Goal: Task Accomplishment & Management: Manage account settings

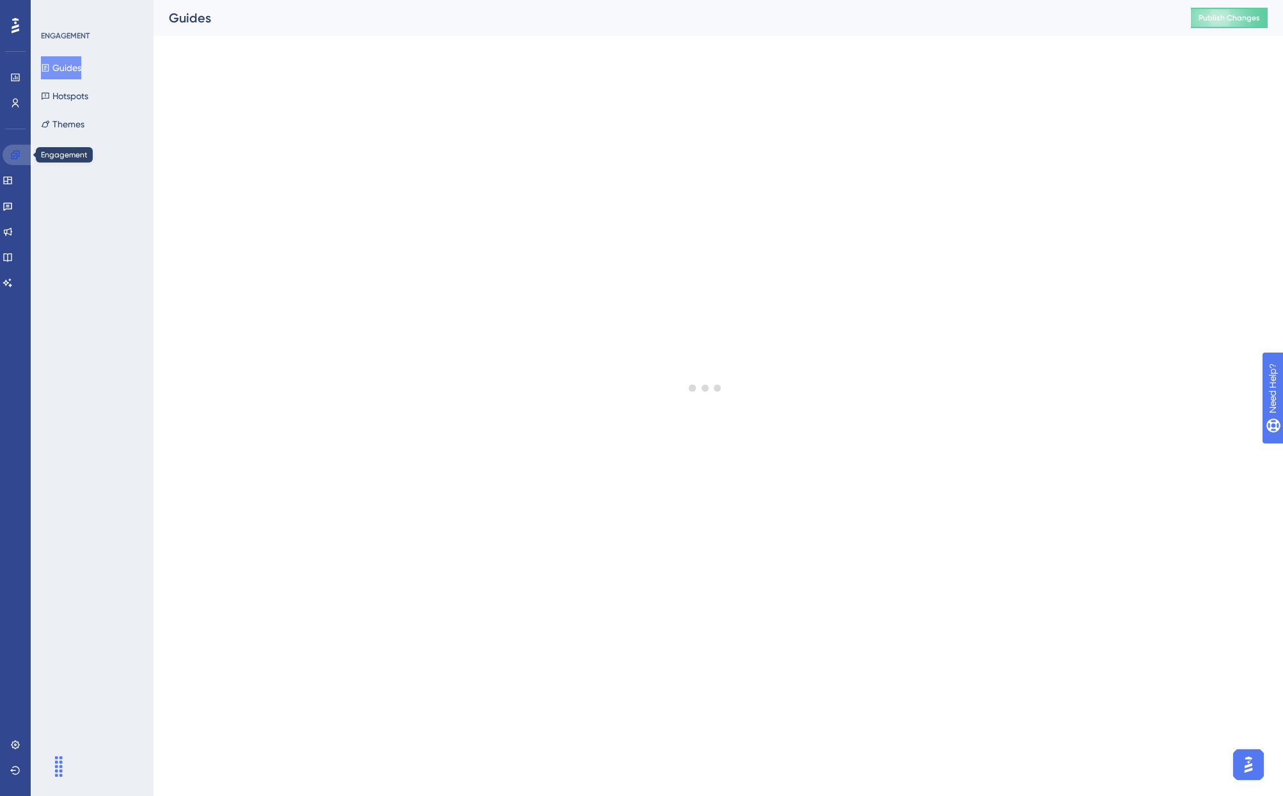
drag, startPoint x: 24, startPoint y: 156, endPoint x: 22, endPoint y: 168, distance: 11.7
click at [24, 156] on link at bounding box center [18, 155] width 31 height 20
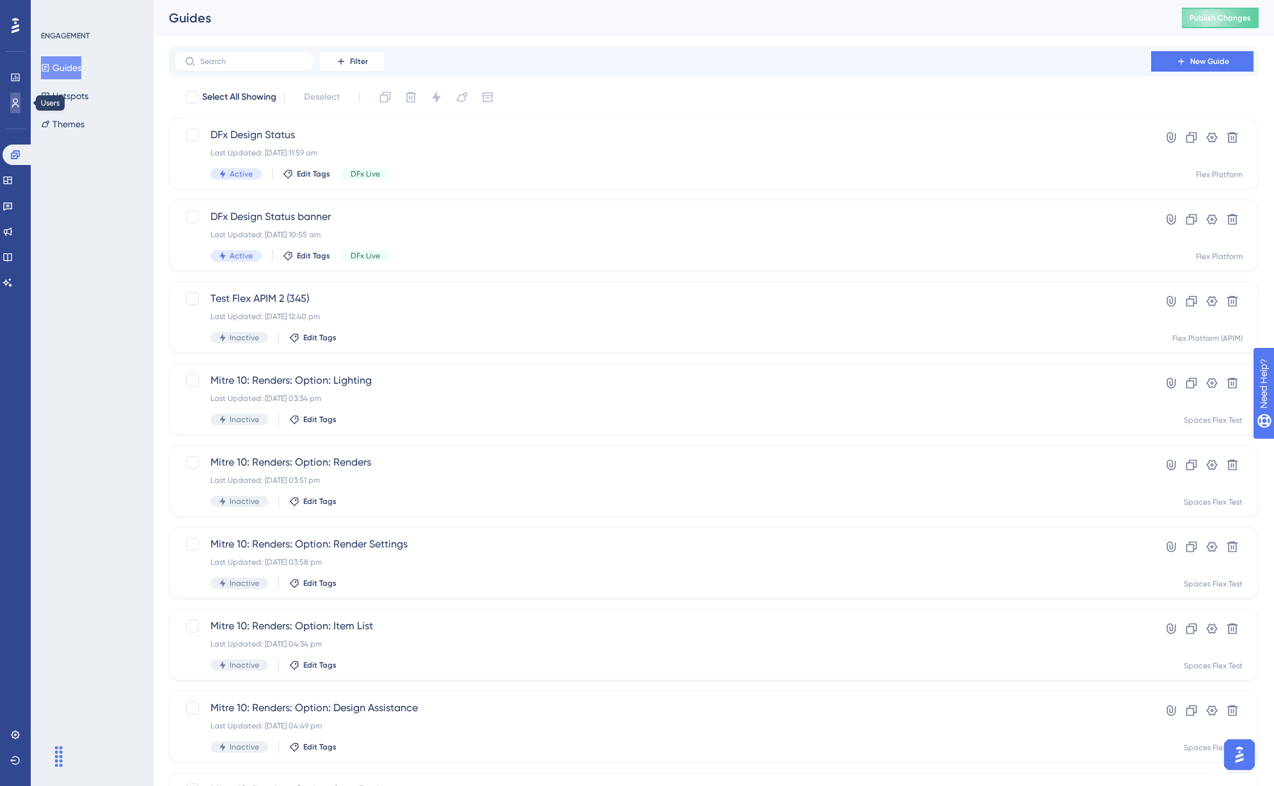
click at [20, 102] on link at bounding box center [15, 103] width 10 height 20
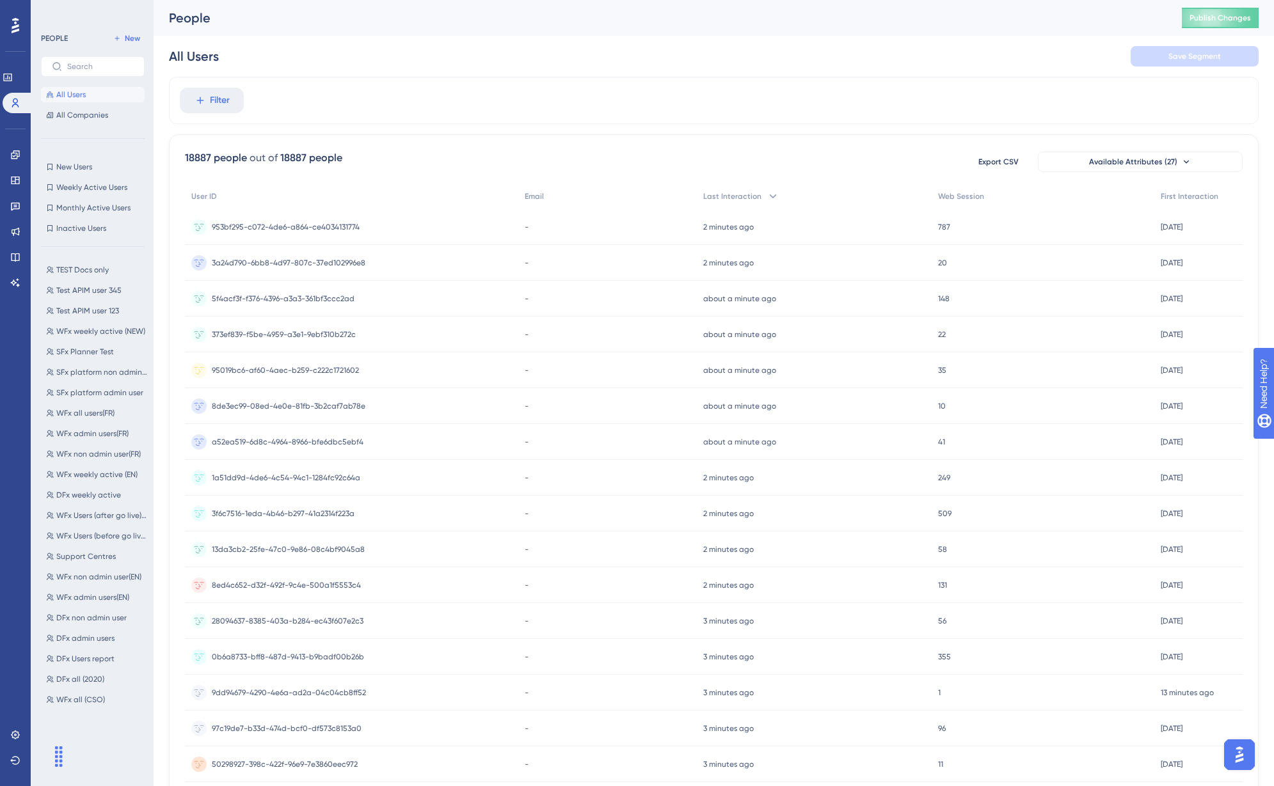
click at [396, 50] on div "All Users Save Segment" at bounding box center [713, 56] width 1089 height 41
click at [74, 270] on span "TEST Docs only" at bounding box center [82, 270] width 52 height 10
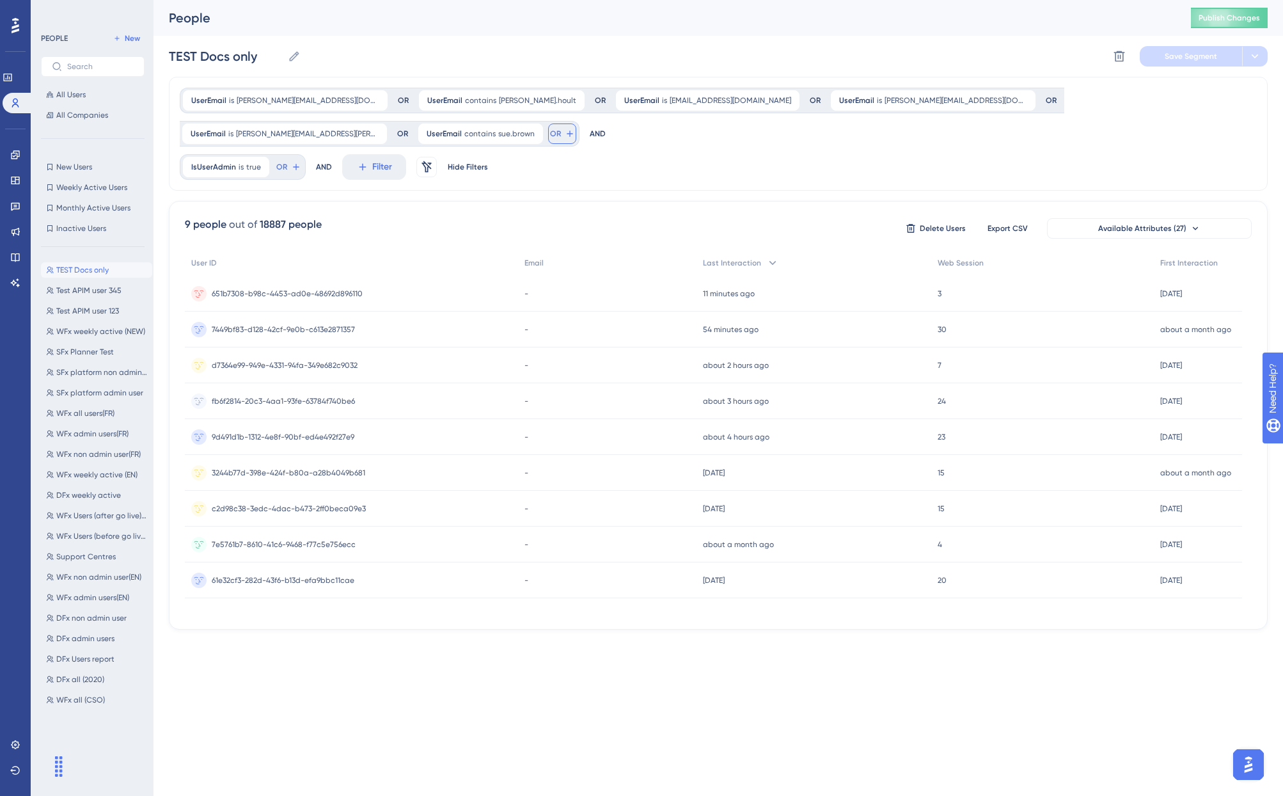
click at [565, 132] on icon at bounding box center [570, 134] width 10 height 10
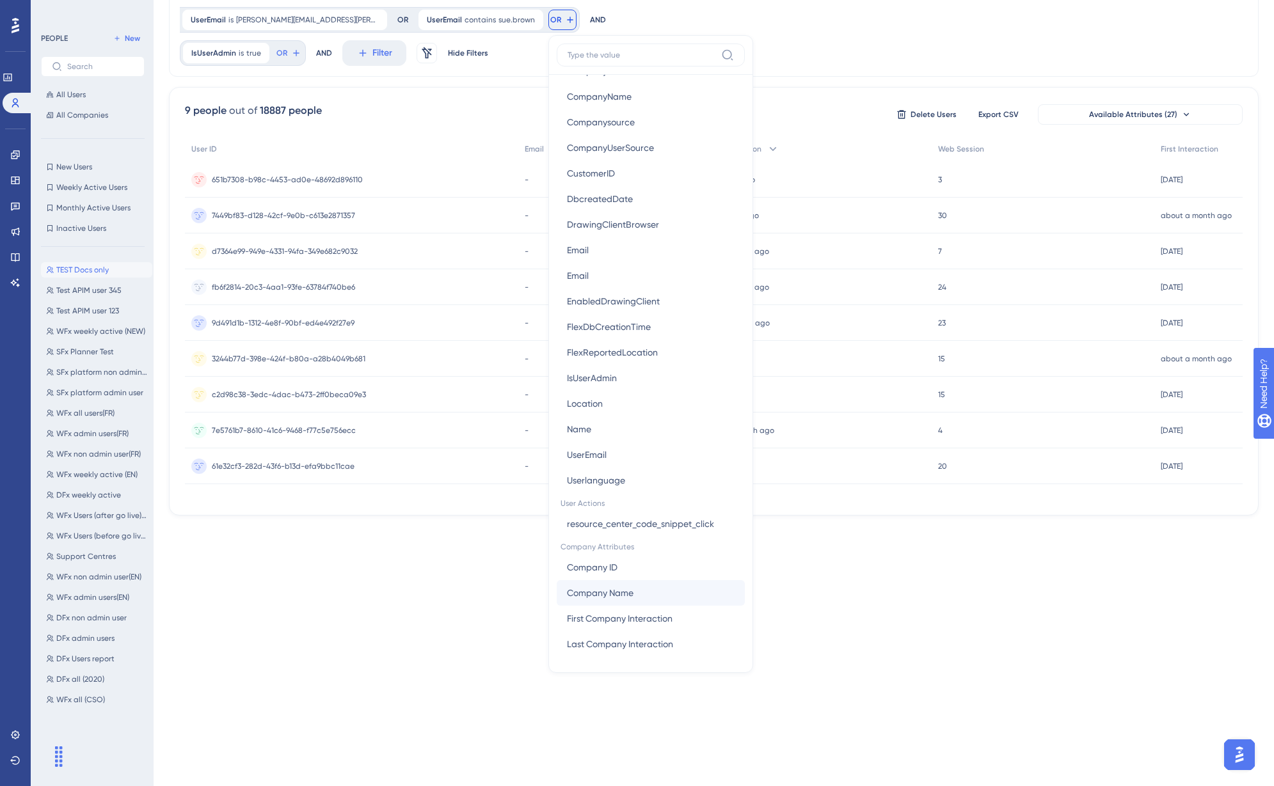
scroll to position [115, 0]
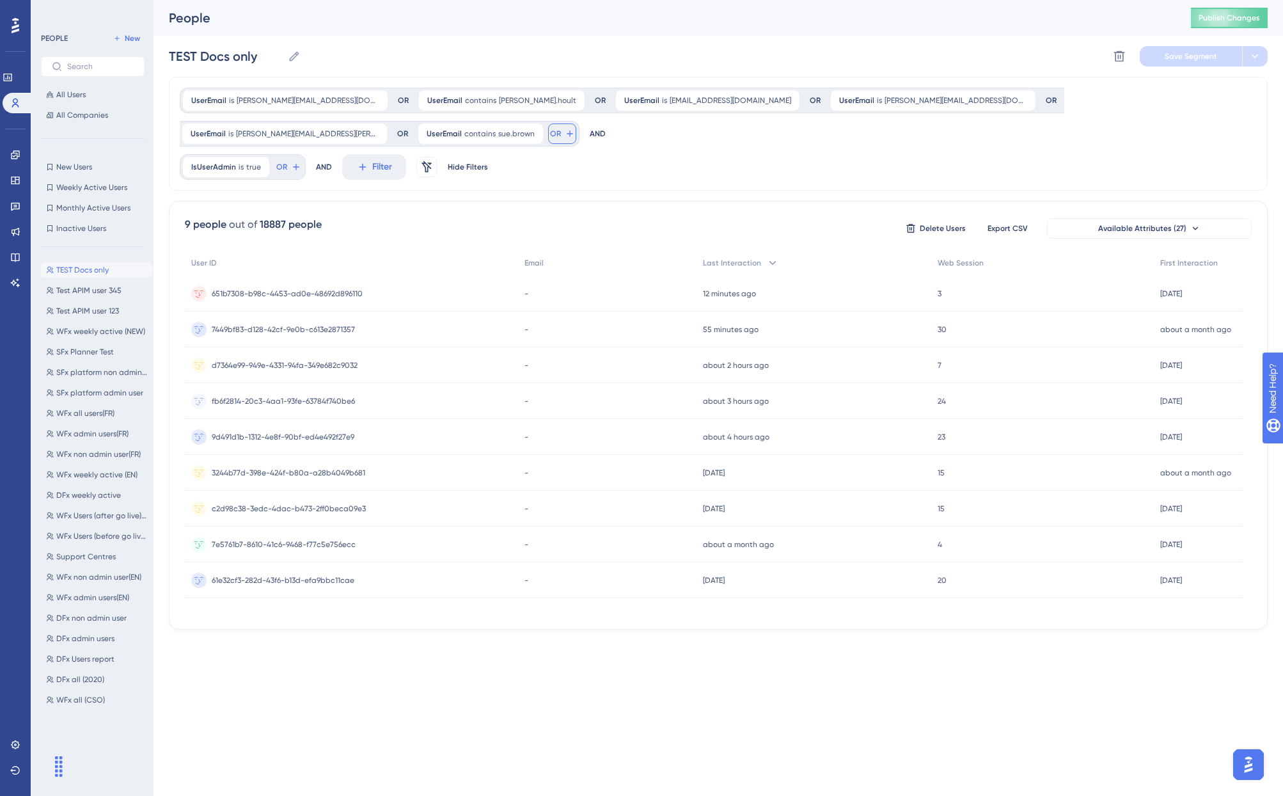
click at [565, 133] on icon at bounding box center [570, 134] width 10 height 10
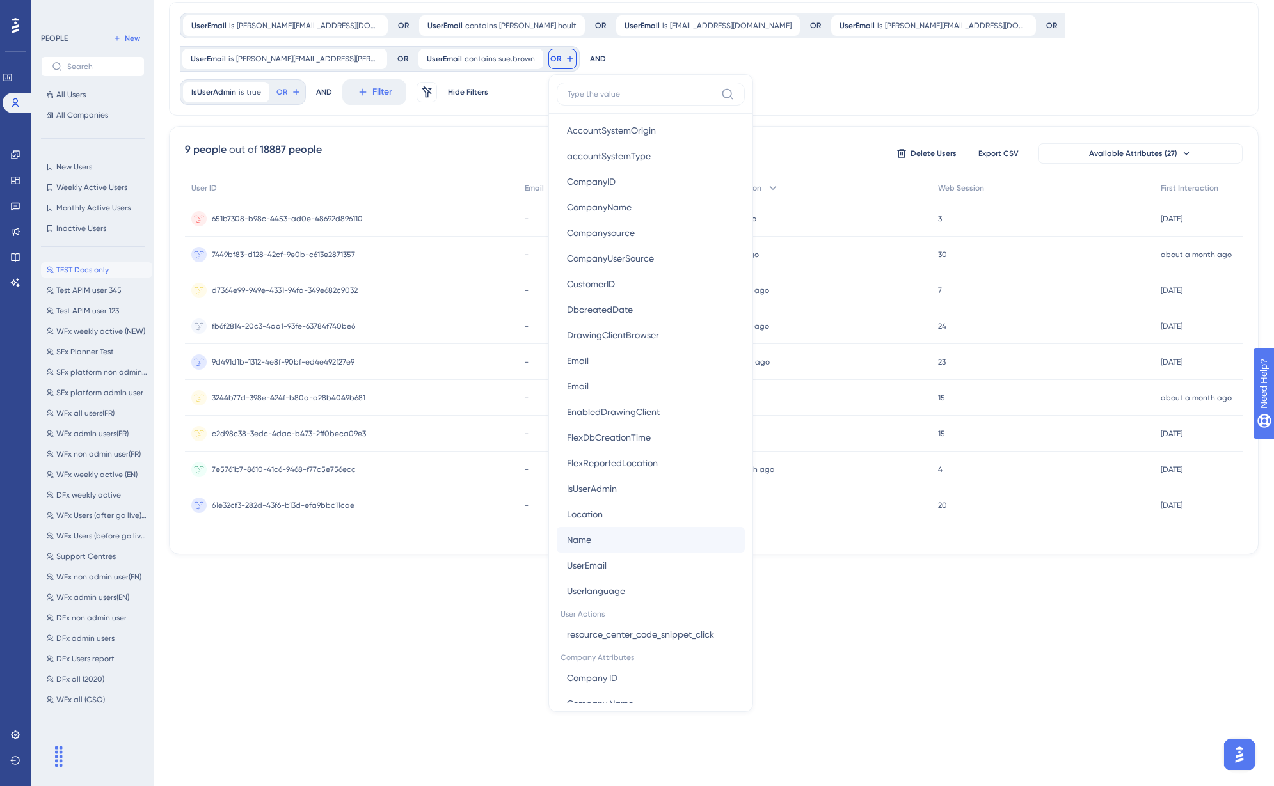
scroll to position [704, 0]
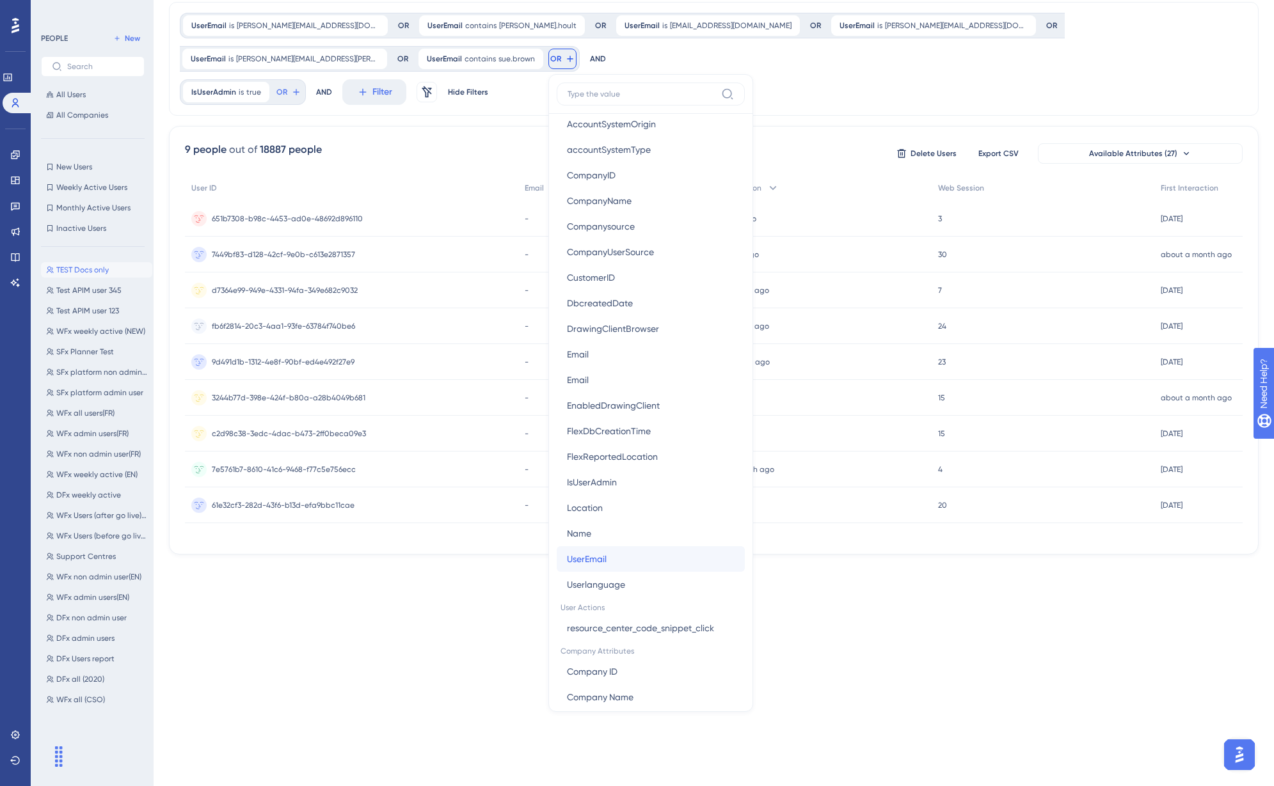
click at [557, 558] on button "UserEmail UserEmail" at bounding box center [651, 559] width 188 height 26
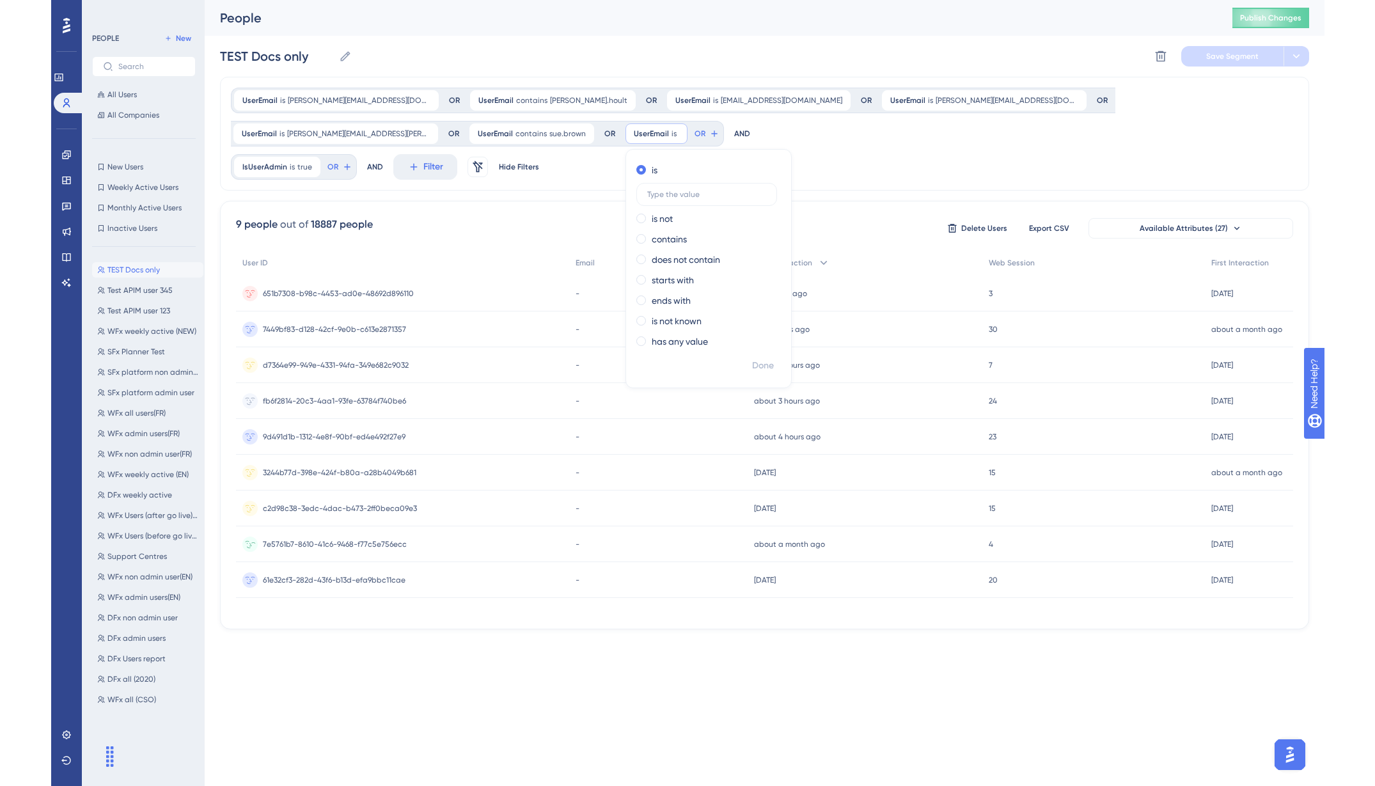
scroll to position [0, 0]
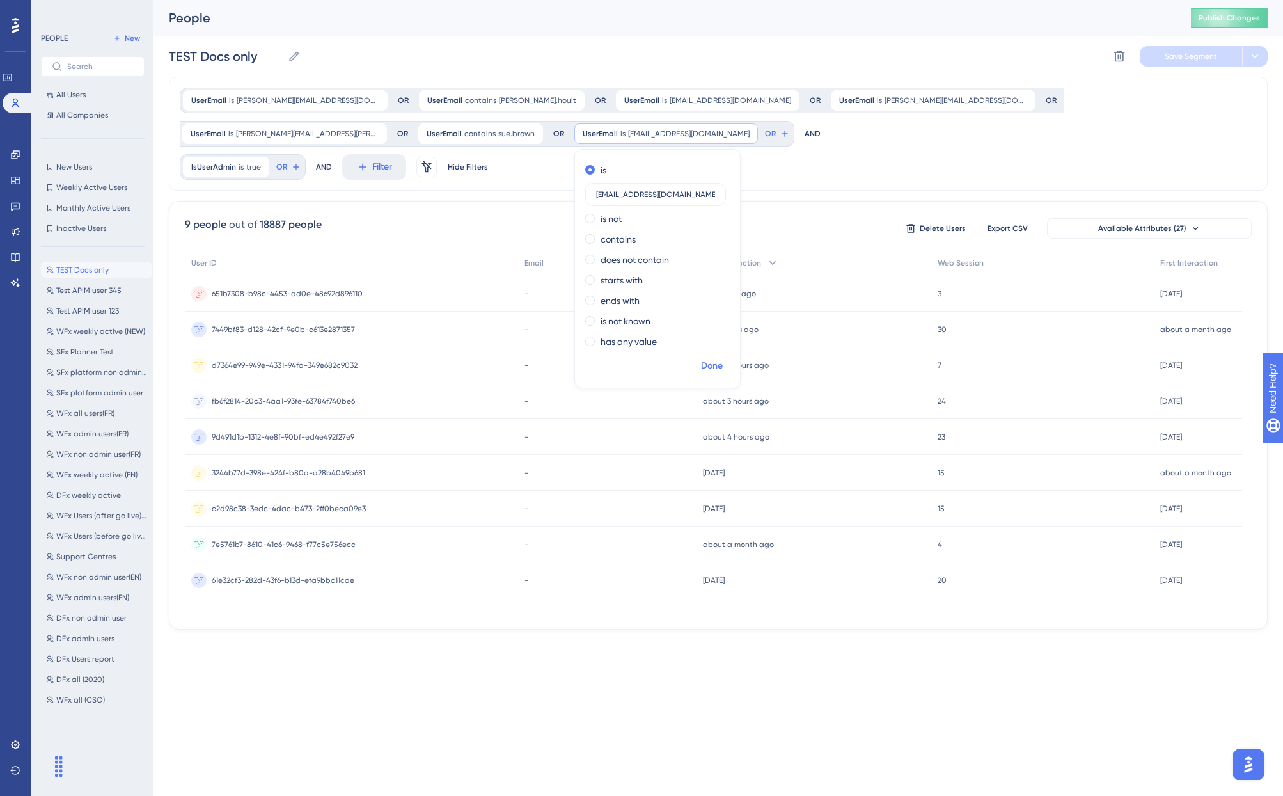
type input "dezignessa@yahoo.com"
click at [701, 363] on span "Done" at bounding box center [712, 365] width 22 height 15
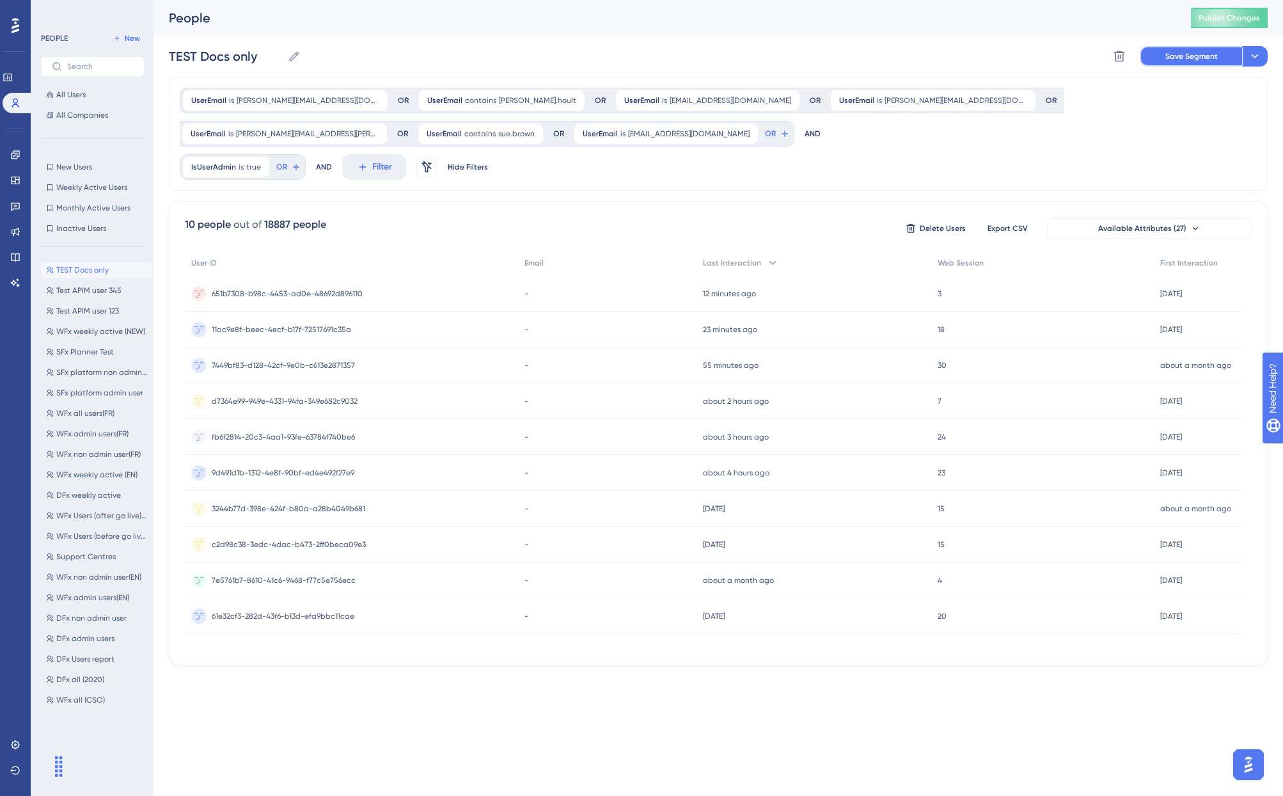
click at [1159, 60] on button "Save Segment" at bounding box center [1191, 56] width 102 height 20
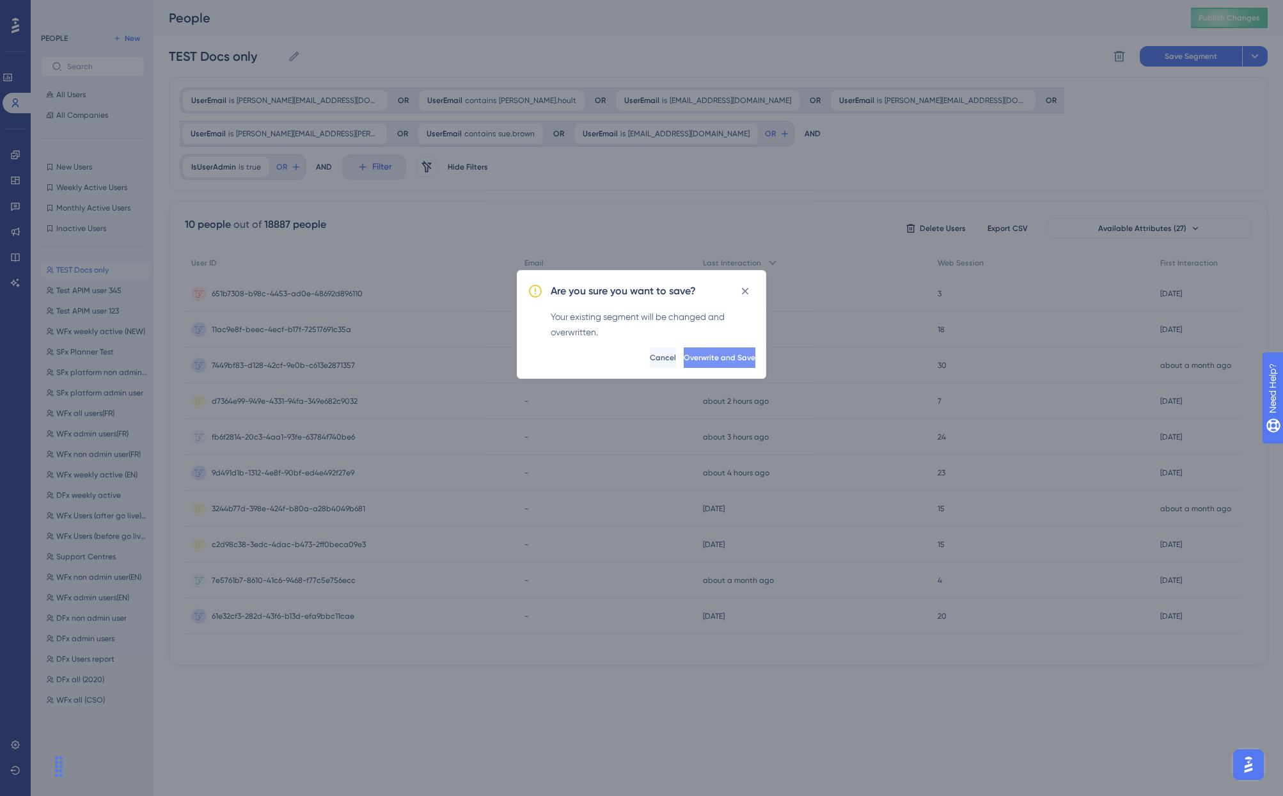
click at [690, 366] on button "Overwrite and Save" at bounding box center [720, 357] width 72 height 20
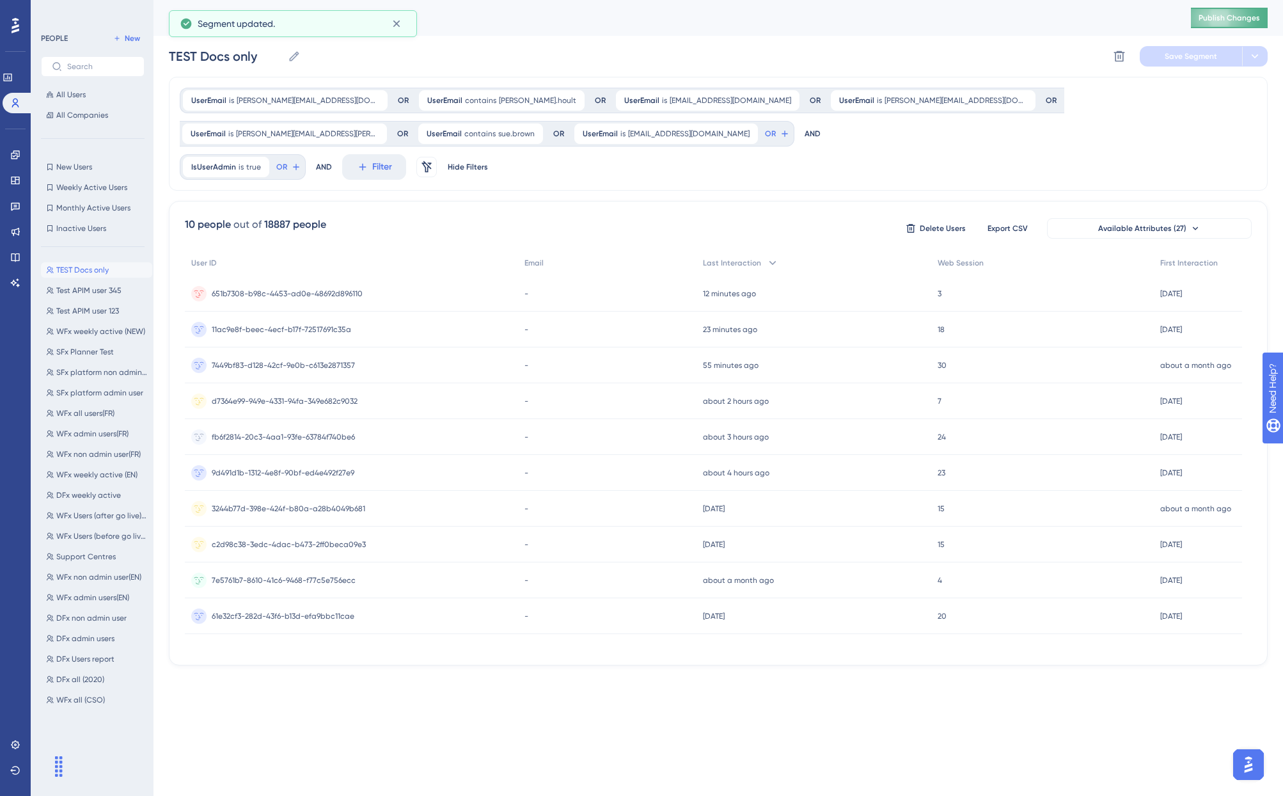
click at [1239, 17] on button "Publish Changes" at bounding box center [1229, 18] width 77 height 20
click at [19, 159] on icon at bounding box center [15, 155] width 10 height 10
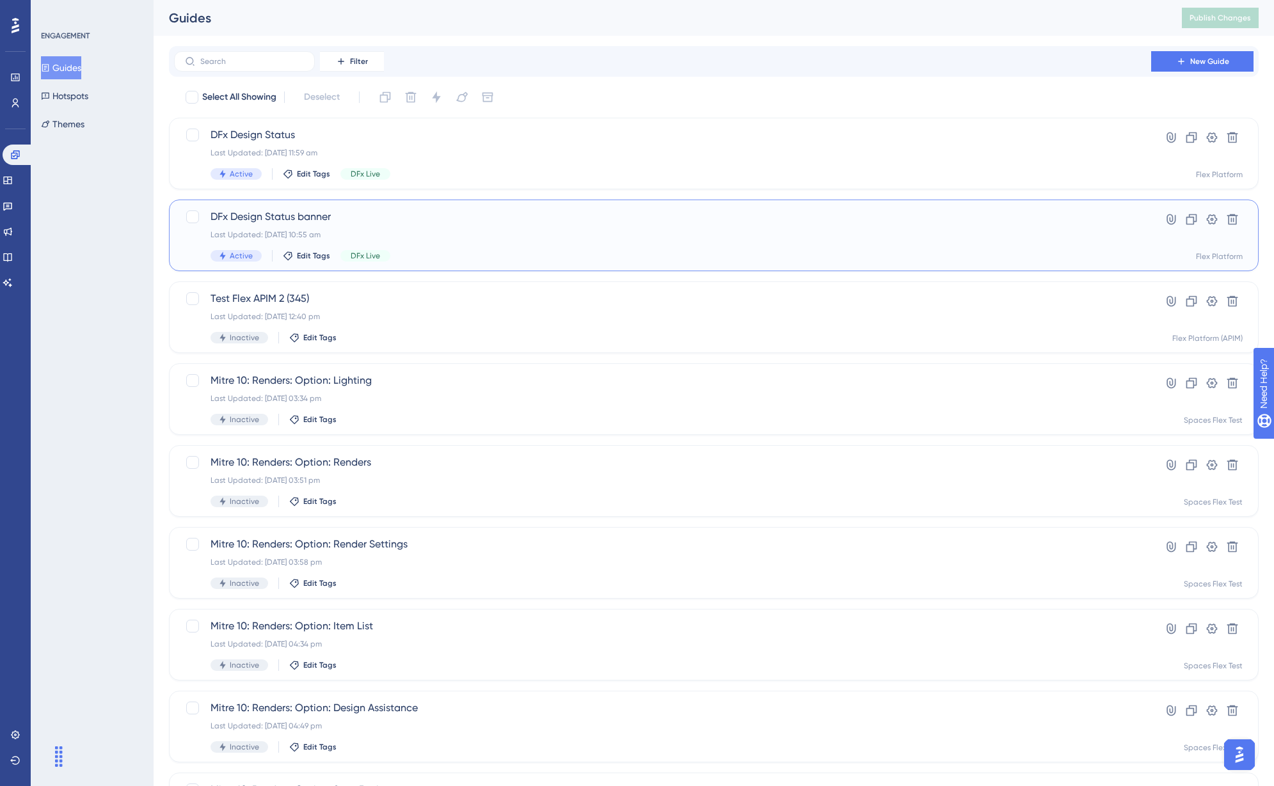
click at [578, 214] on span "DFx Design Status banner" at bounding box center [662, 216] width 904 height 15
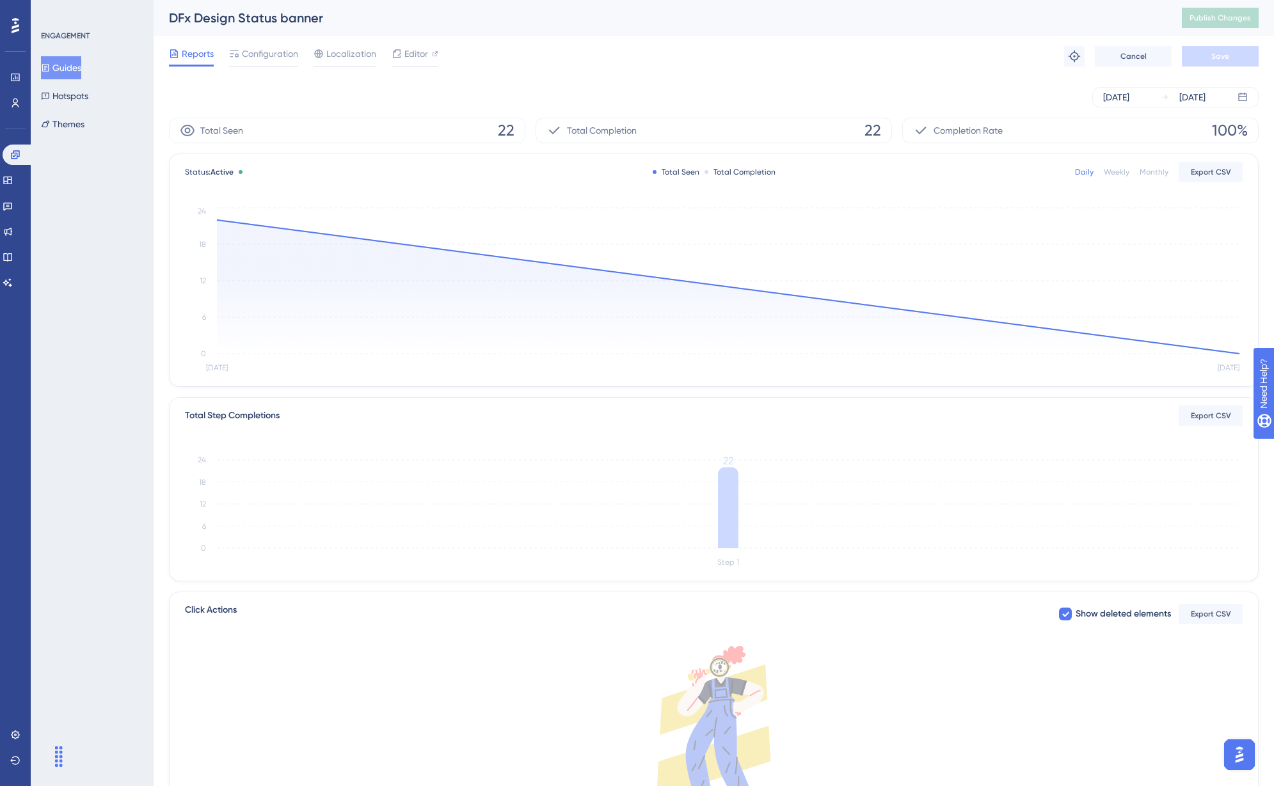
click at [60, 70] on button "Guides" at bounding box center [61, 67] width 40 height 23
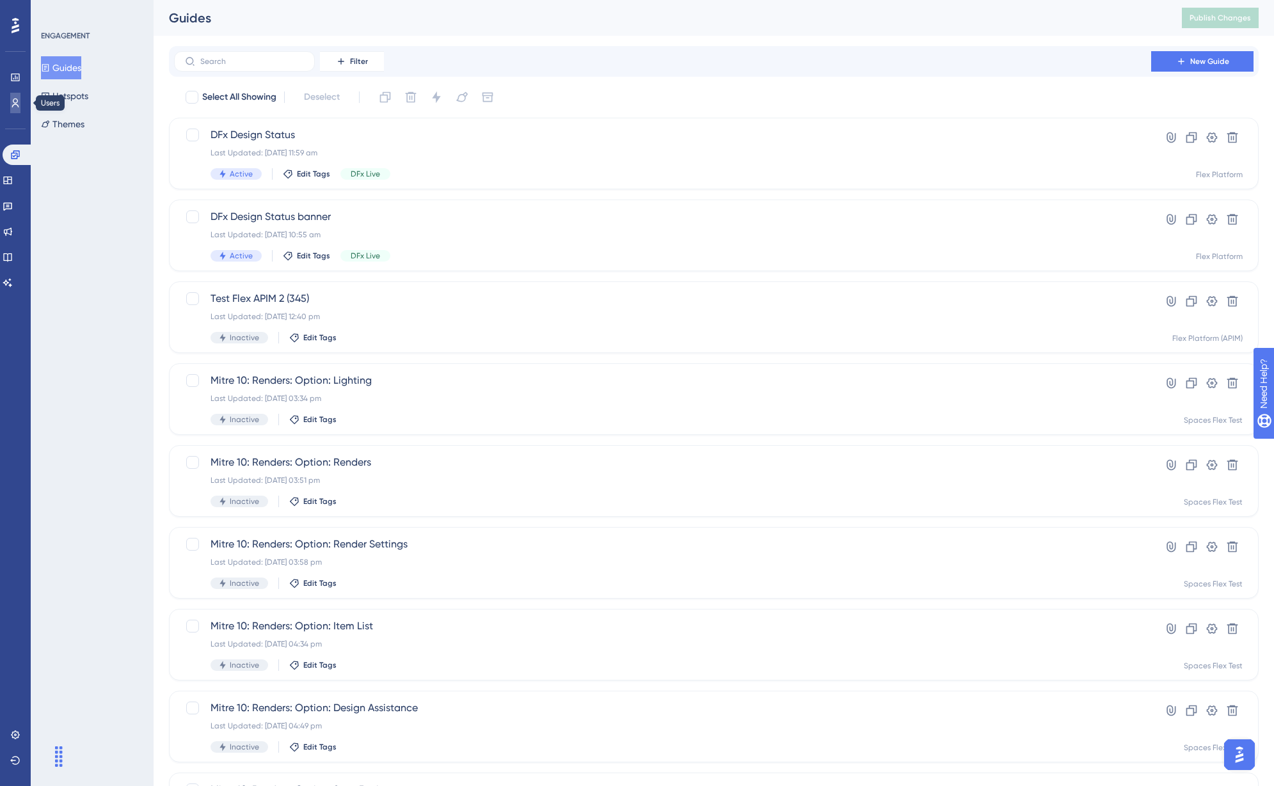
click at [11, 104] on icon at bounding box center [15, 103] width 10 height 10
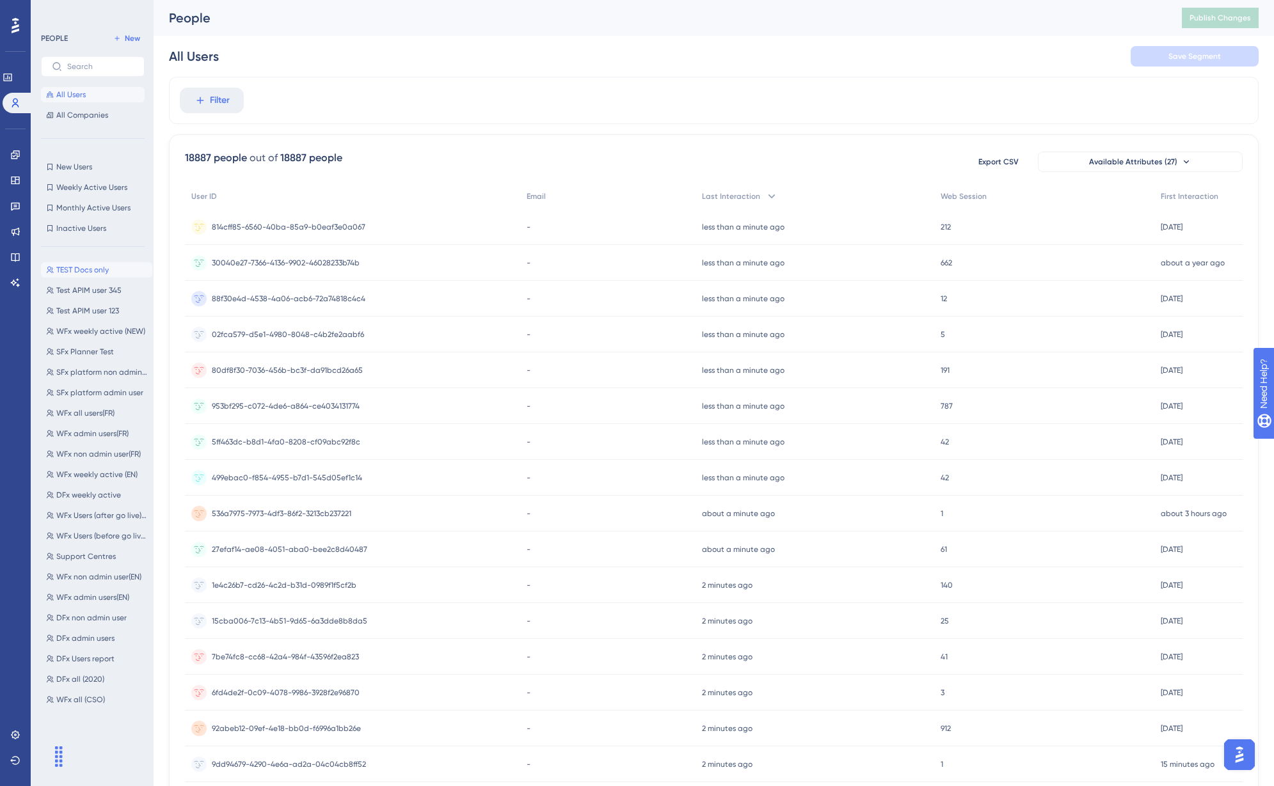
click at [92, 267] on span "TEST Docs only" at bounding box center [82, 270] width 52 height 10
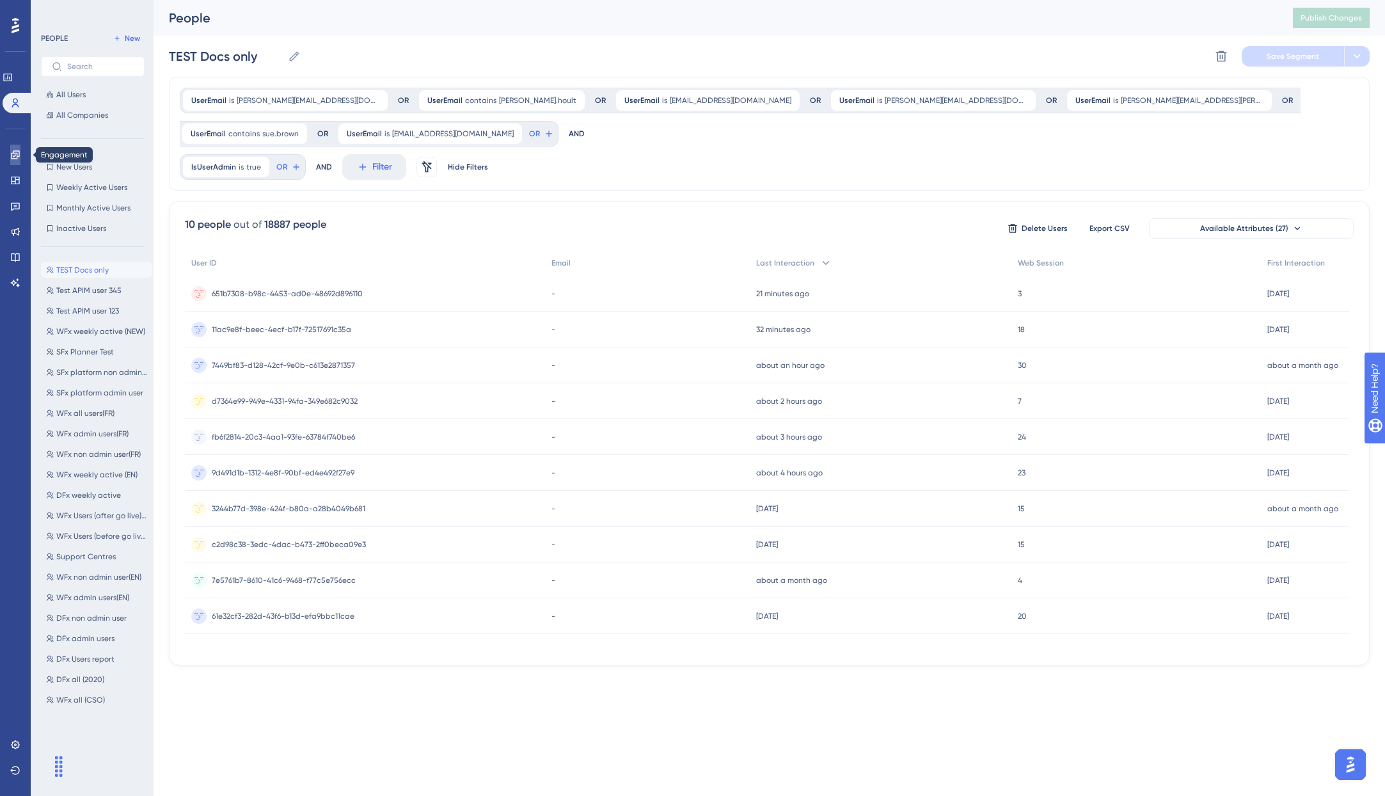
click at [10, 155] on link at bounding box center [15, 155] width 10 height 20
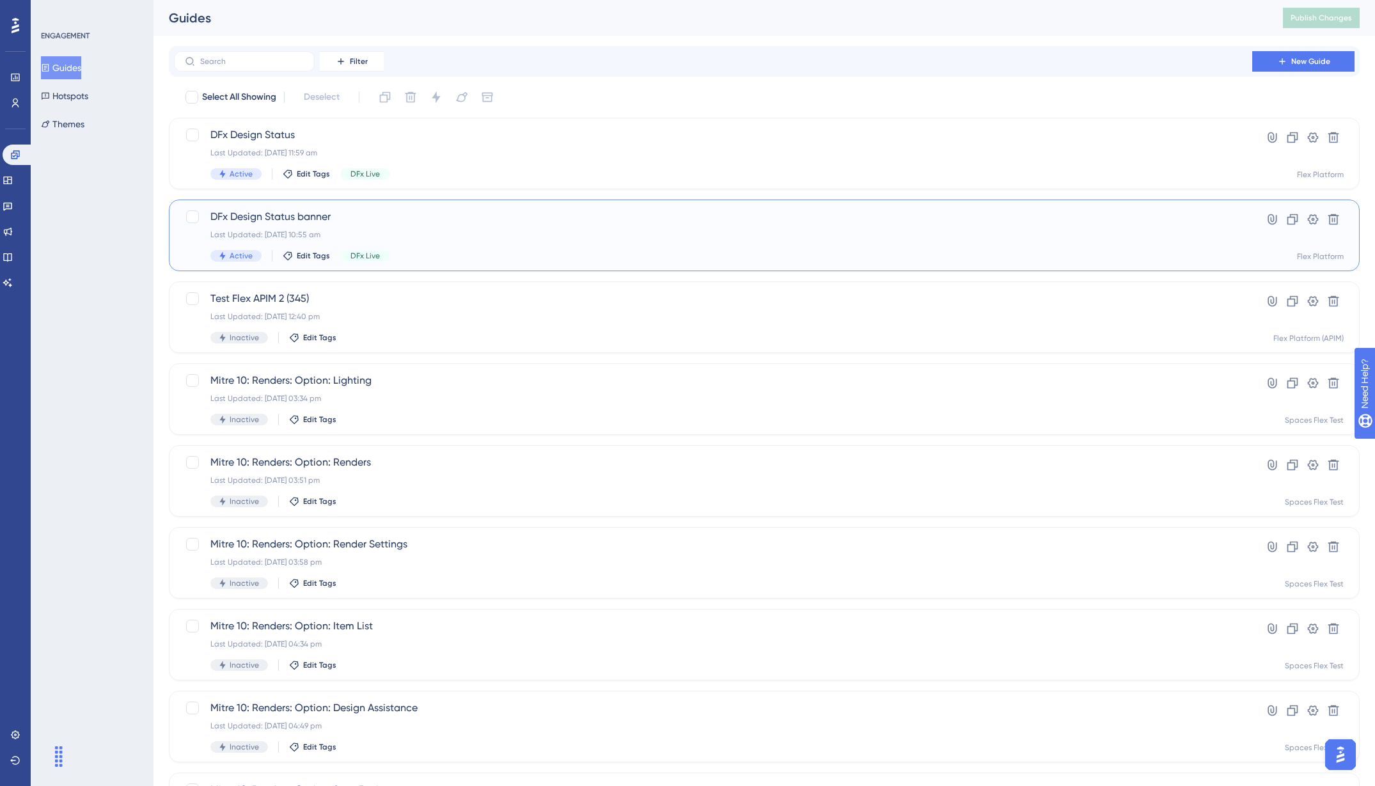
click at [407, 238] on div "Last Updated: 11 Aug 2025 10:55 am" at bounding box center [713, 235] width 1006 height 10
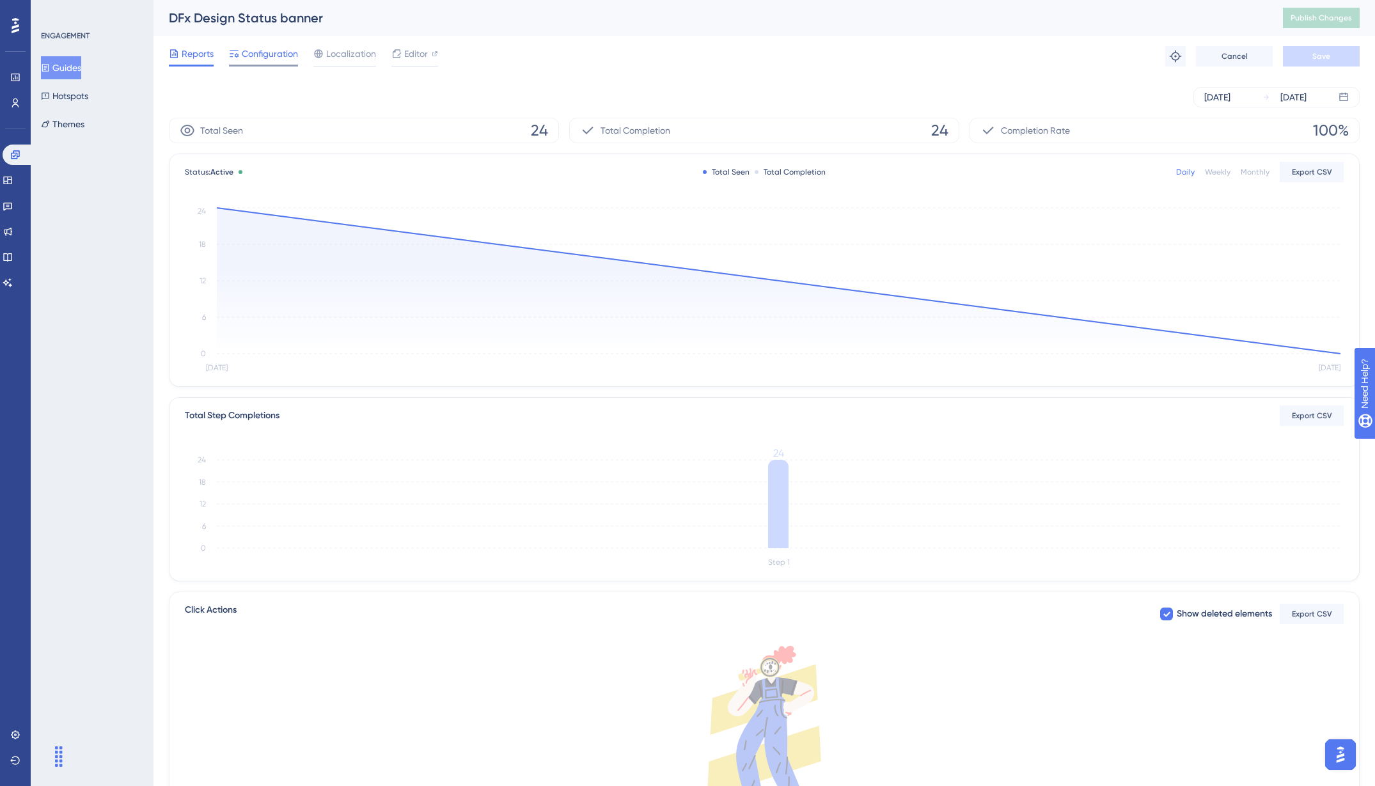
click at [254, 57] on span "Configuration" at bounding box center [270, 53] width 56 height 15
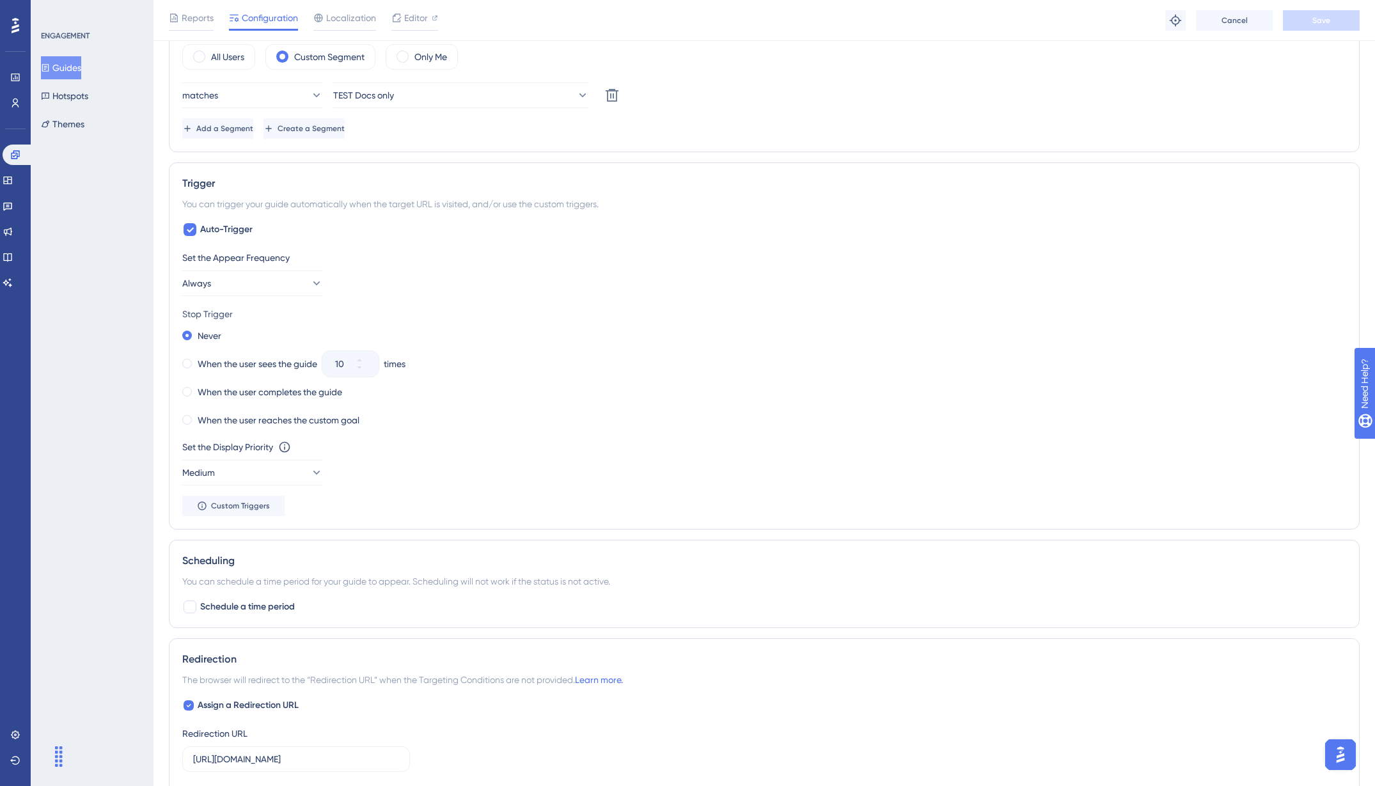
scroll to position [576, 0]
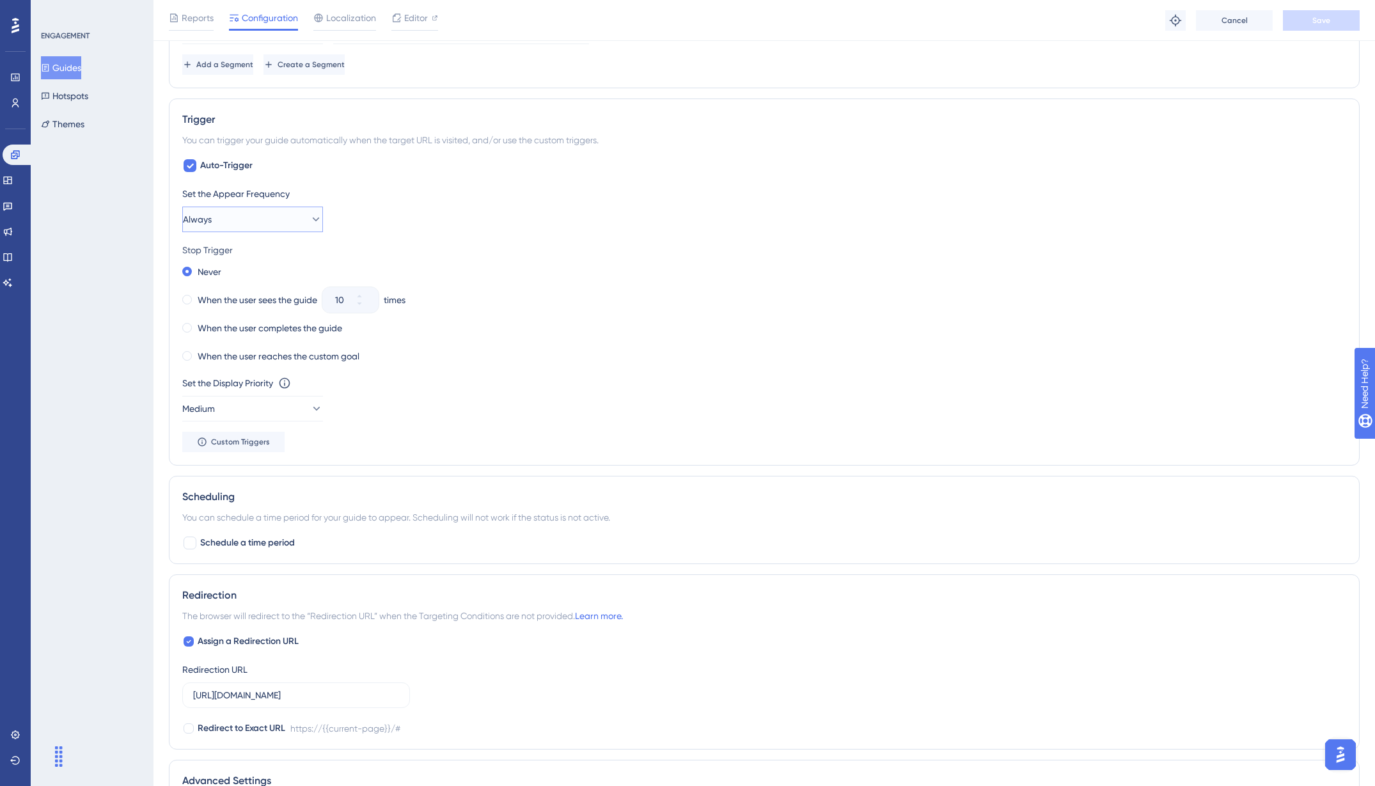
click at [265, 212] on button "Always" at bounding box center [252, 220] width 141 height 26
click at [308, 220] on icon at bounding box center [306, 219] width 7 height 4
click at [246, 447] on button "Custom Triggers" at bounding box center [233, 442] width 102 height 20
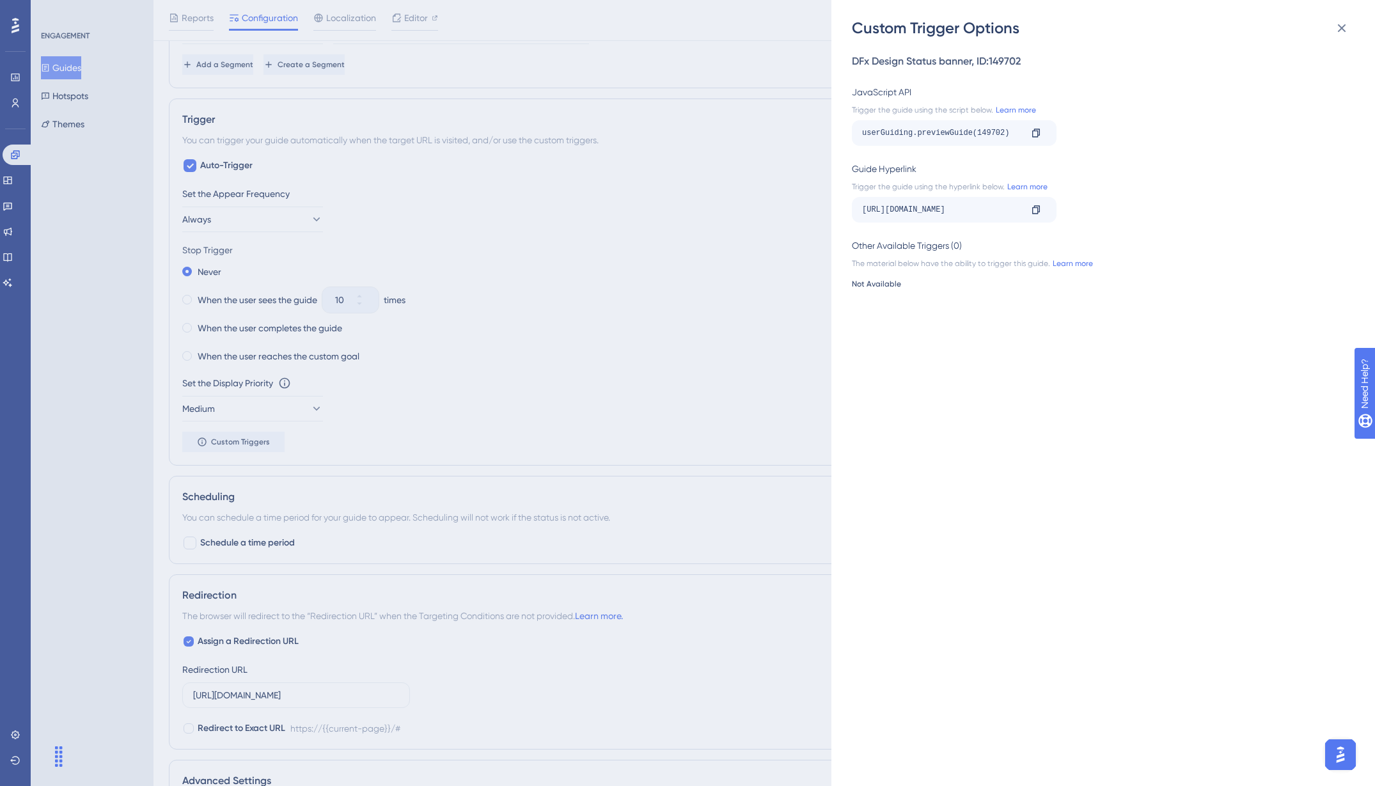
click at [777, 303] on div "Custom Trigger Options DFx Design Status banner , ID: 149702 JavaScript API Tri…" at bounding box center [687, 393] width 1375 height 786
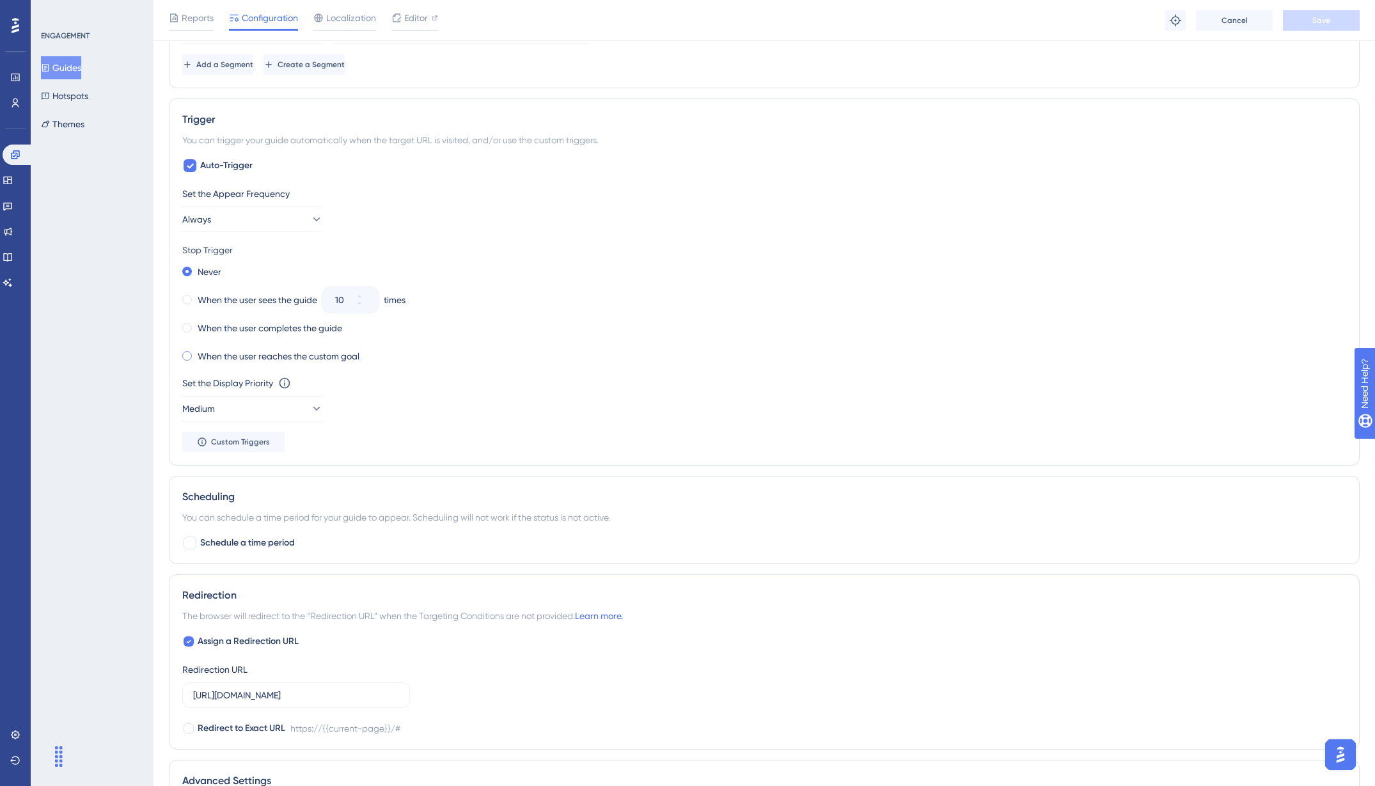
click at [246, 352] on label "When the user reaches the custom goal" at bounding box center [279, 356] width 162 height 15
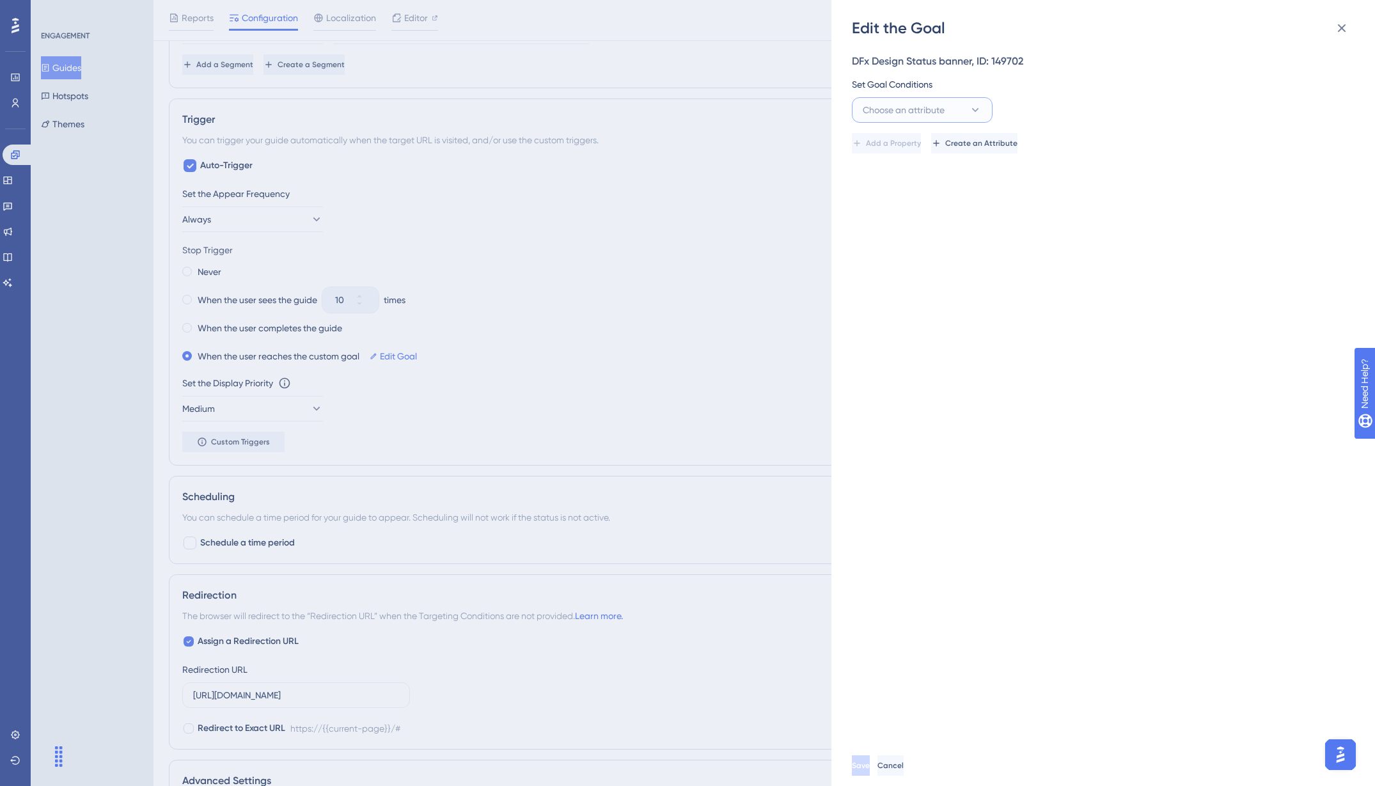
click at [922, 102] on button "Choose an attribute" at bounding box center [922, 110] width 141 height 26
click at [912, 283] on div "Guide Guide" at bounding box center [923, 291] width 104 height 26
click at [1187, 108] on span "Select an option" at bounding box center [1182, 109] width 67 height 15
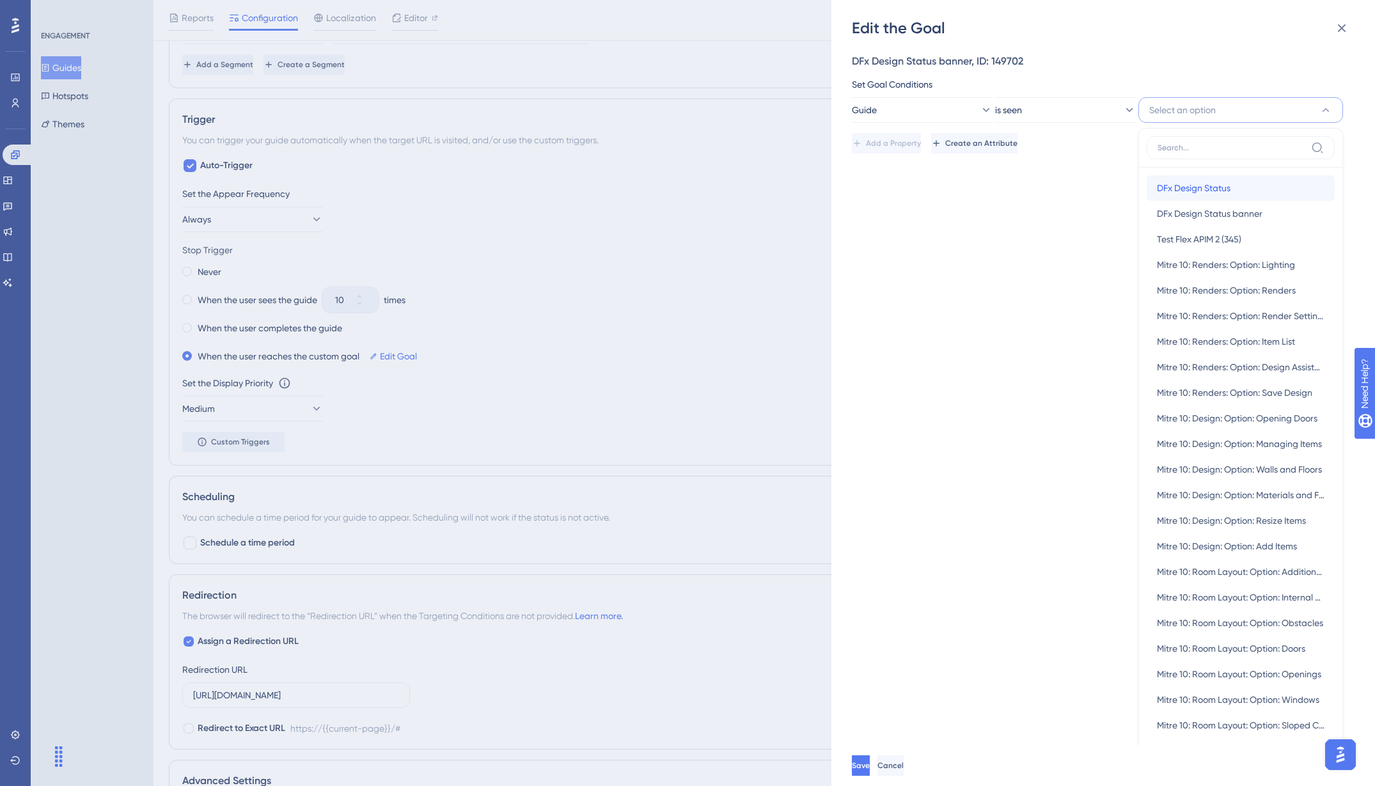
click at [1200, 186] on span "DFx Design Status" at bounding box center [1194, 187] width 74 height 15
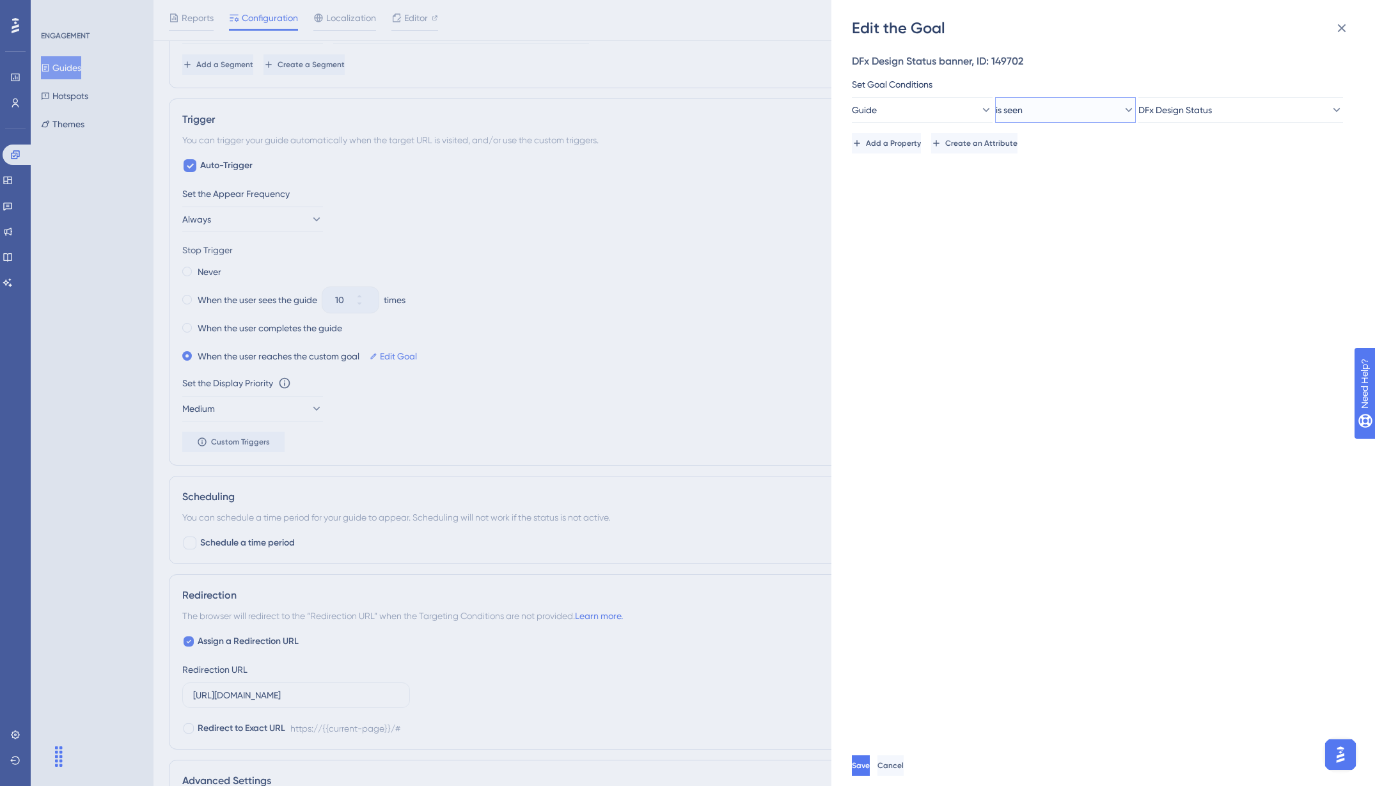
click at [1070, 115] on button "is seen" at bounding box center [1065, 110] width 141 height 26
click at [1071, 145] on div "is seen is seen" at bounding box center [1066, 149] width 104 height 26
click at [988, 198] on div "DFx Design Status banner, ID: 149702 Set Goal Conditions Guide is seen DFx Desi…" at bounding box center [1110, 391] width 516 height 707
click at [871, 775] on button "Save" at bounding box center [862, 765] width 20 height 20
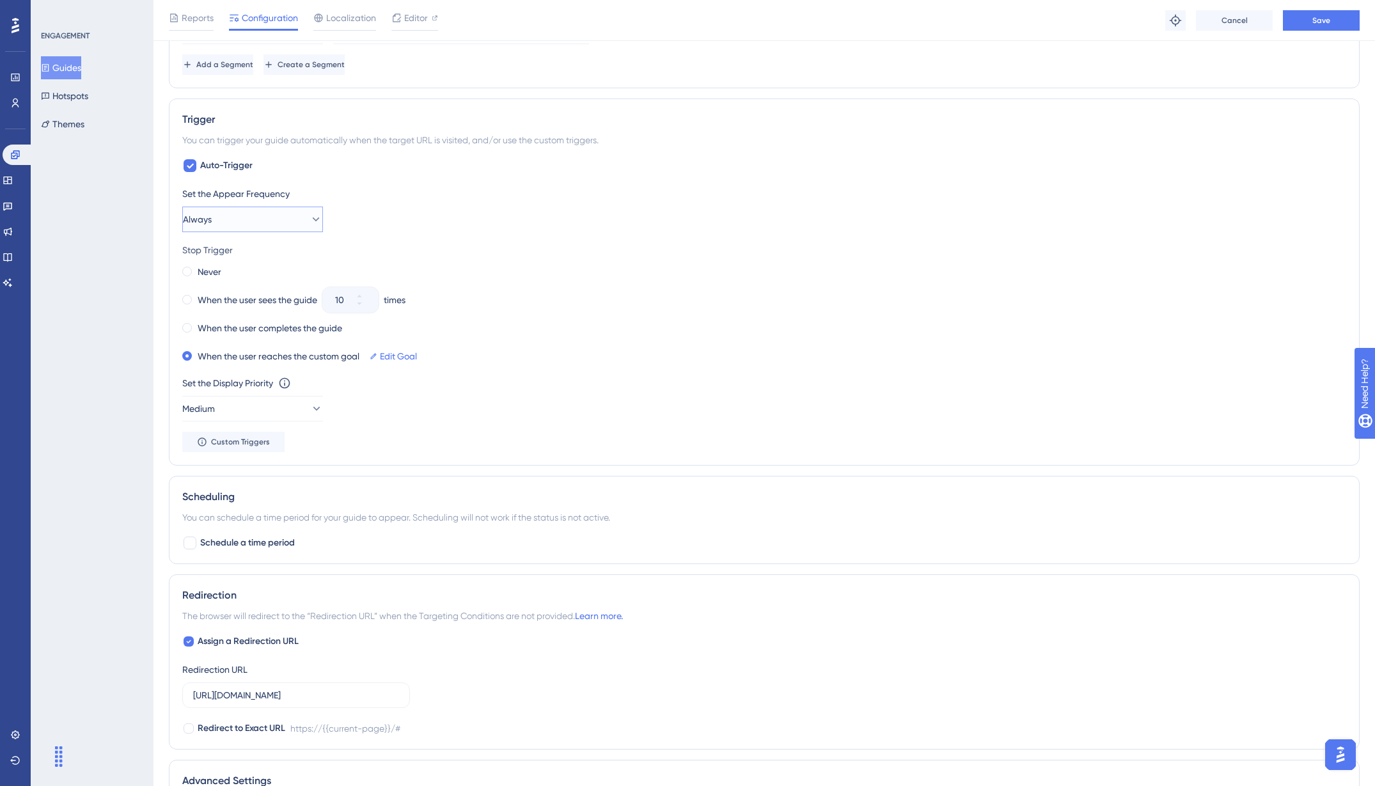
click at [280, 223] on button "Always" at bounding box center [252, 220] width 141 height 26
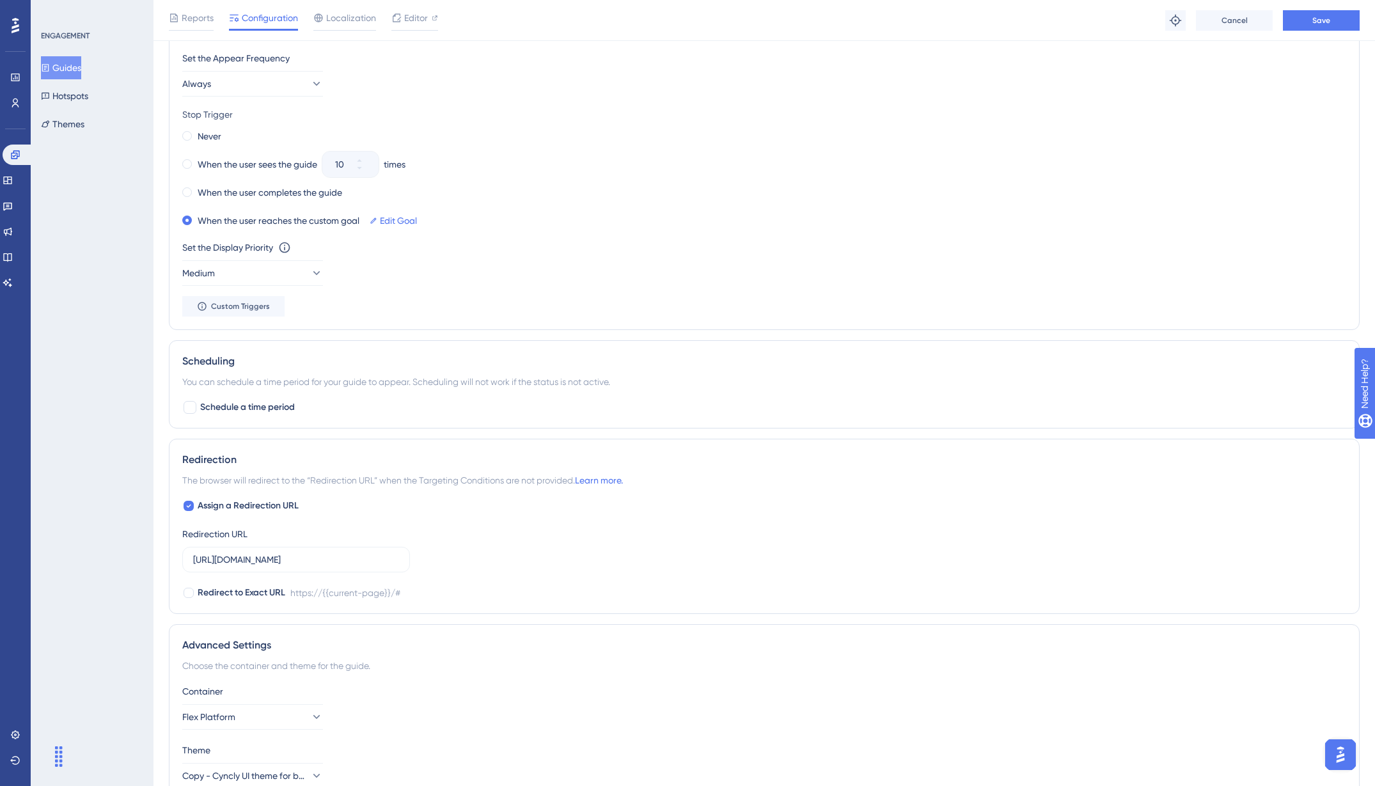
scroll to position [651, 0]
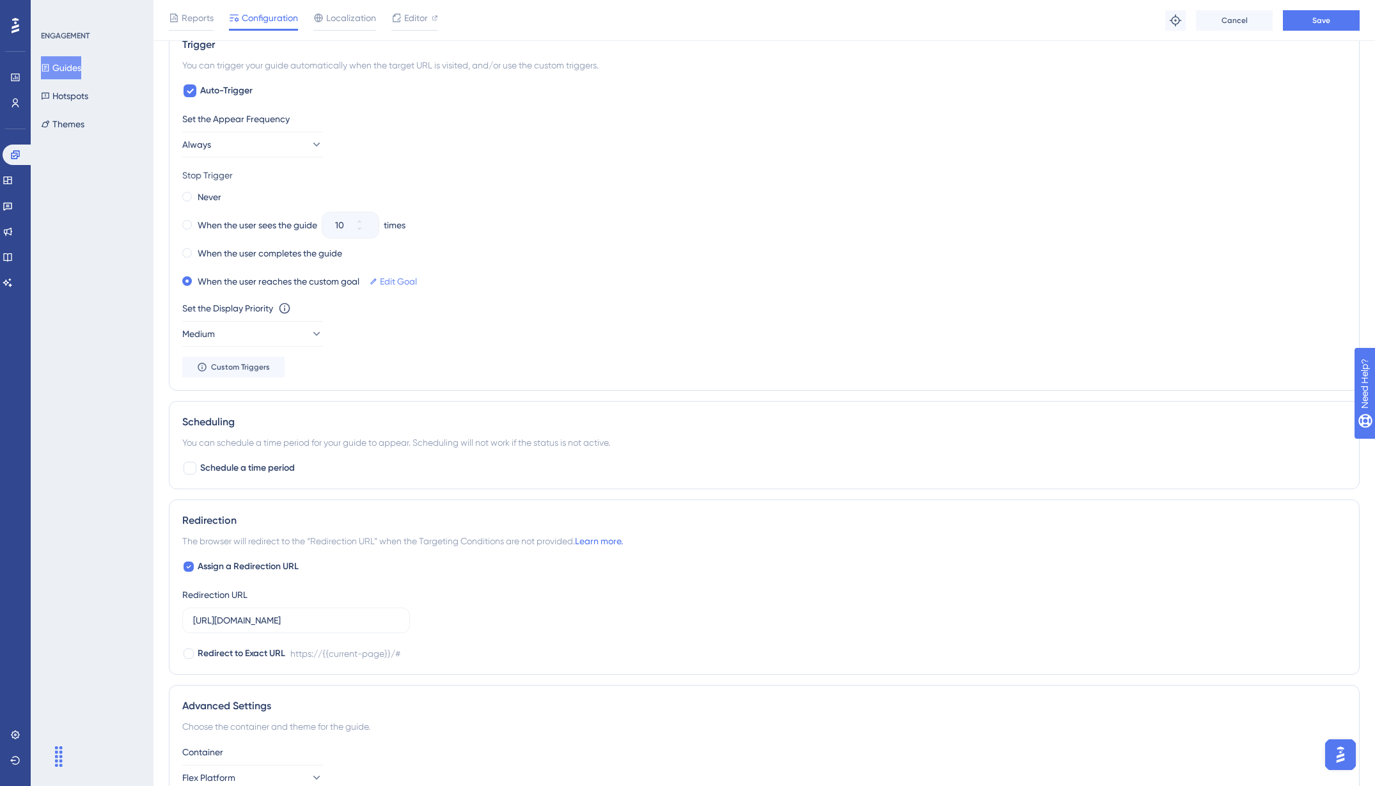
click at [397, 281] on link "Edit Goal" at bounding box center [398, 281] width 37 height 15
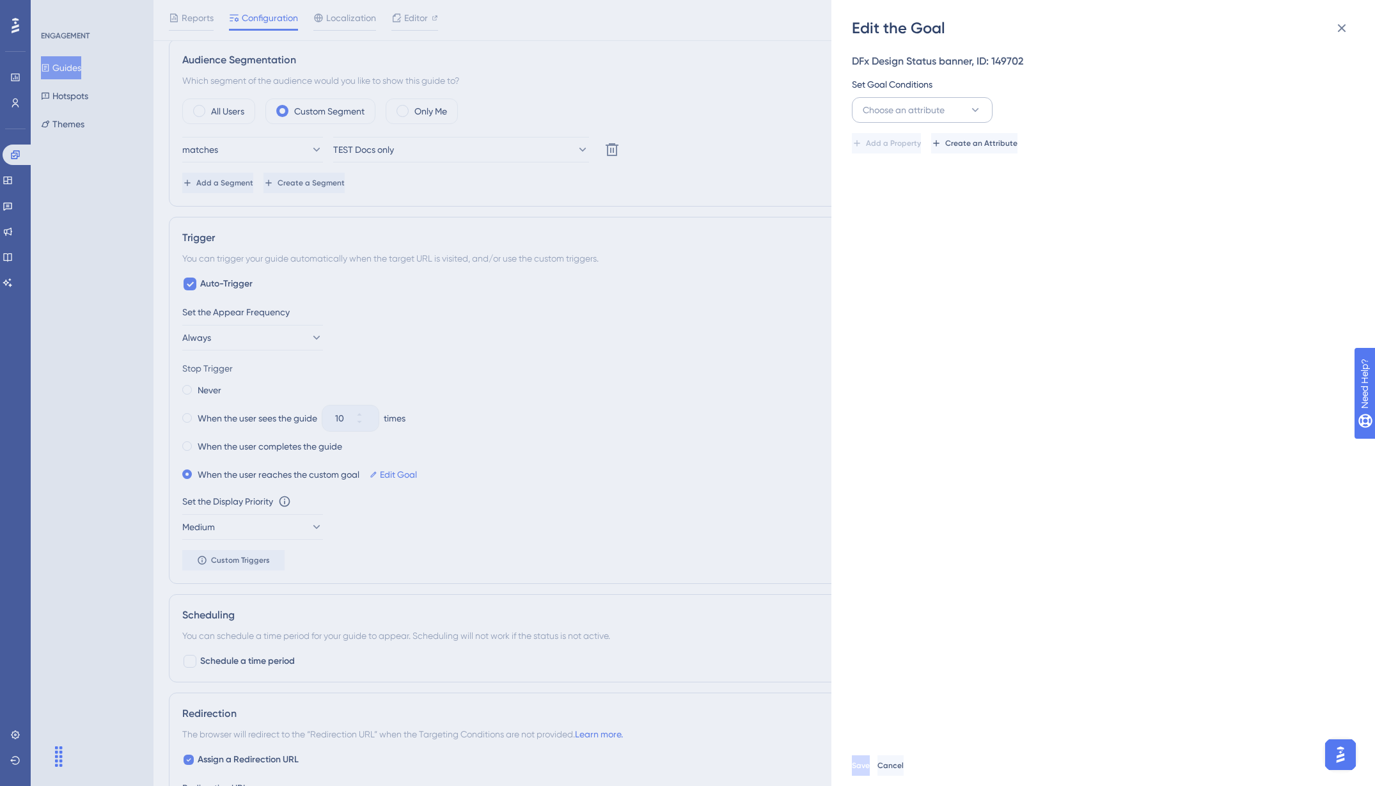
scroll to position [459, 0]
click at [968, 108] on button "Choose an attribute" at bounding box center [922, 110] width 141 height 26
click at [902, 287] on div "Guide Guide" at bounding box center [923, 291] width 104 height 26
click at [1217, 99] on button "Select an option" at bounding box center [1241, 110] width 205 height 26
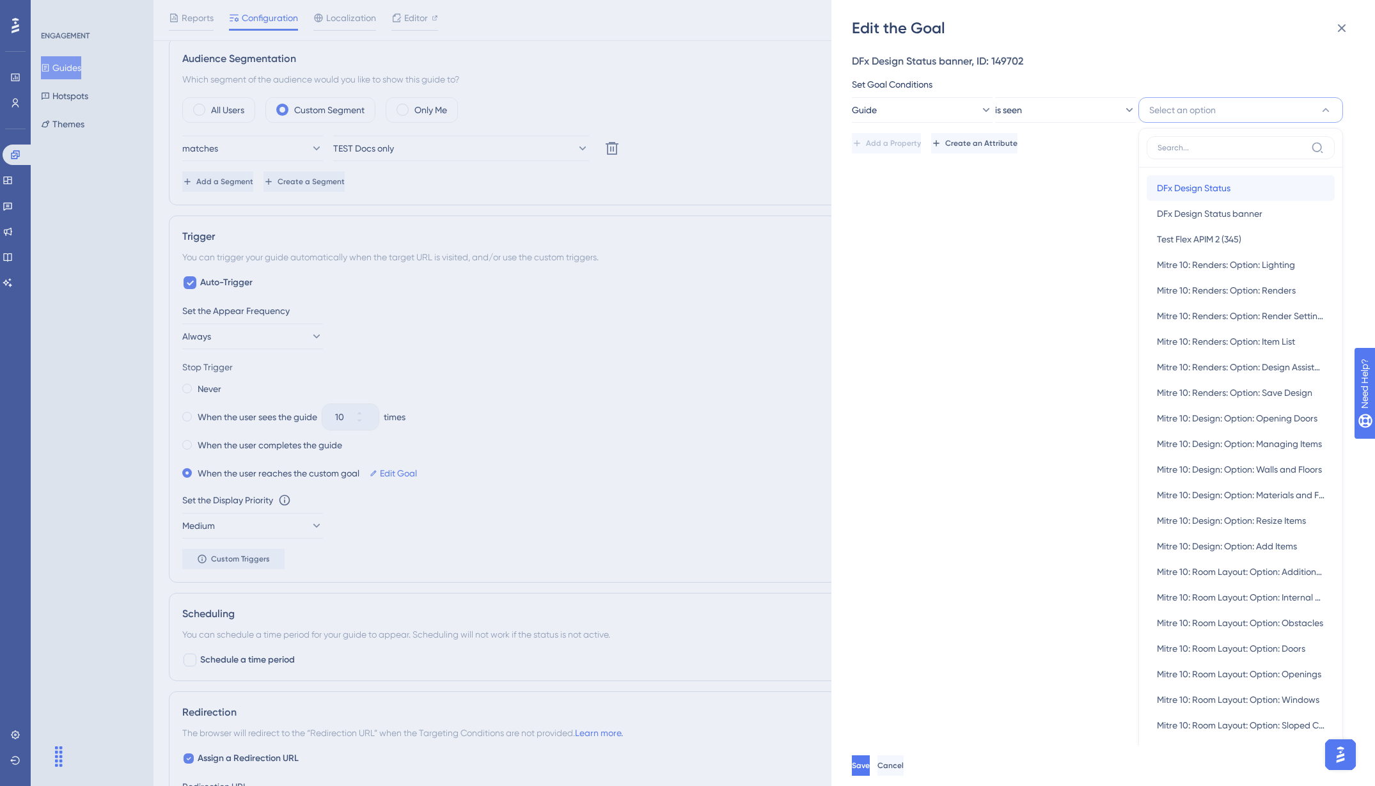
click at [1218, 183] on span "DFx Design Status" at bounding box center [1194, 187] width 74 height 15
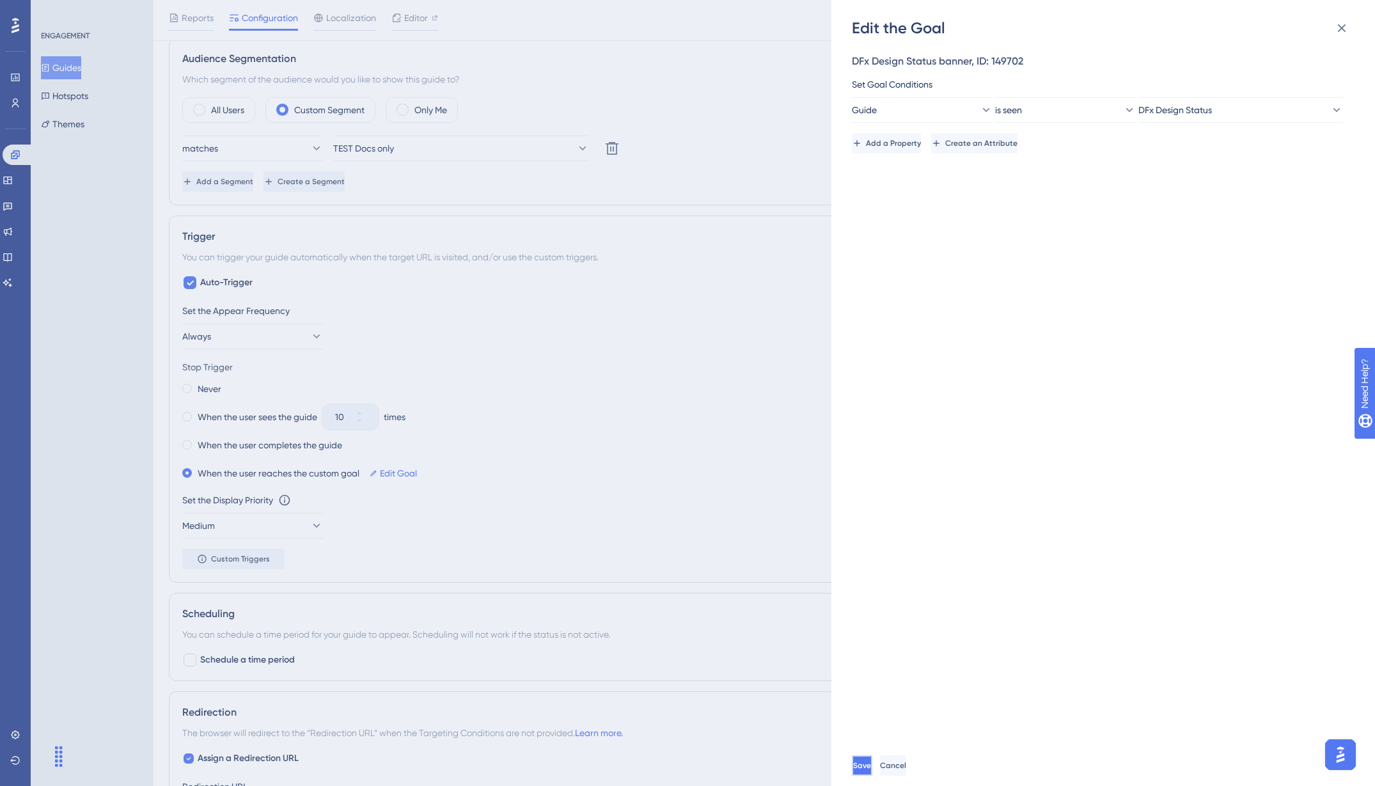
click at [873, 768] on button "Save" at bounding box center [862, 765] width 20 height 20
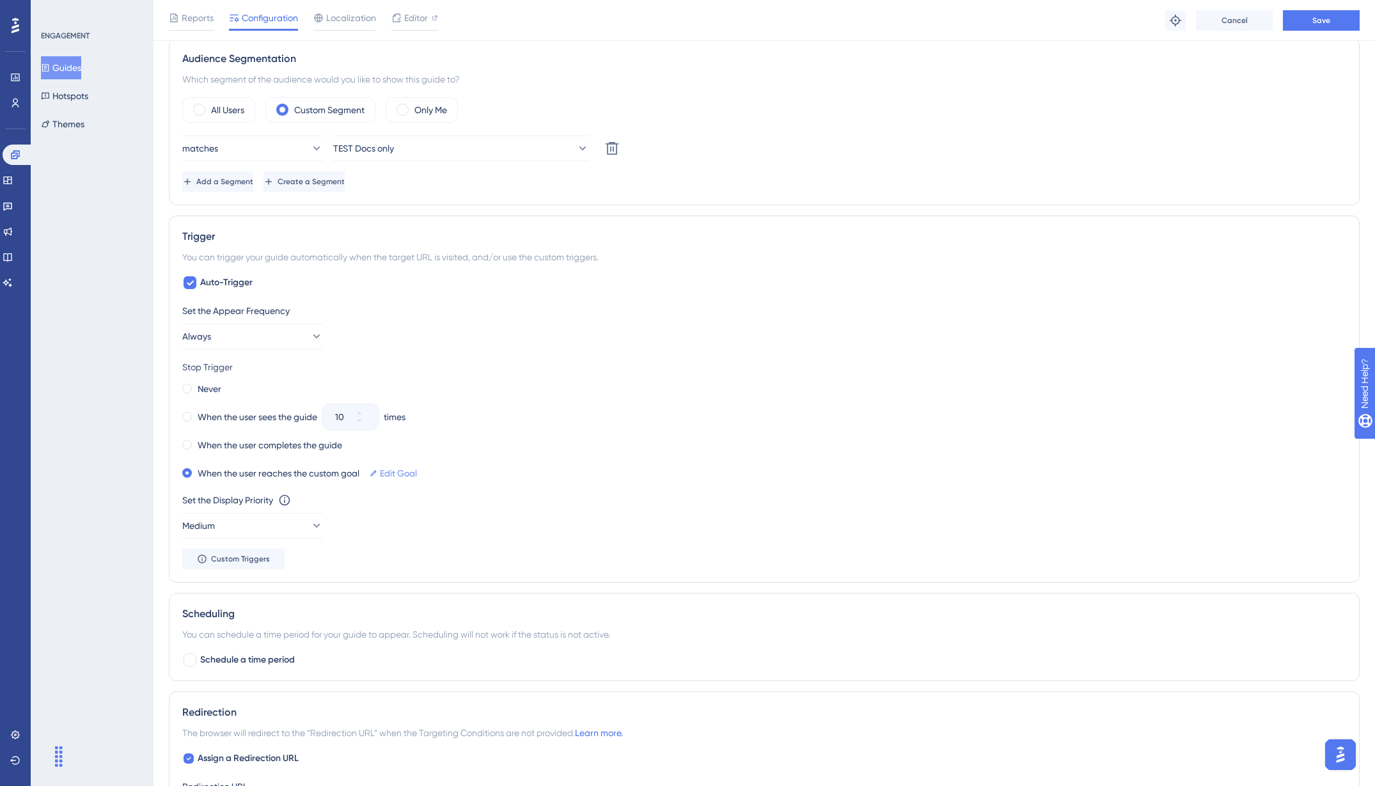
click at [410, 472] on link "Edit Goal" at bounding box center [398, 473] width 37 height 15
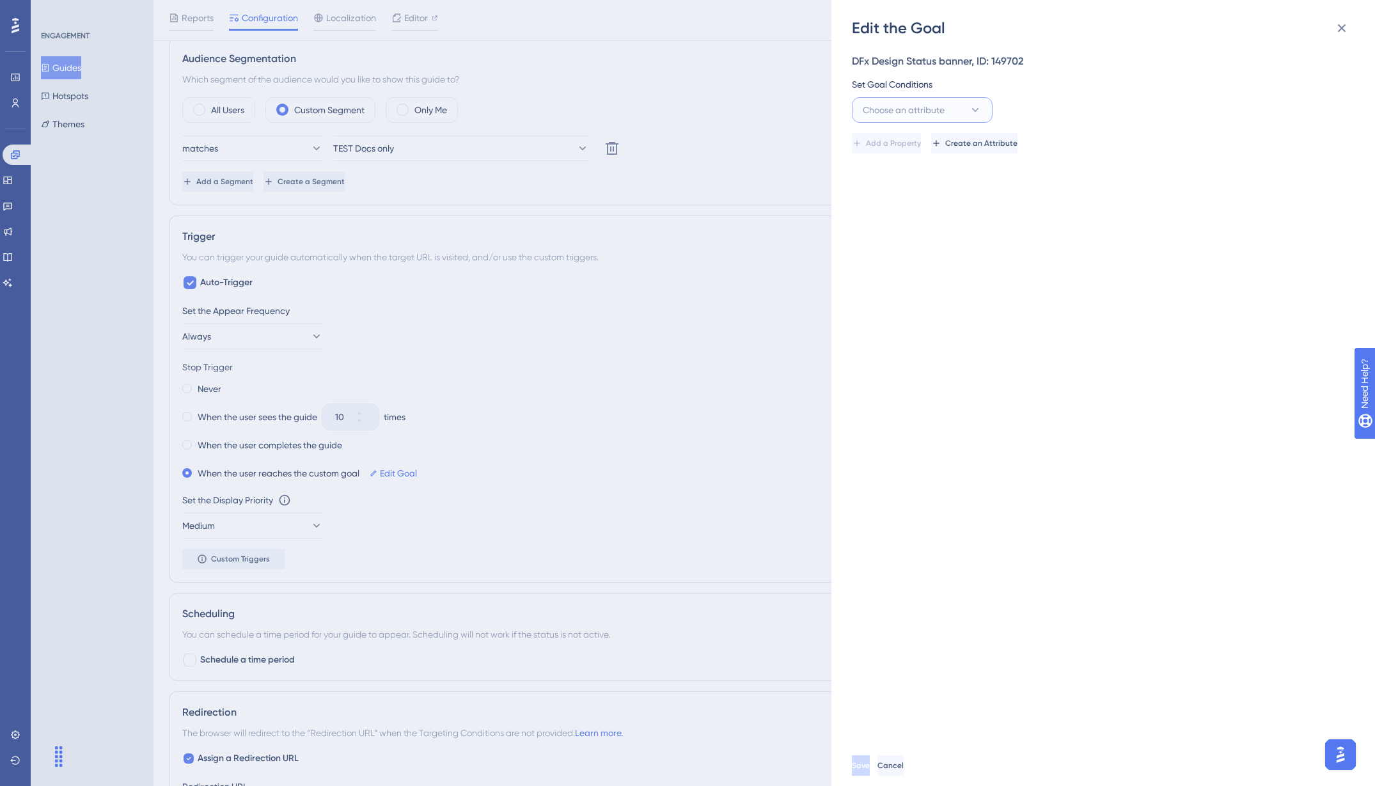
click at [923, 113] on span "Choose an attribute" at bounding box center [904, 109] width 82 height 15
click at [915, 292] on div "Guide Guide" at bounding box center [923, 291] width 104 height 26
click at [1220, 107] on button "Select an option" at bounding box center [1241, 110] width 205 height 26
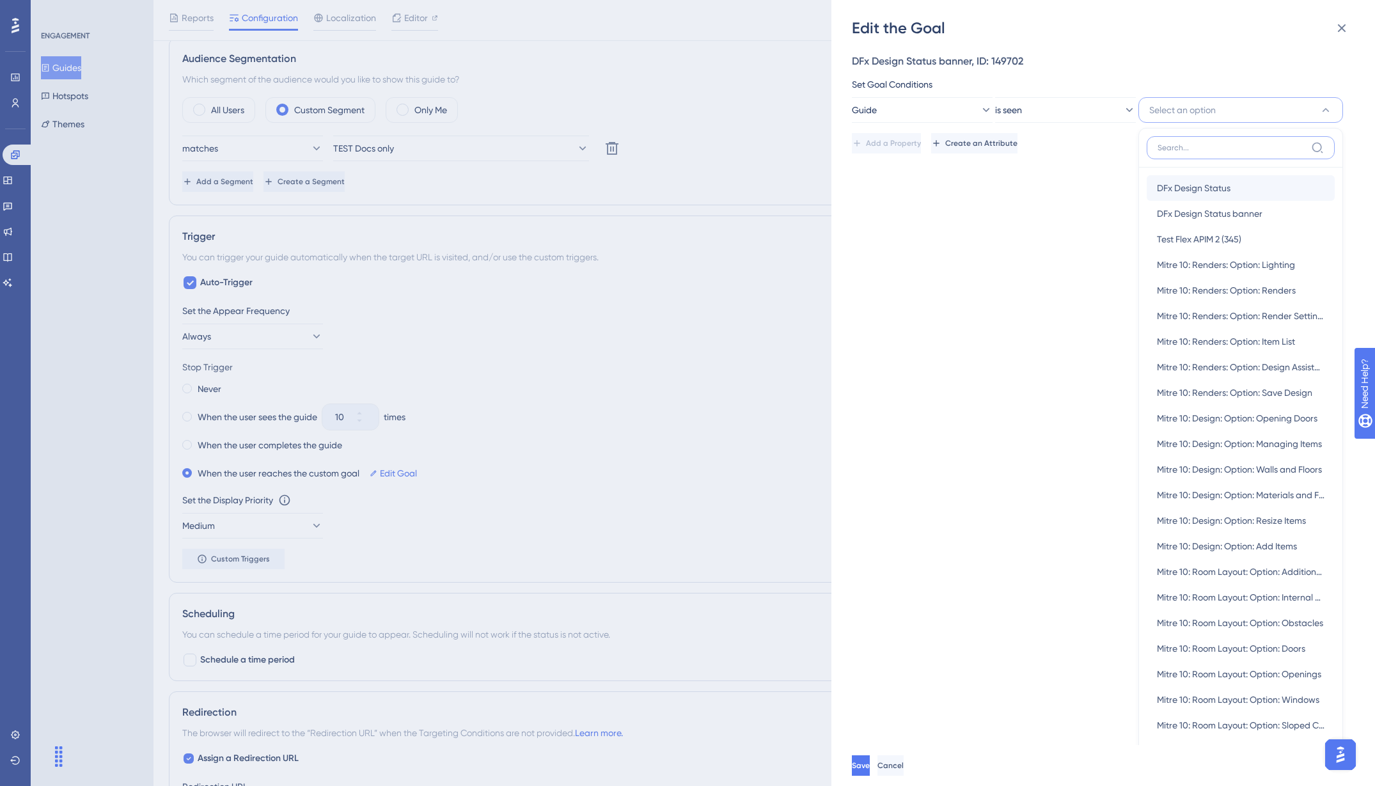
scroll to position [36, 0]
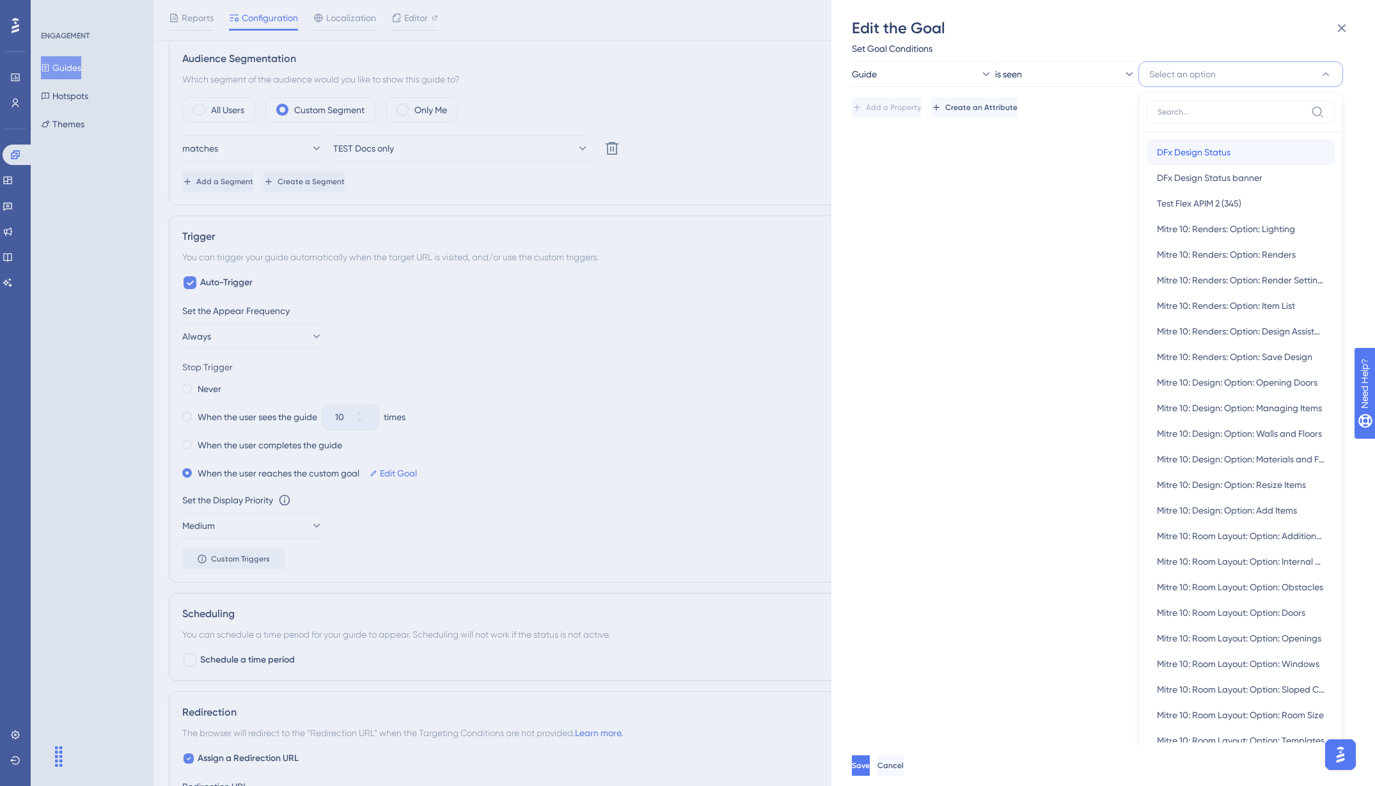
click at [1205, 157] on span "DFx Design Status" at bounding box center [1194, 152] width 74 height 15
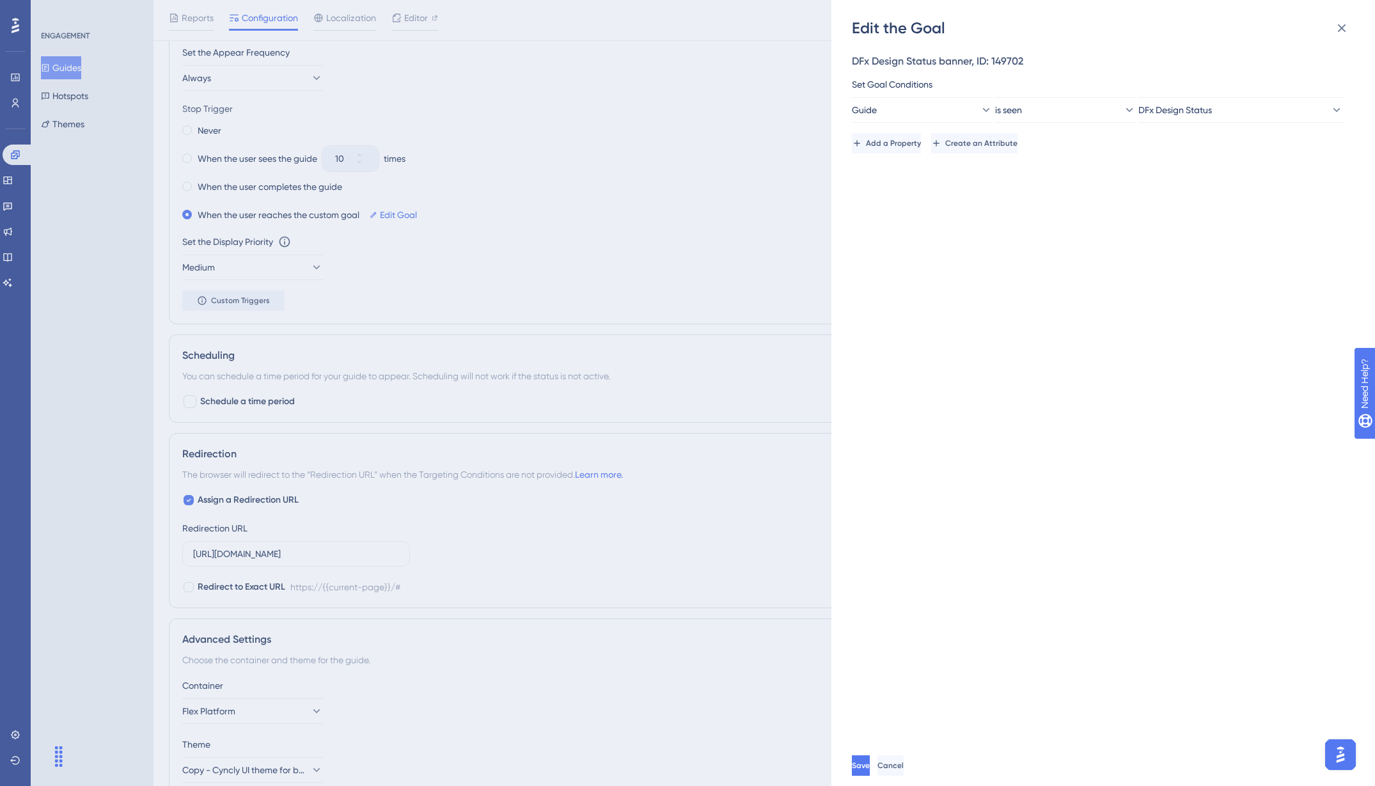
scroll to position [778, 0]
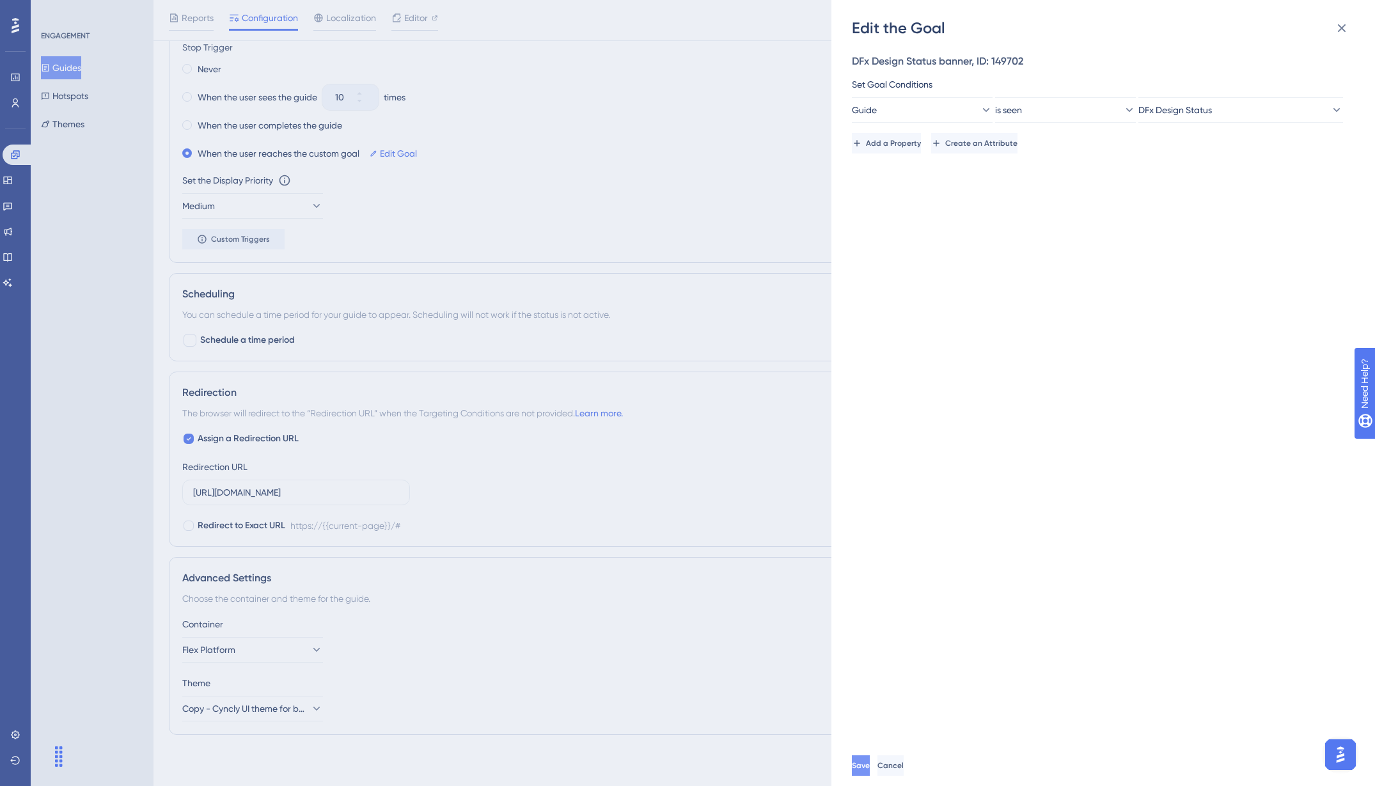
click at [870, 771] on span "Save" at bounding box center [861, 766] width 18 height 10
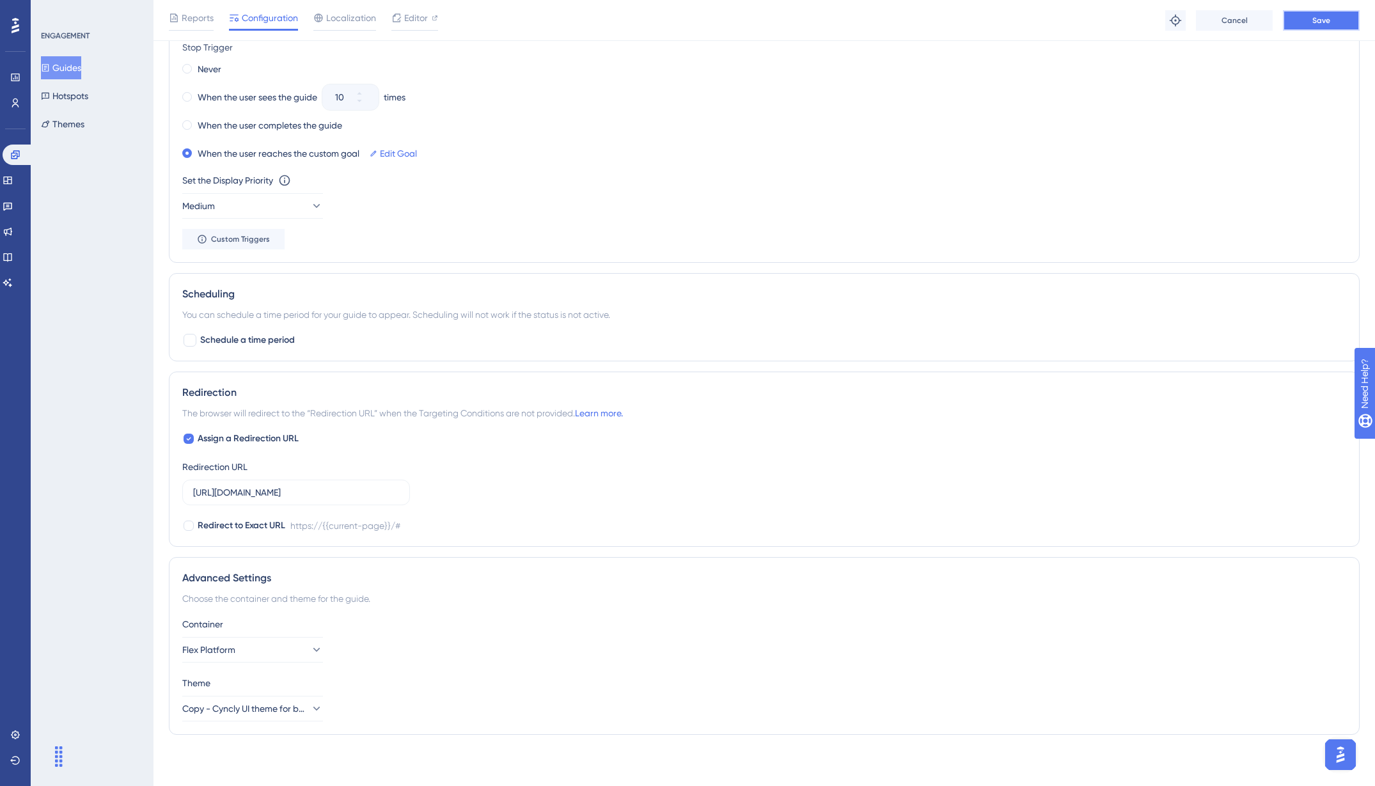
click at [1283, 26] on button "Save" at bounding box center [1321, 20] width 77 height 20
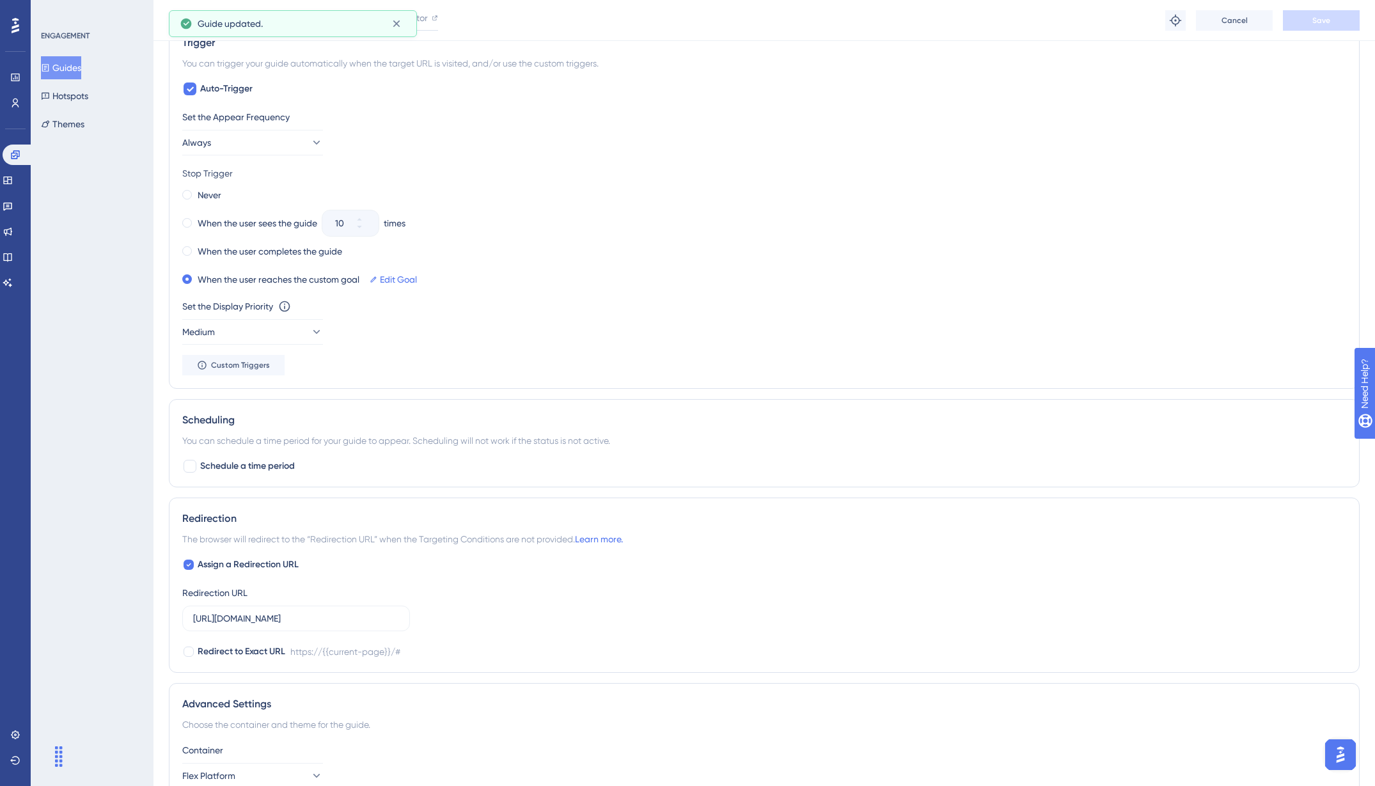
scroll to position [587, 0]
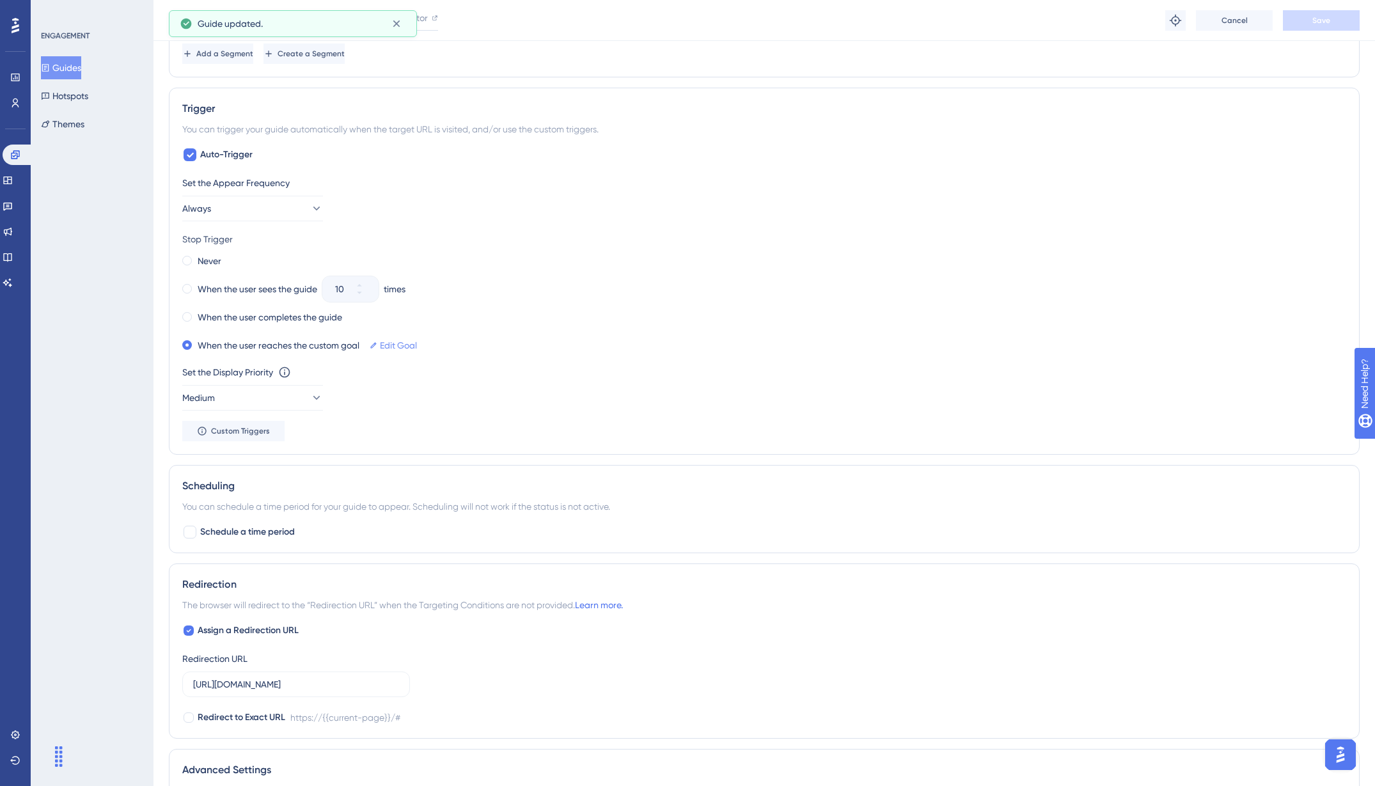
click at [398, 347] on link "Edit Goal" at bounding box center [398, 345] width 37 height 15
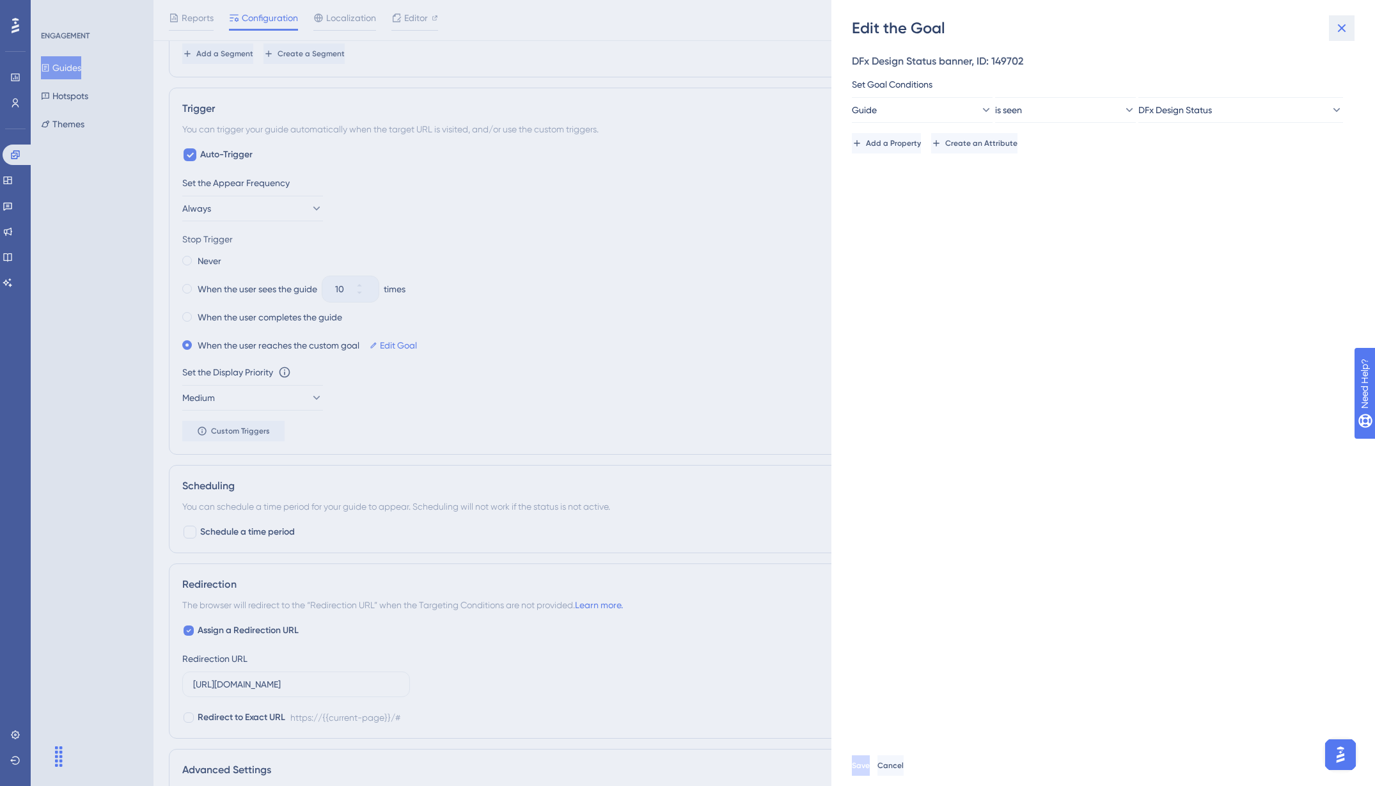
click at [1283, 36] on button at bounding box center [1342, 28] width 26 height 26
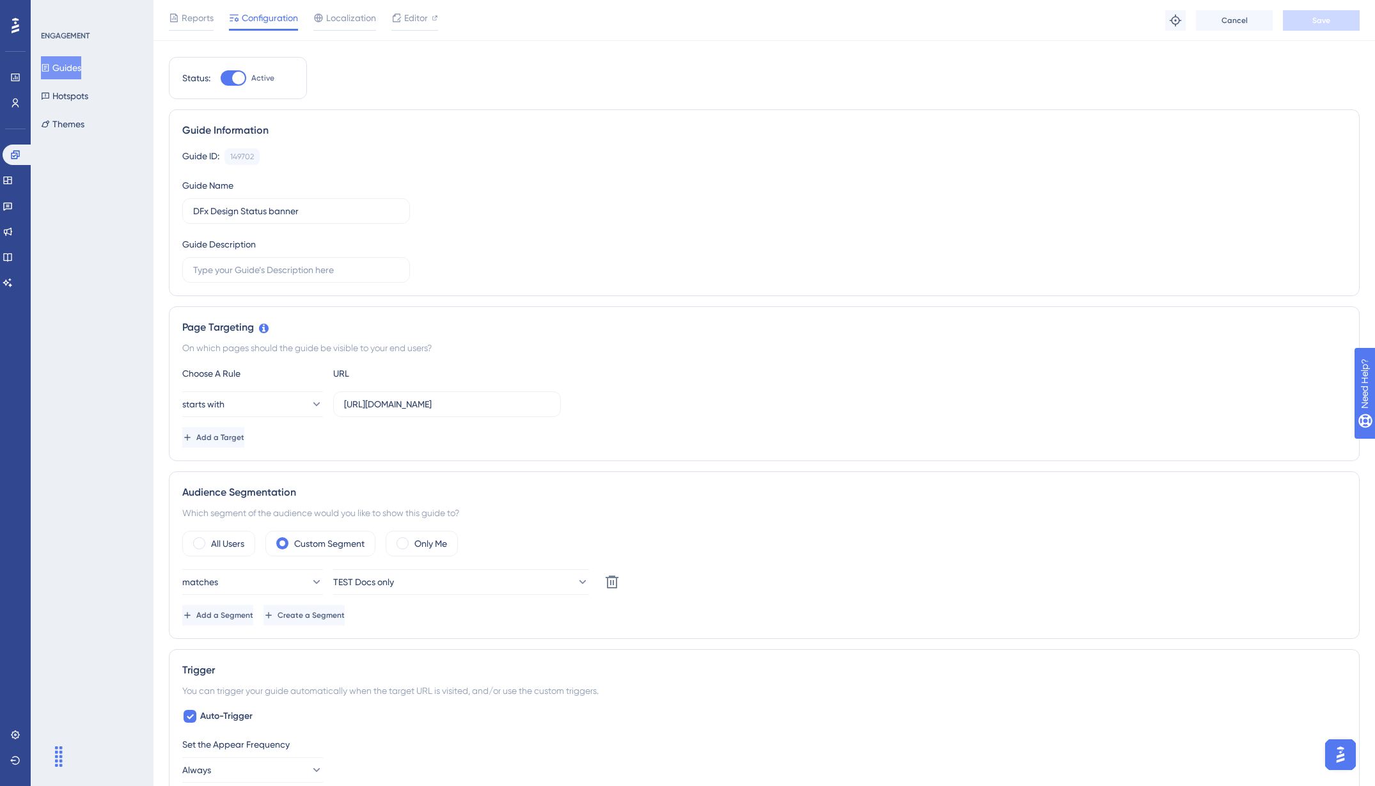
scroll to position [0, 0]
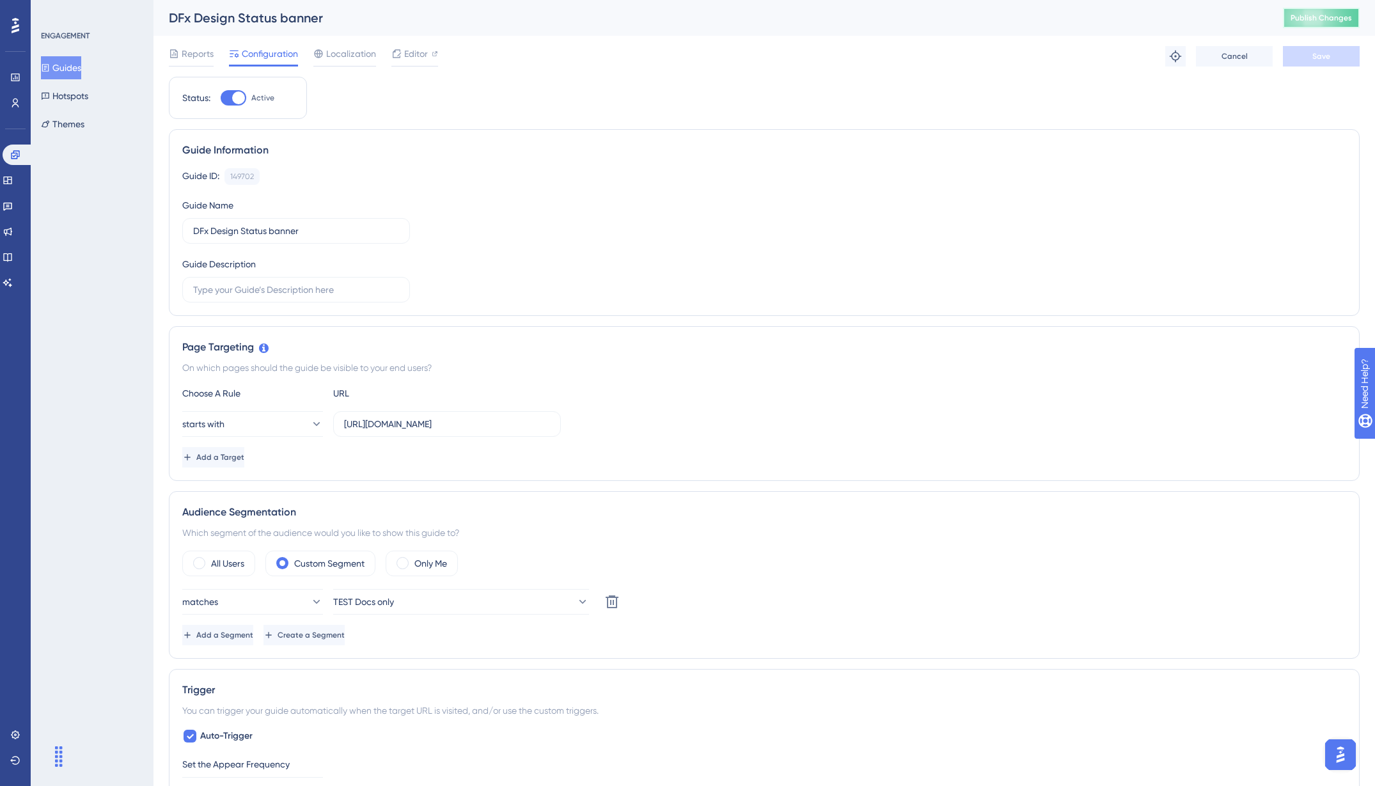
click at [1283, 22] on span "Publish Changes" at bounding box center [1321, 18] width 61 height 10
click at [1283, 99] on div "Status: Active Guide Information Guide ID: 149702 Copy Guide Name DFx Design St…" at bounding box center [764, 798] width 1191 height 1442
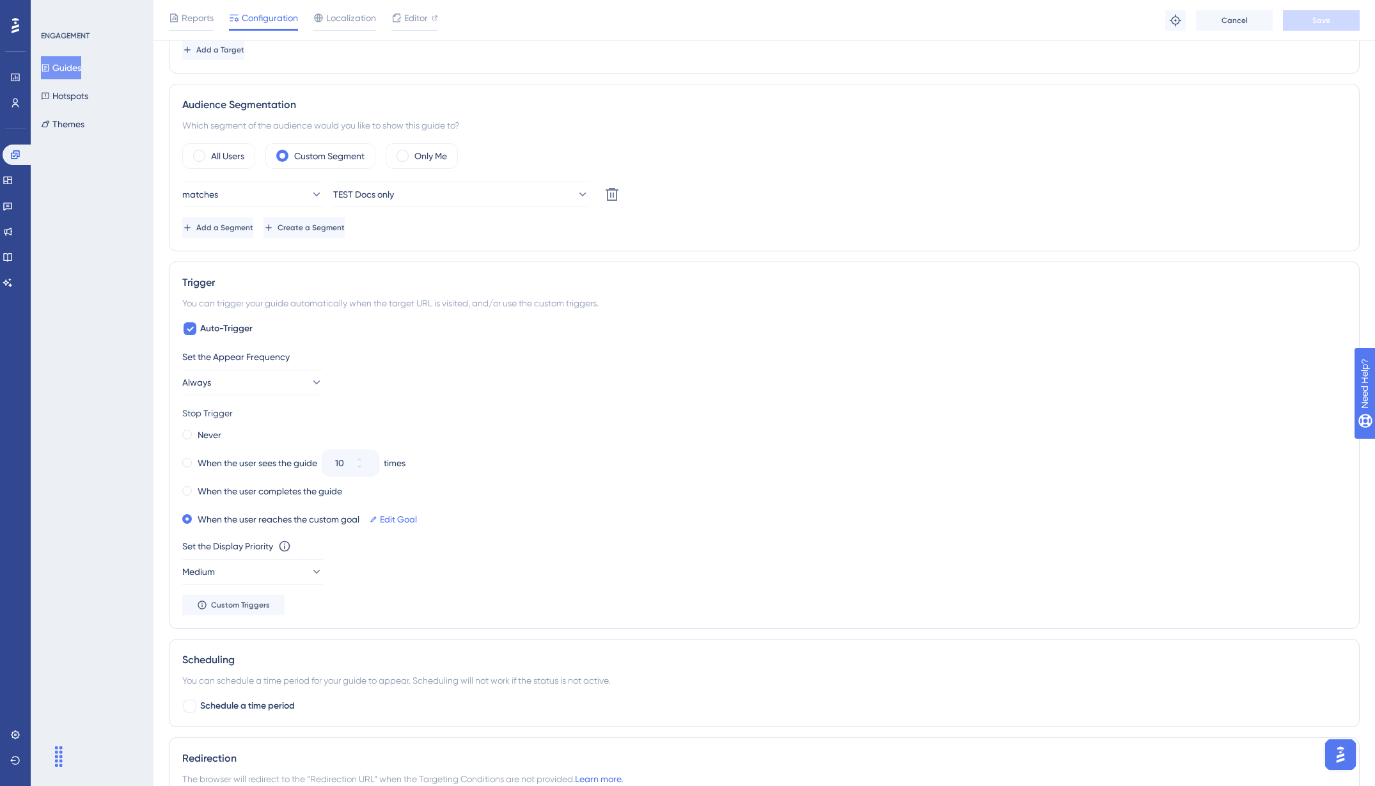
scroll to position [448, 0]
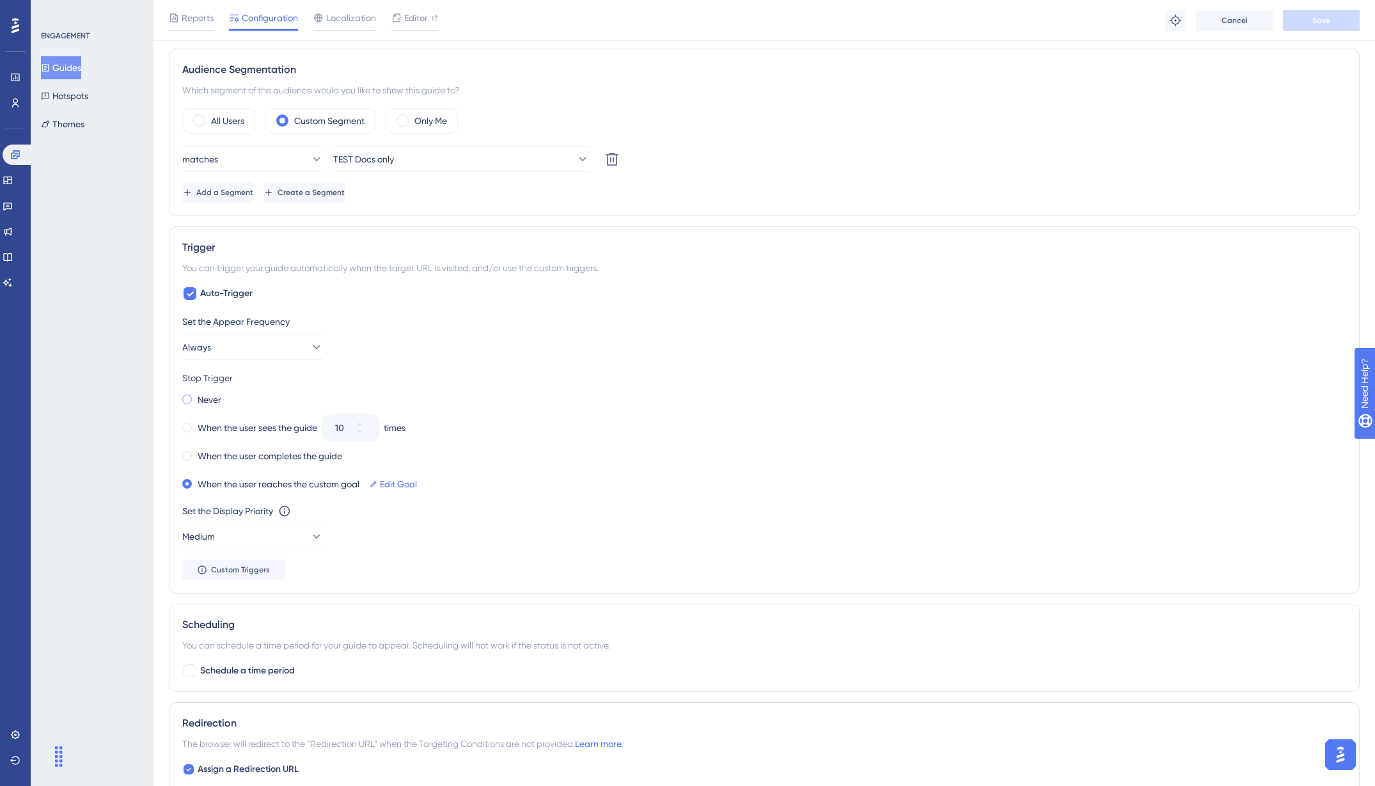
click at [201, 402] on label "Never" at bounding box center [210, 399] width 24 height 15
click at [1283, 19] on span "Save" at bounding box center [1322, 20] width 18 height 10
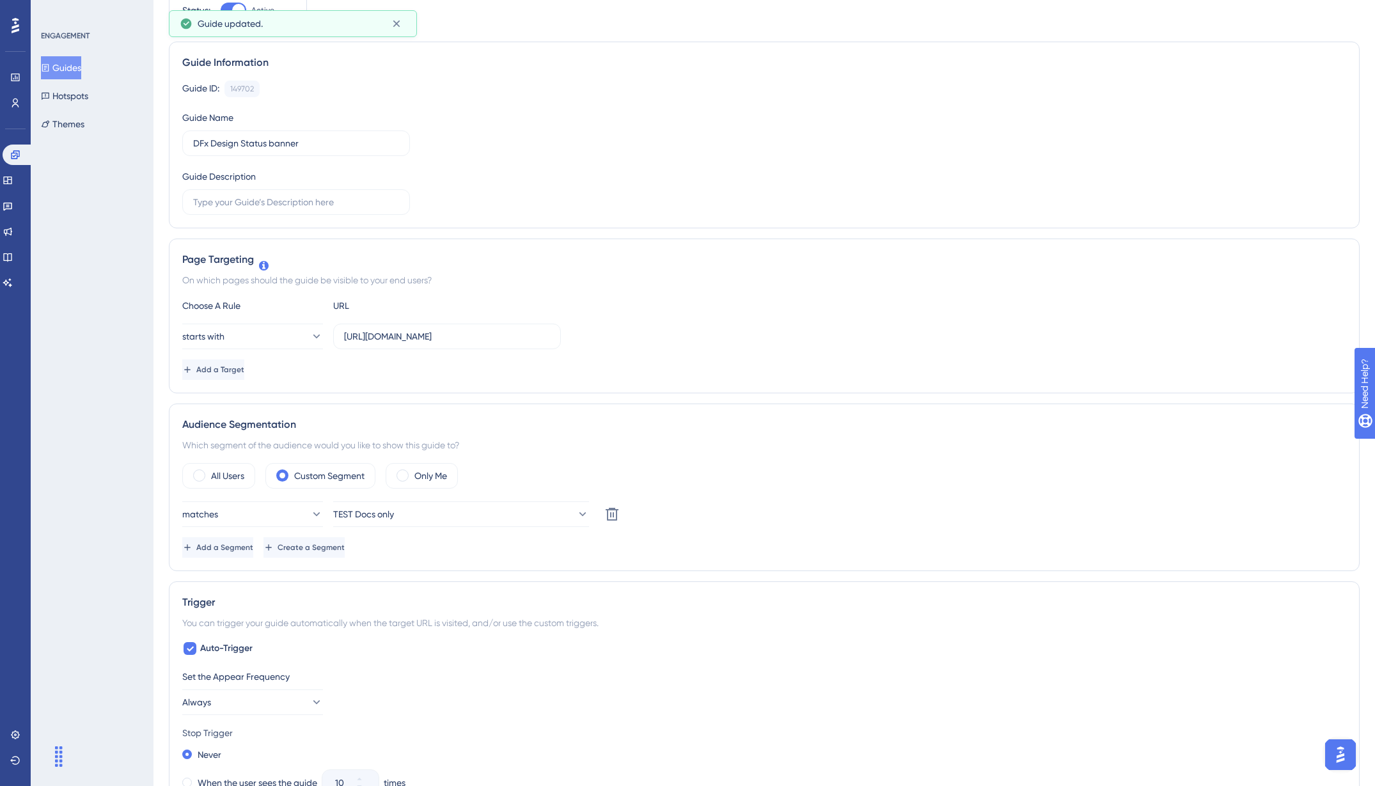
scroll to position [0, 0]
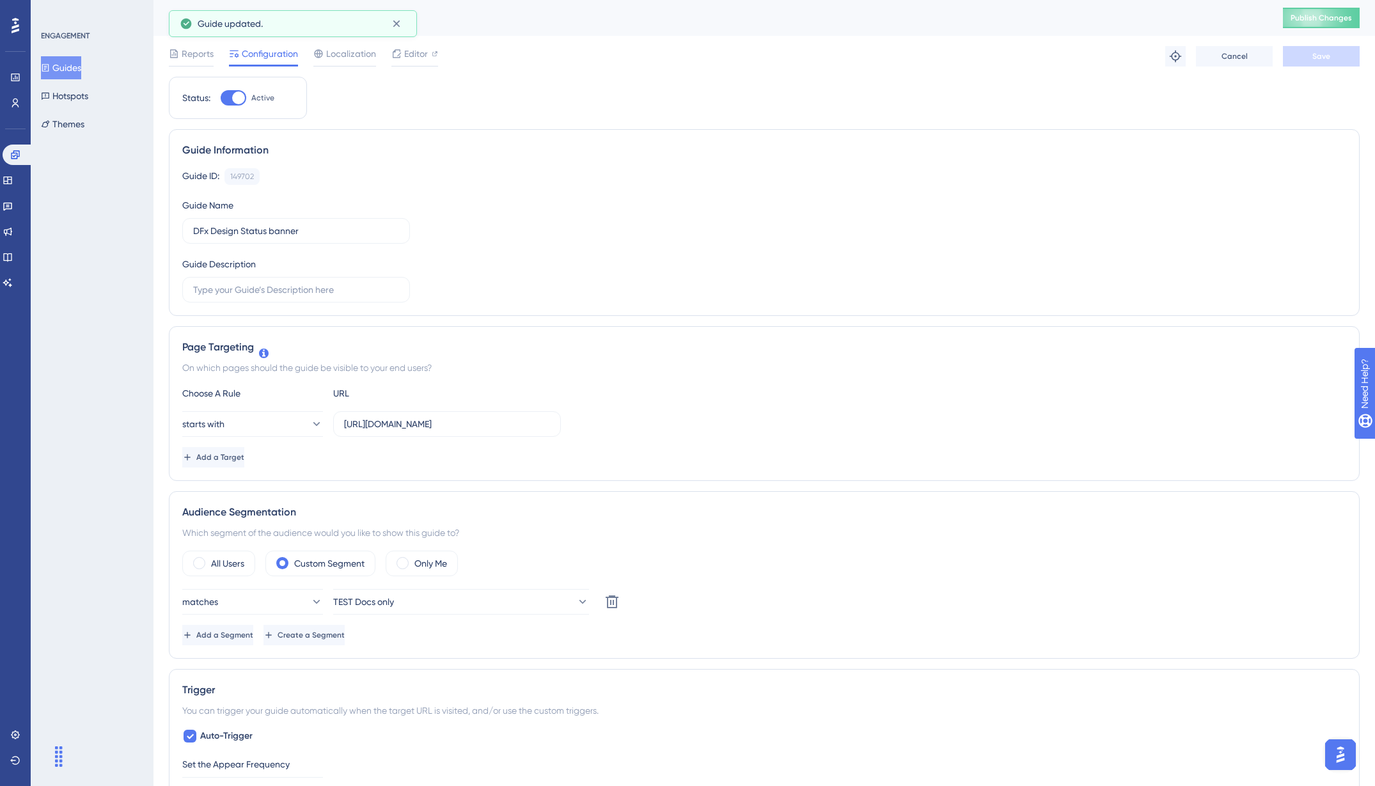
click at [1283, 7] on div "DFx Design Status banner Publish Changes" at bounding box center [765, 18] width 1222 height 36
click at [1283, 22] on span "Publish Changes" at bounding box center [1321, 18] width 61 height 10
click at [411, 54] on span "Editor" at bounding box center [416, 53] width 24 height 15
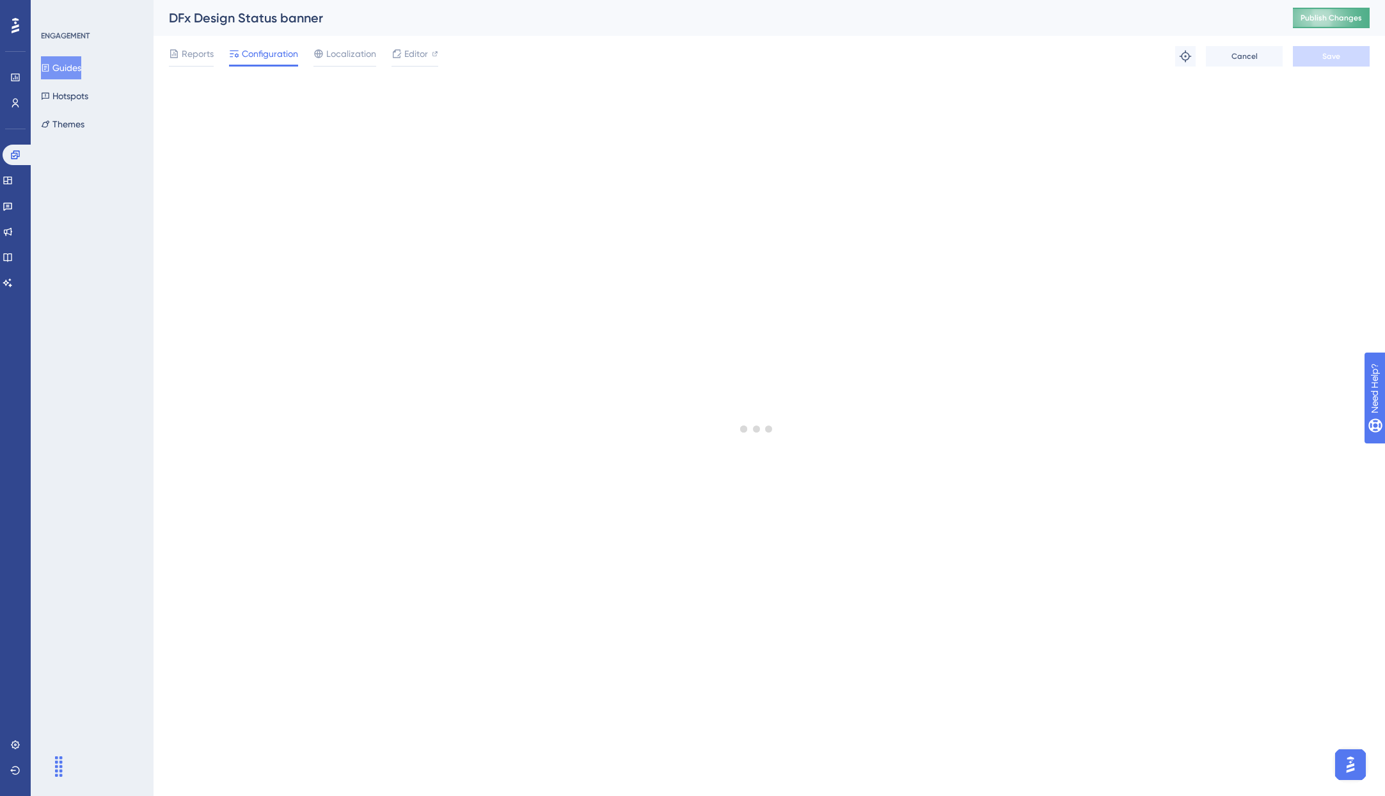
click at [1283, 17] on span "Publish Changes" at bounding box center [1330, 18] width 61 height 10
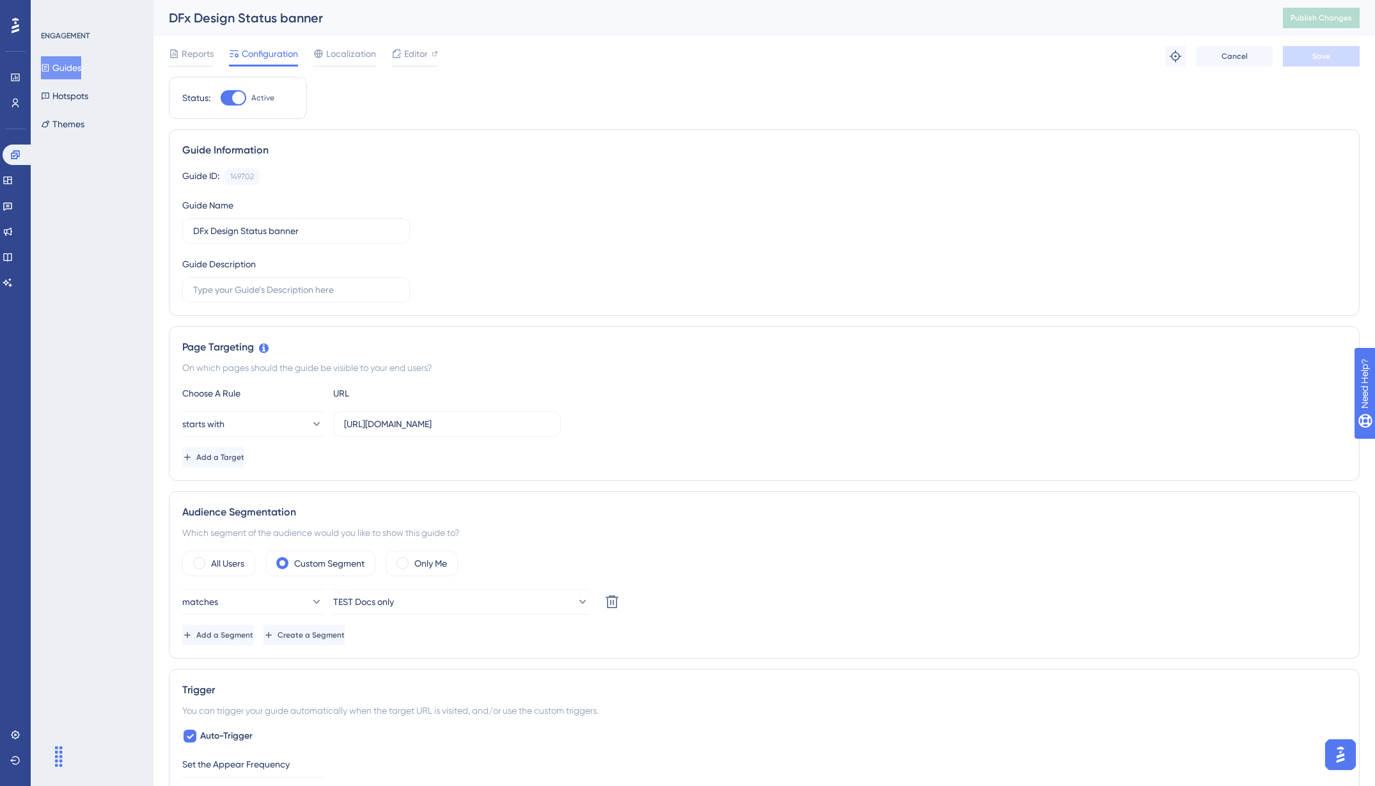
click at [1251, 21] on div "DFx Design Status banner" at bounding box center [710, 18] width 1082 height 18
click at [416, 58] on span "Editor" at bounding box center [416, 53] width 24 height 15
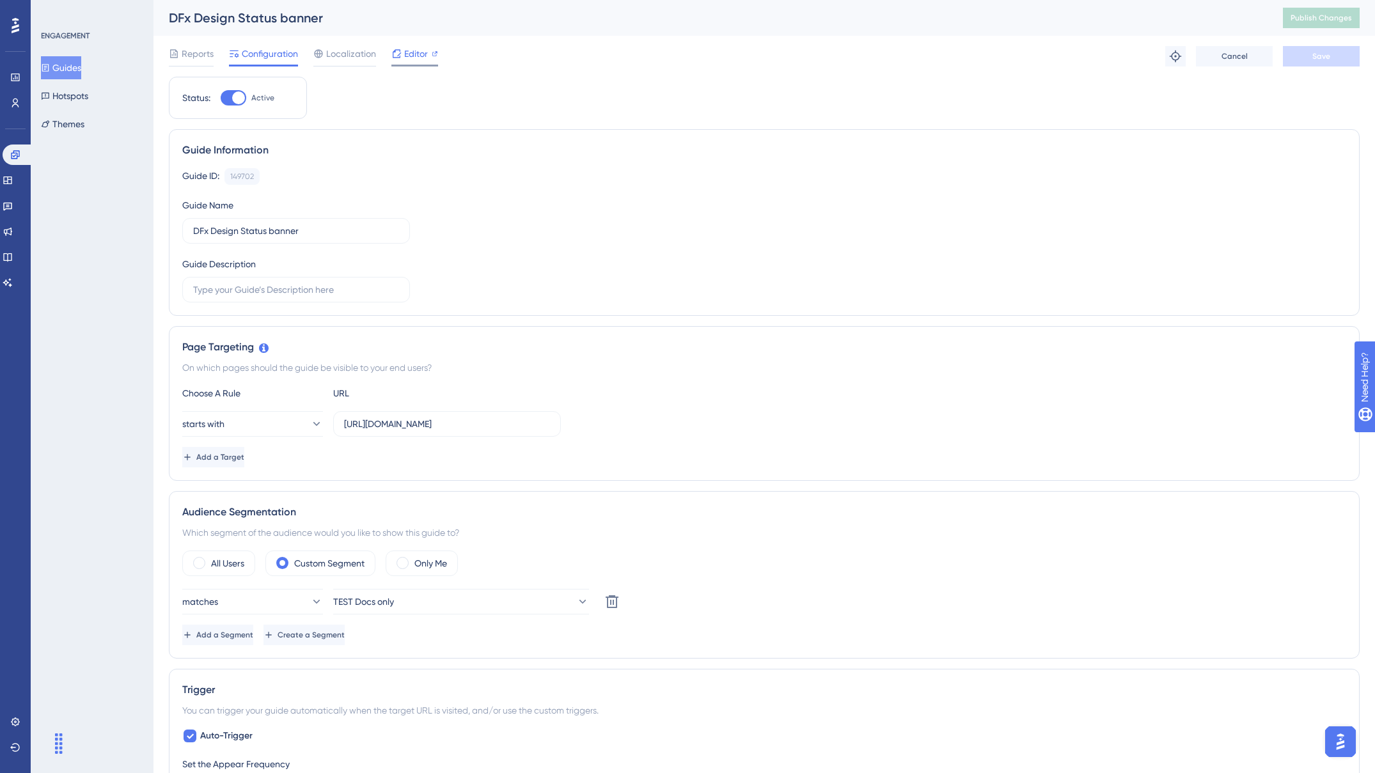
click at [435, 57] on div at bounding box center [435, 53] width 6 height 15
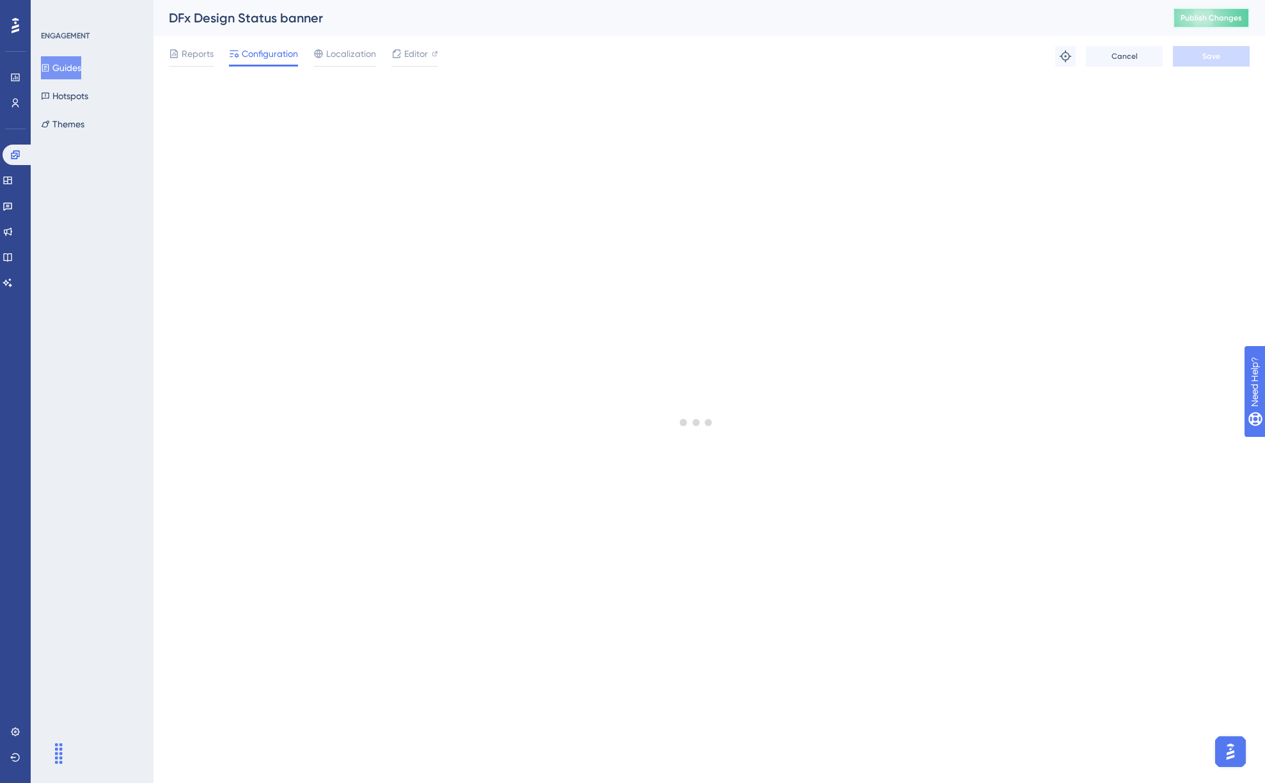
click at [1219, 22] on span "Publish Changes" at bounding box center [1211, 18] width 61 height 10
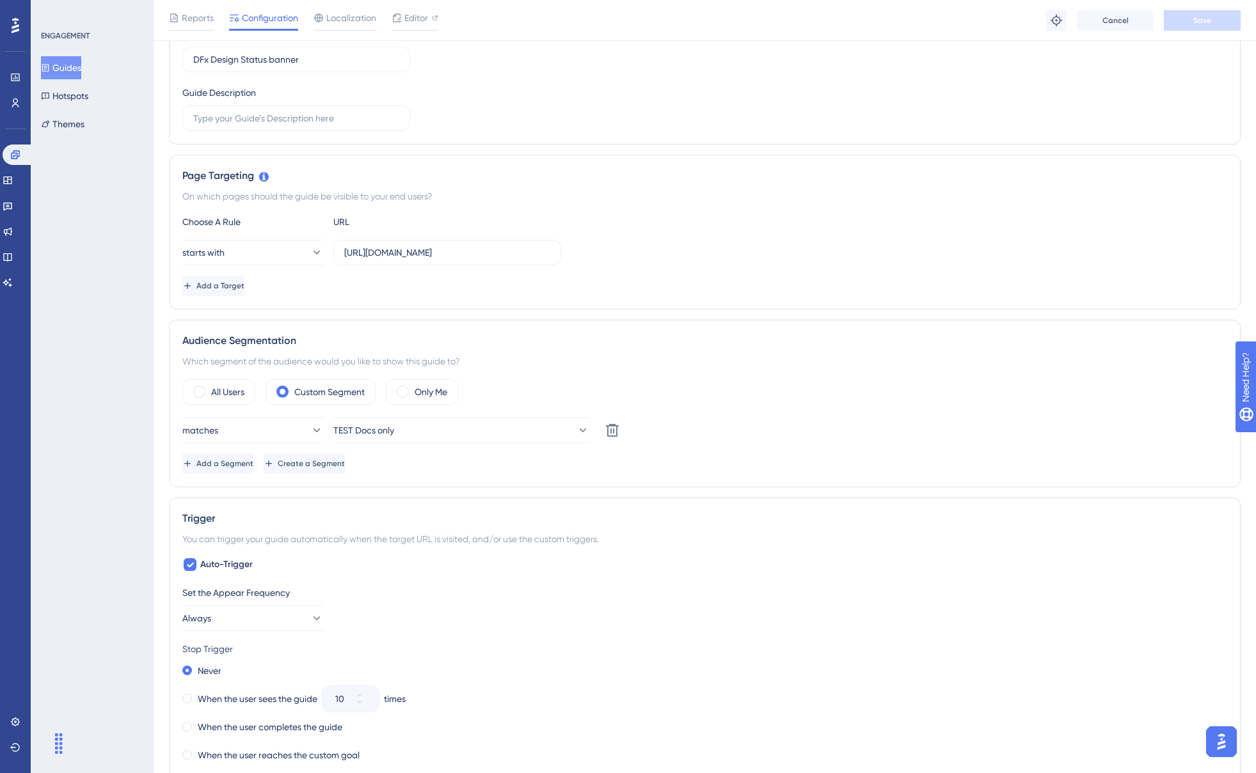
scroll to position [192, 0]
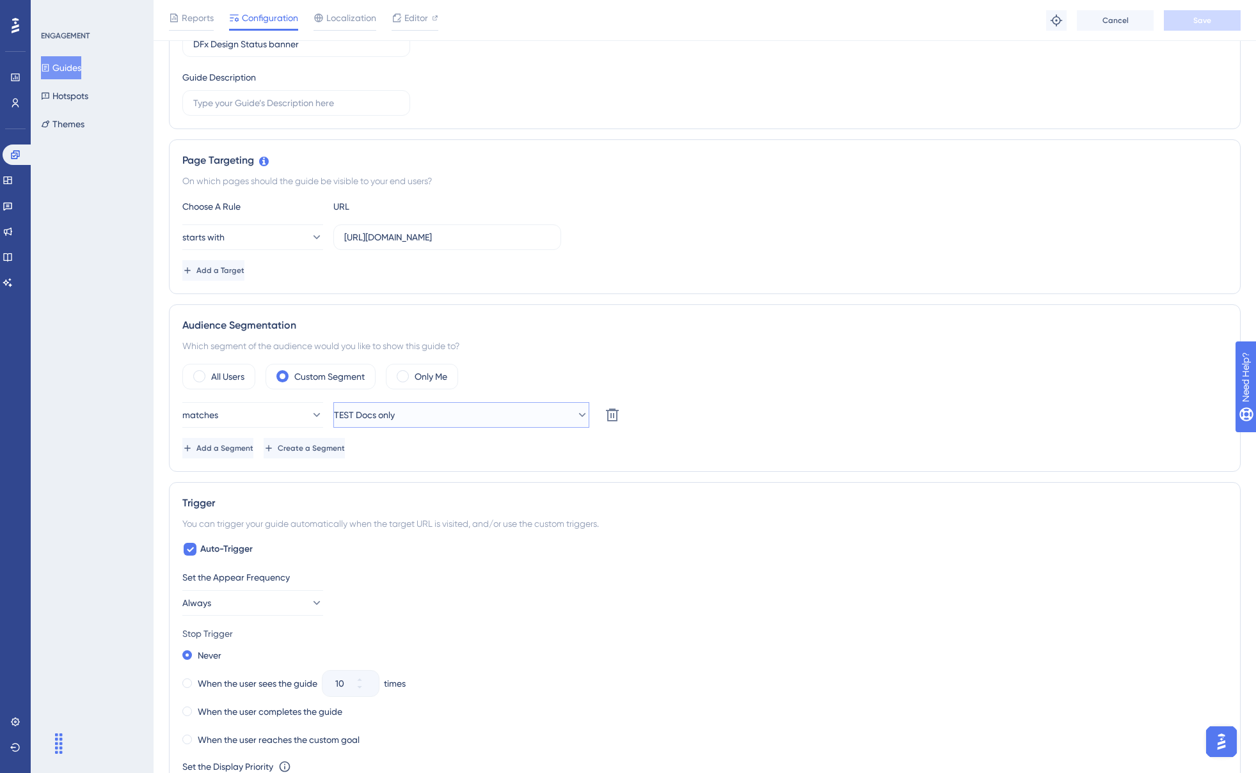
click at [490, 408] on button "TEST Docs only" at bounding box center [461, 415] width 256 height 26
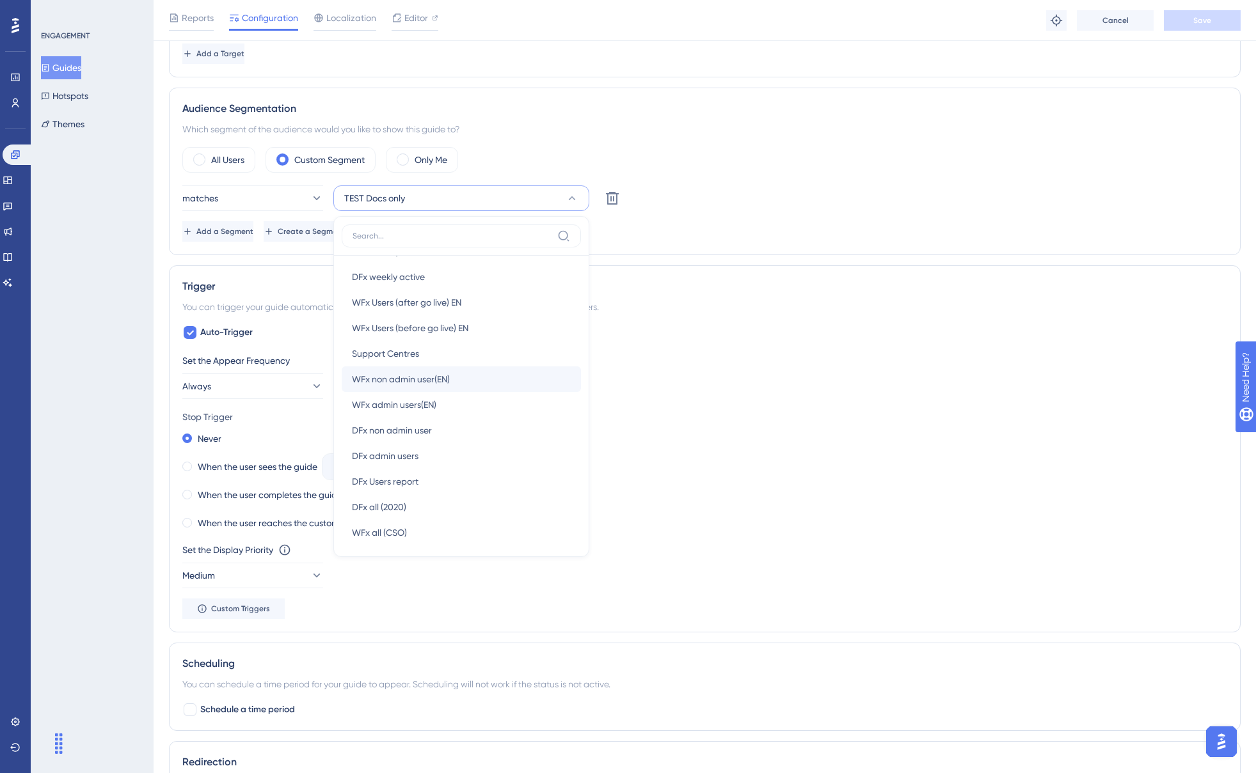
scroll to position [384, 0]
click at [469, 447] on div "DFx admin users DFx admin users" at bounding box center [461, 456] width 219 height 26
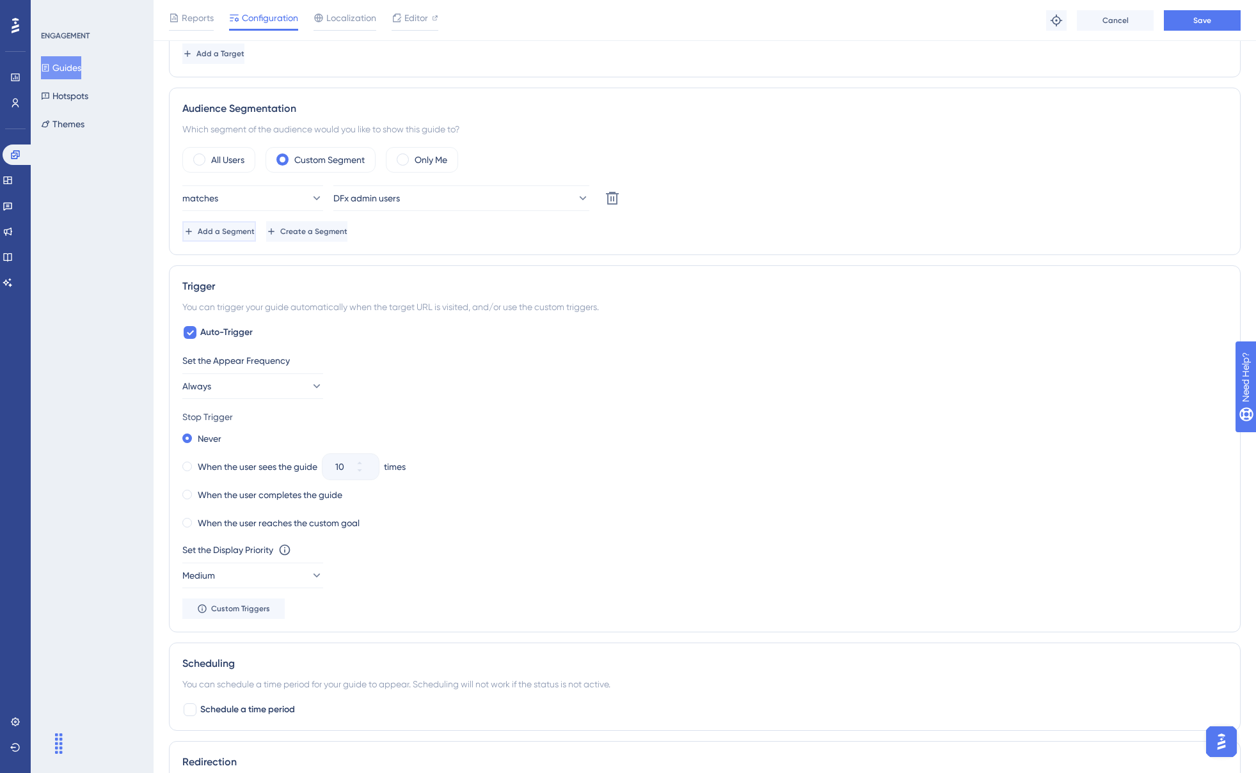
click at [252, 230] on span "Add a Segment" at bounding box center [226, 231] width 57 height 10
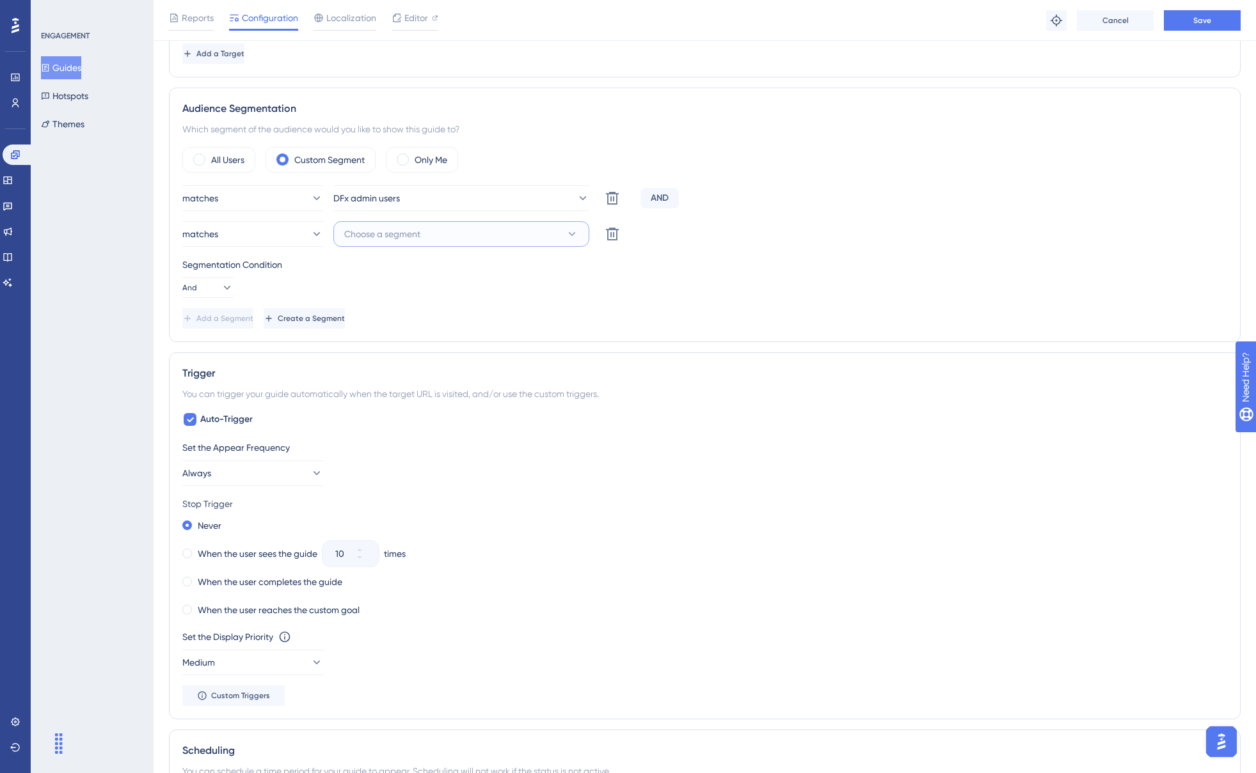
click at [417, 231] on span "Choose a segment" at bounding box center [382, 233] width 76 height 15
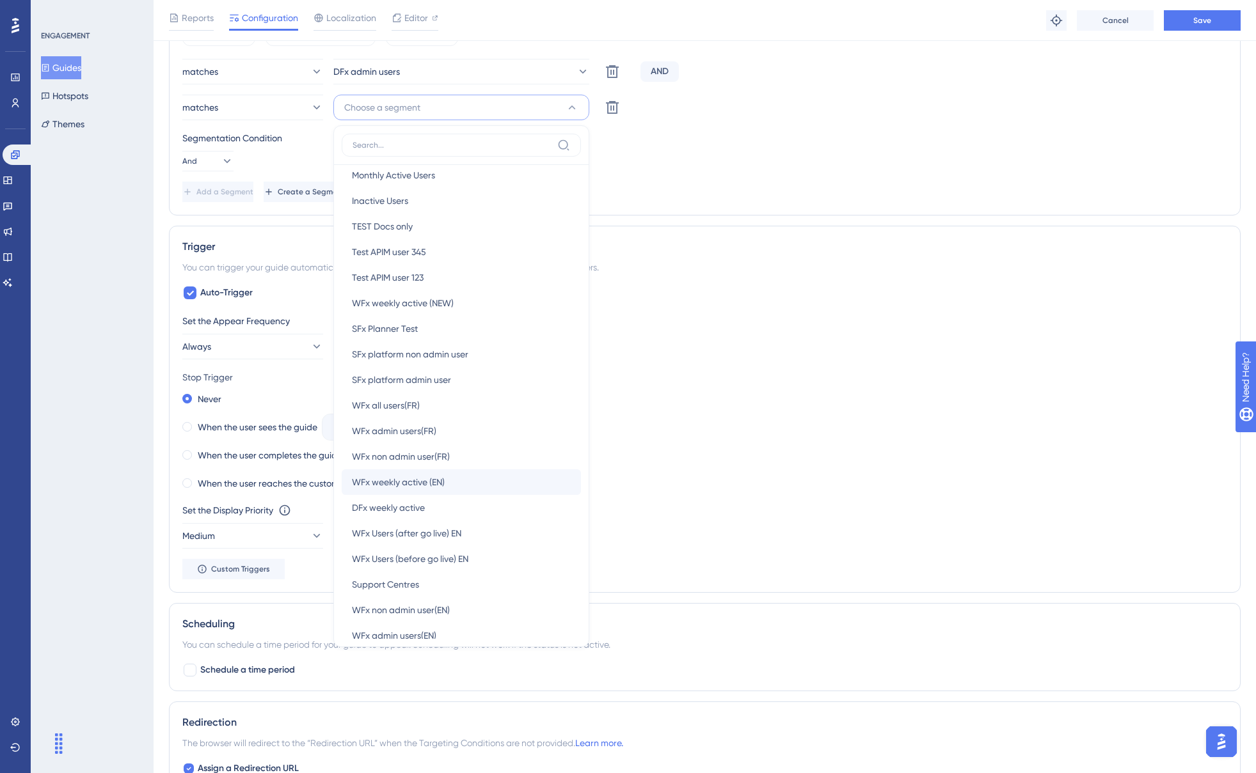
scroll to position [128, 0]
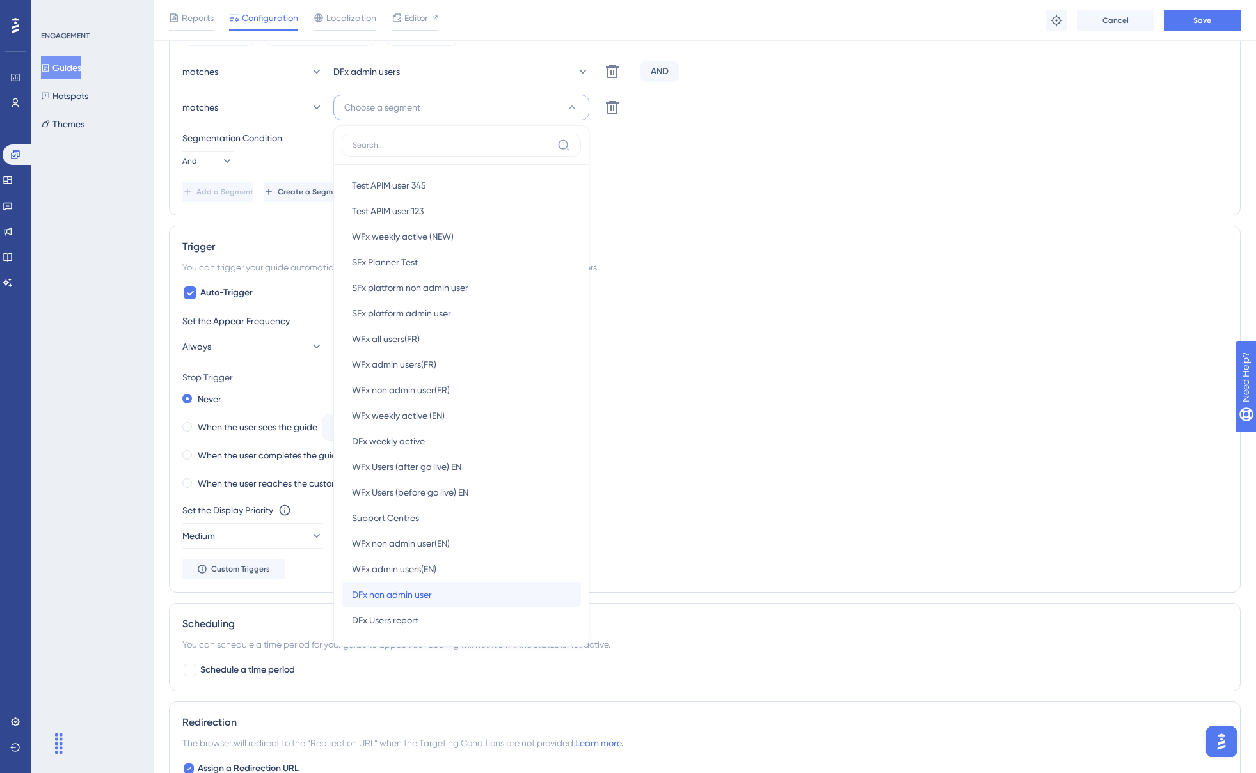
click at [444, 590] on div "DFx non admin user DFx non admin user" at bounding box center [461, 595] width 219 height 26
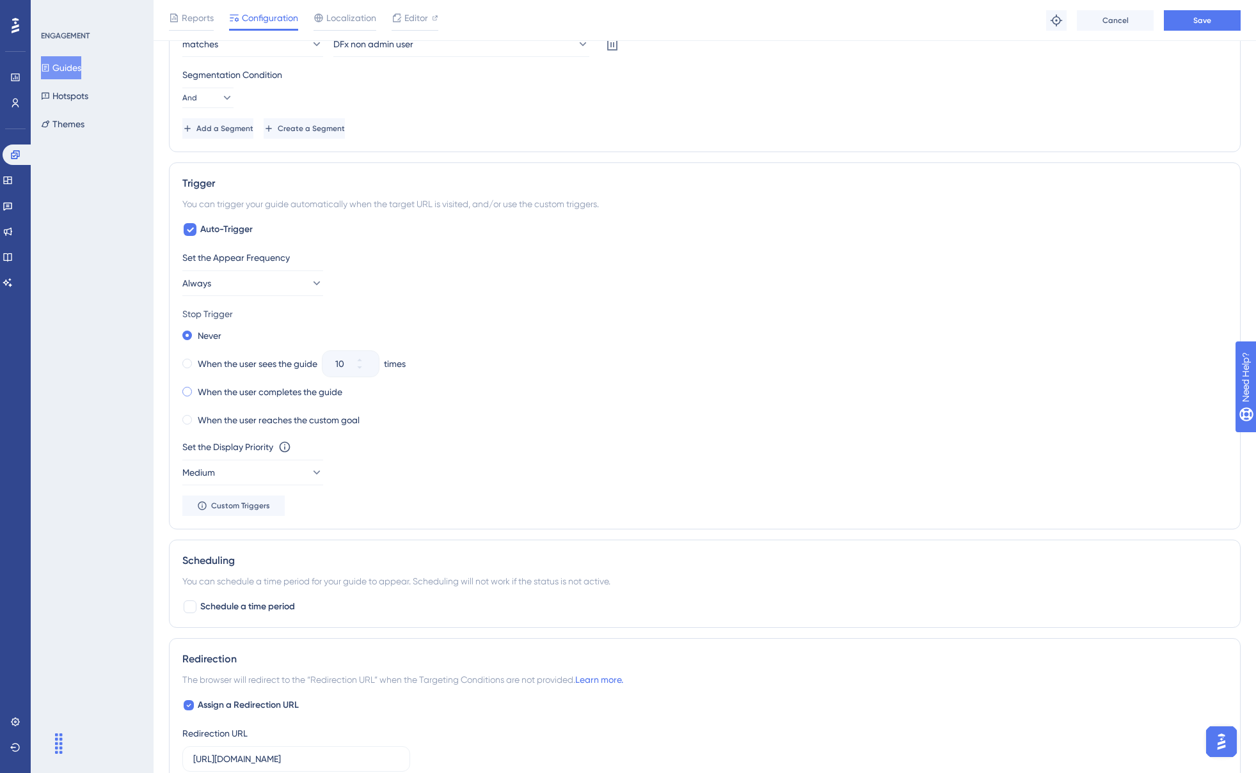
scroll to position [599, 0]
click at [192, 419] on div "When the user reaches the custom goal" at bounding box center [270, 420] width 177 height 18
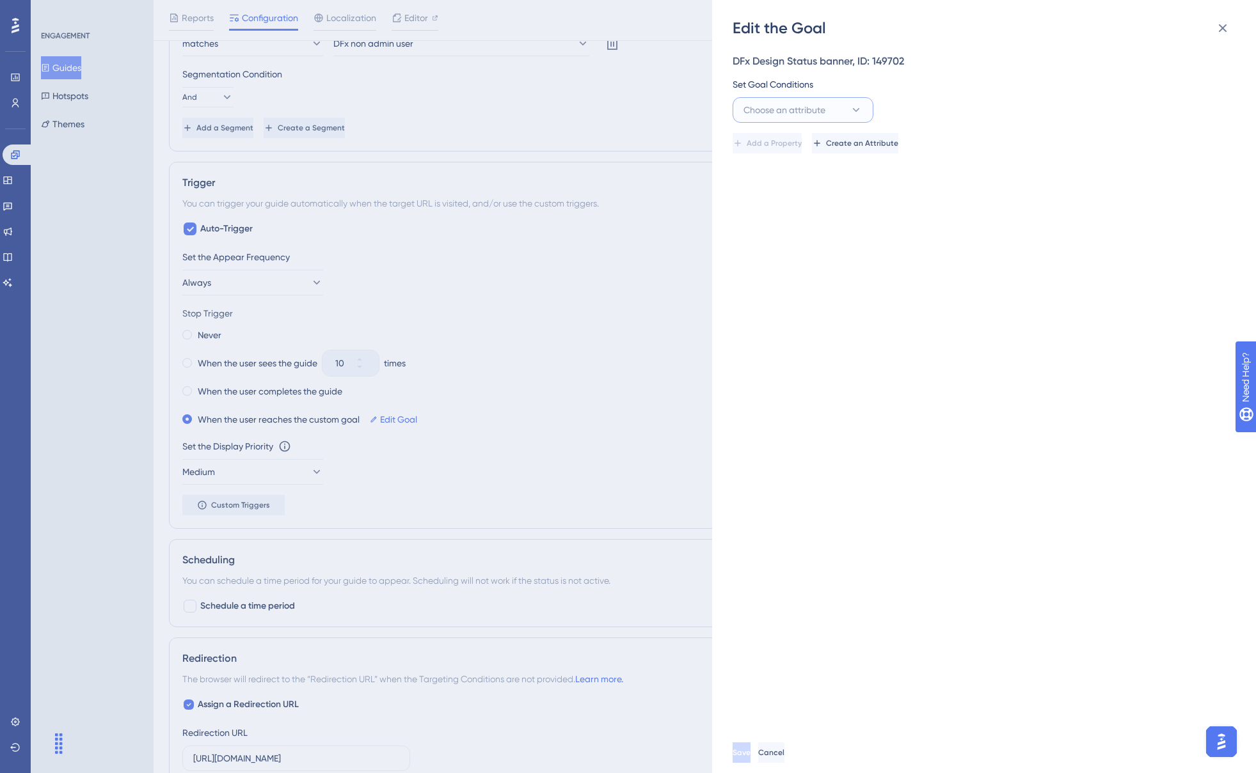
click at [825, 106] on span "Choose an attribute" at bounding box center [784, 109] width 82 height 15
click at [787, 290] on div "Guide Guide" at bounding box center [803, 291] width 104 height 26
click at [1091, 100] on button "Select an option" at bounding box center [1121, 110] width 205 height 26
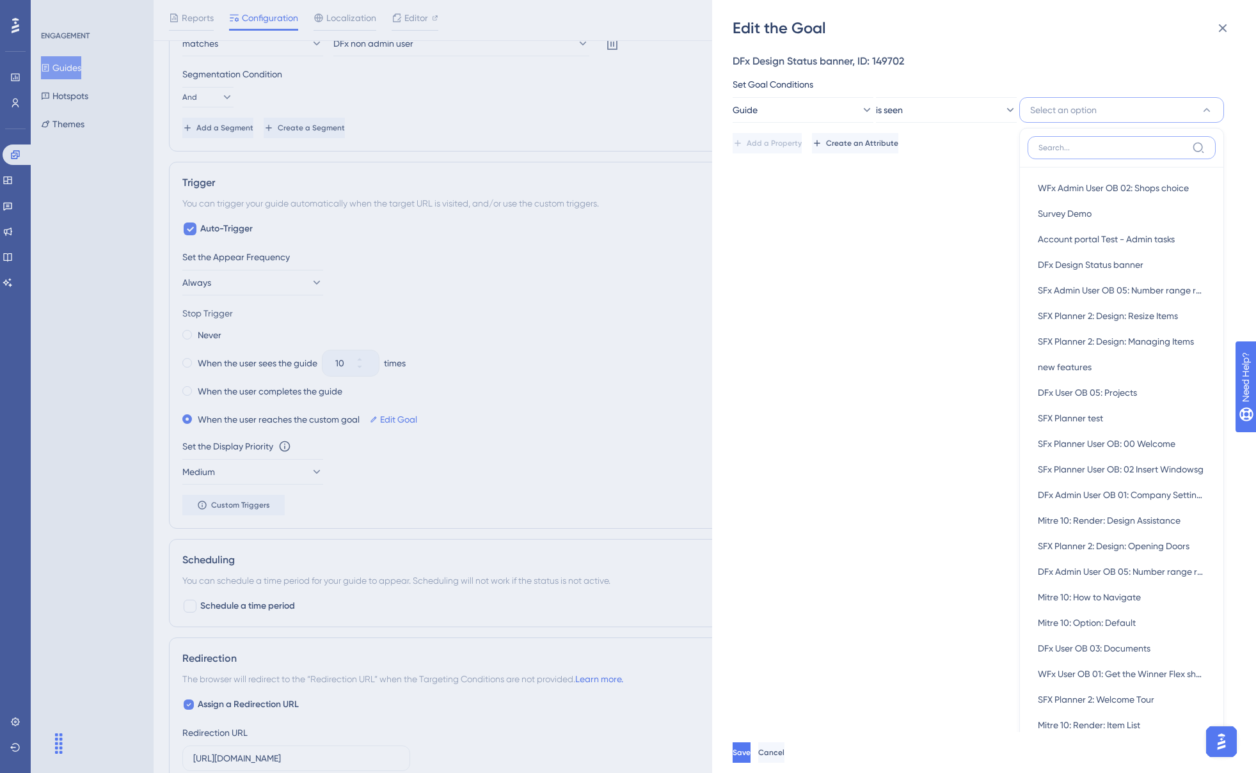
scroll to position [36, 0]
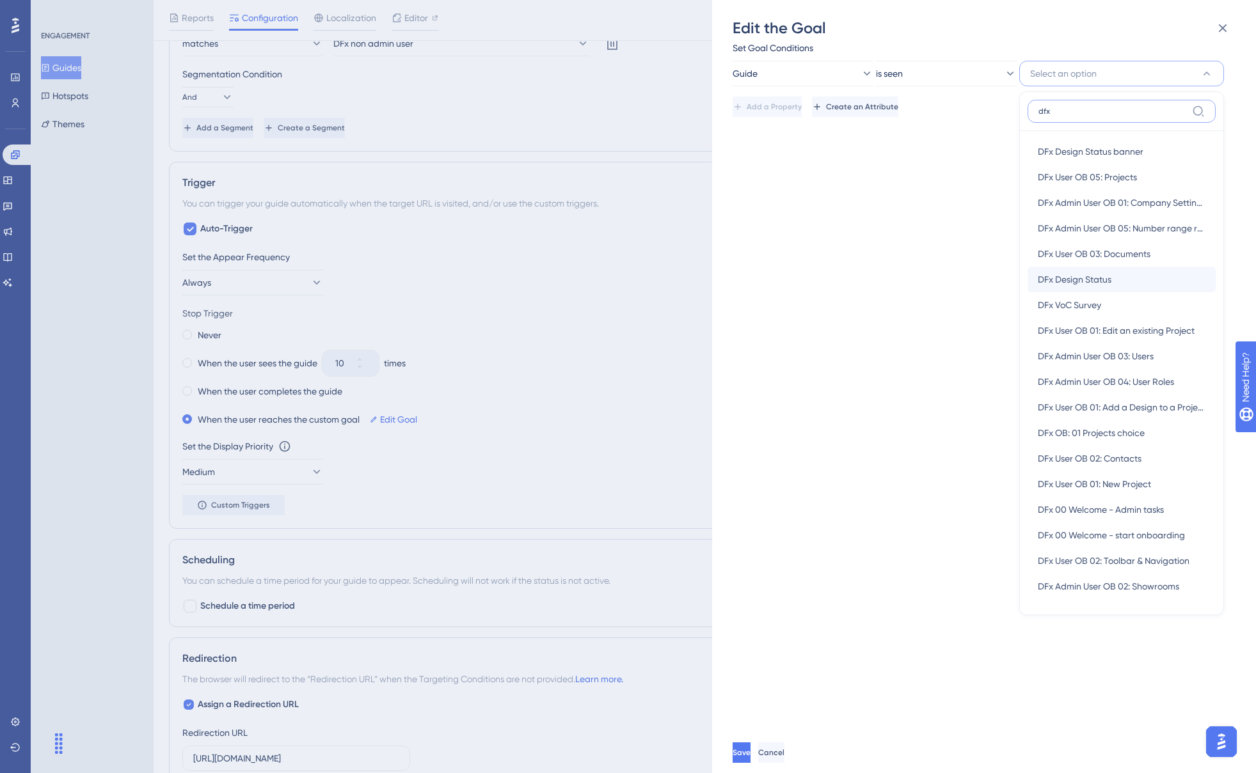
type input "dfx"
click at [1084, 281] on span "DFx Design Status" at bounding box center [1075, 279] width 74 height 15
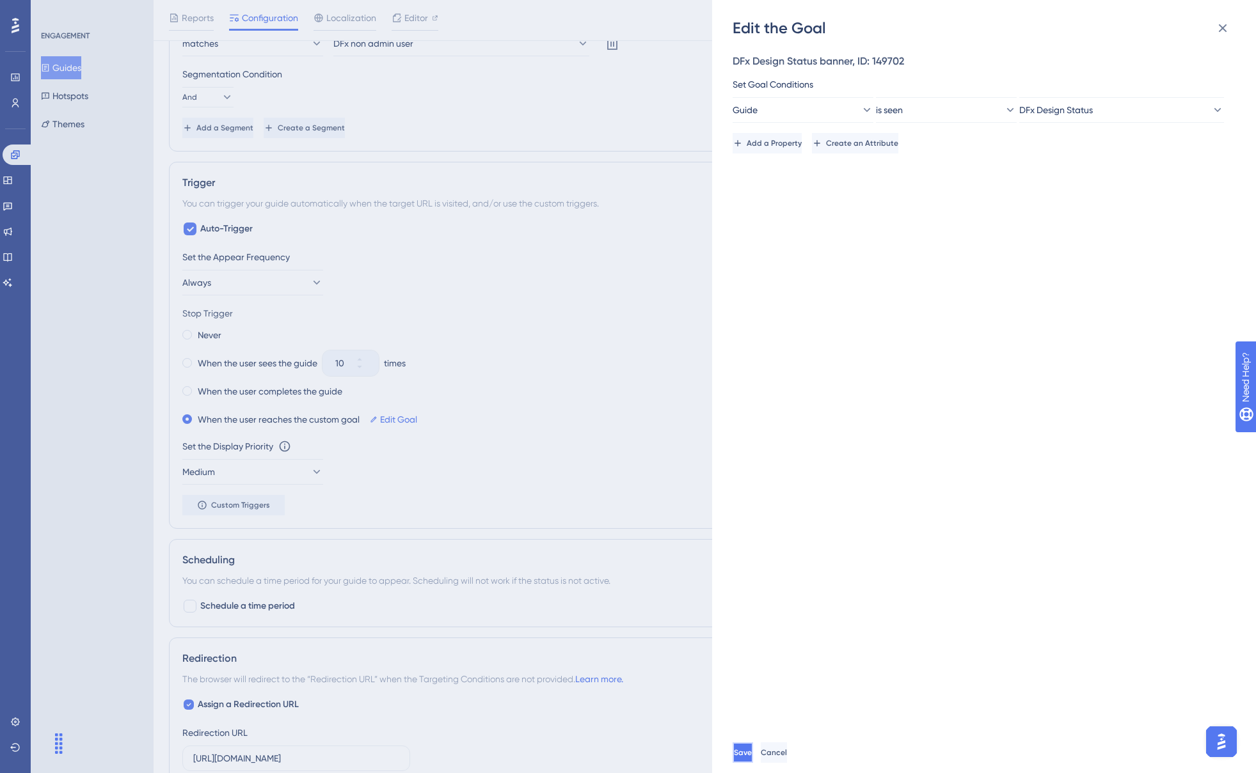
click at [753, 755] on button "Save" at bounding box center [742, 753] width 20 height 20
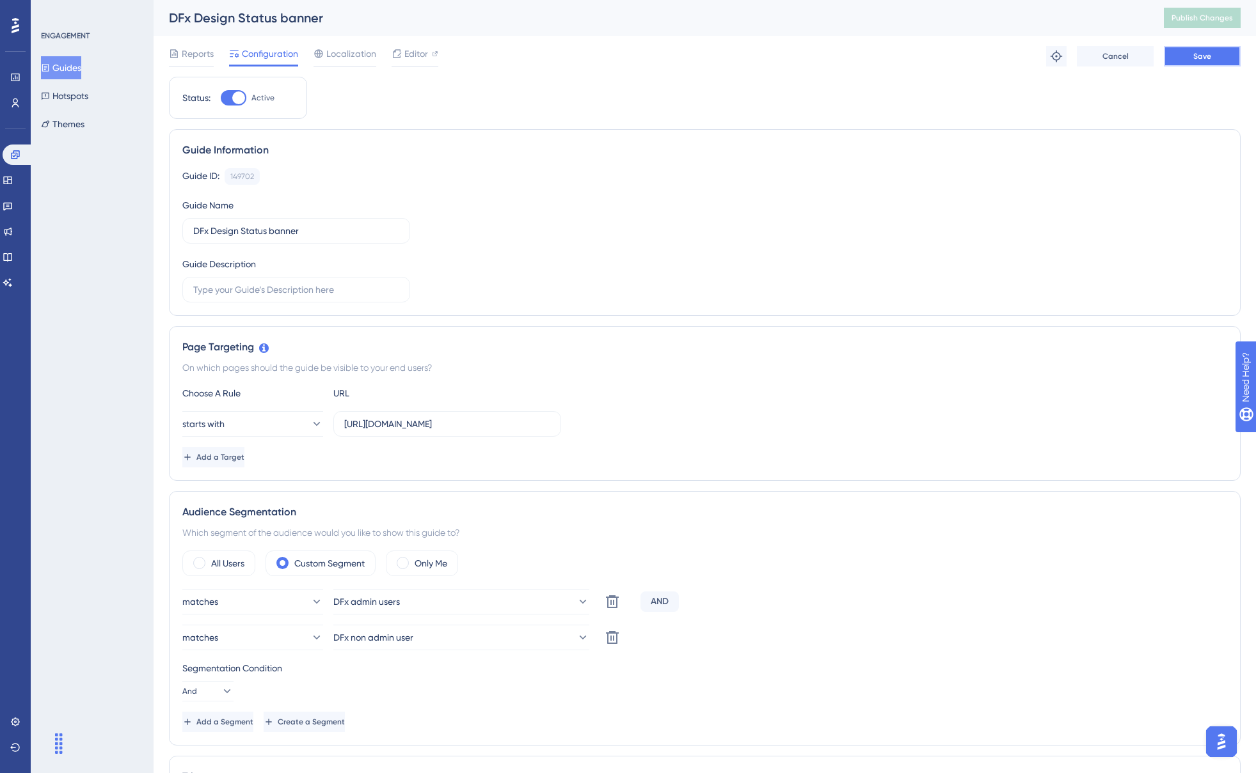
click at [1178, 63] on button "Save" at bounding box center [1202, 56] width 77 height 20
click at [1203, 24] on button "Publish Changes" at bounding box center [1202, 18] width 77 height 20
click at [72, 72] on button "Guides" at bounding box center [61, 67] width 40 height 23
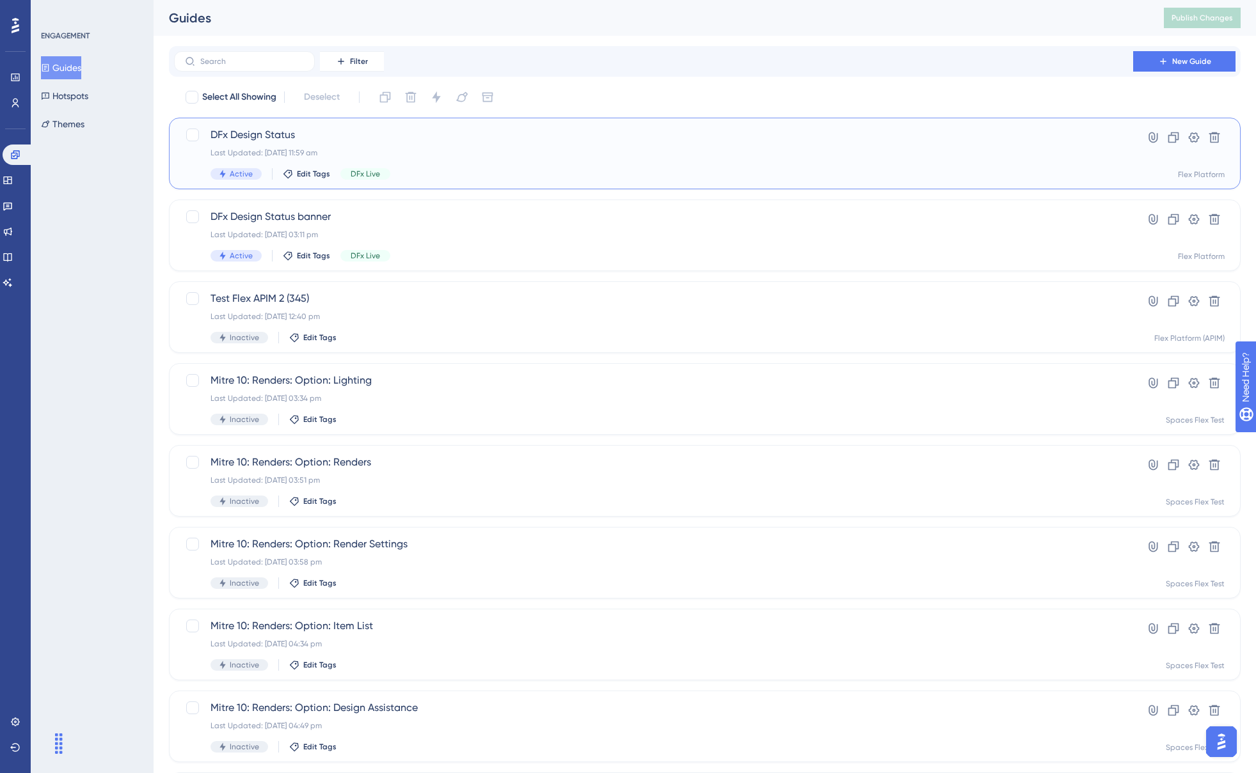
click at [384, 154] on div "Last Updated: 11 Aug 2025 11:59 am" at bounding box center [653, 153] width 886 height 10
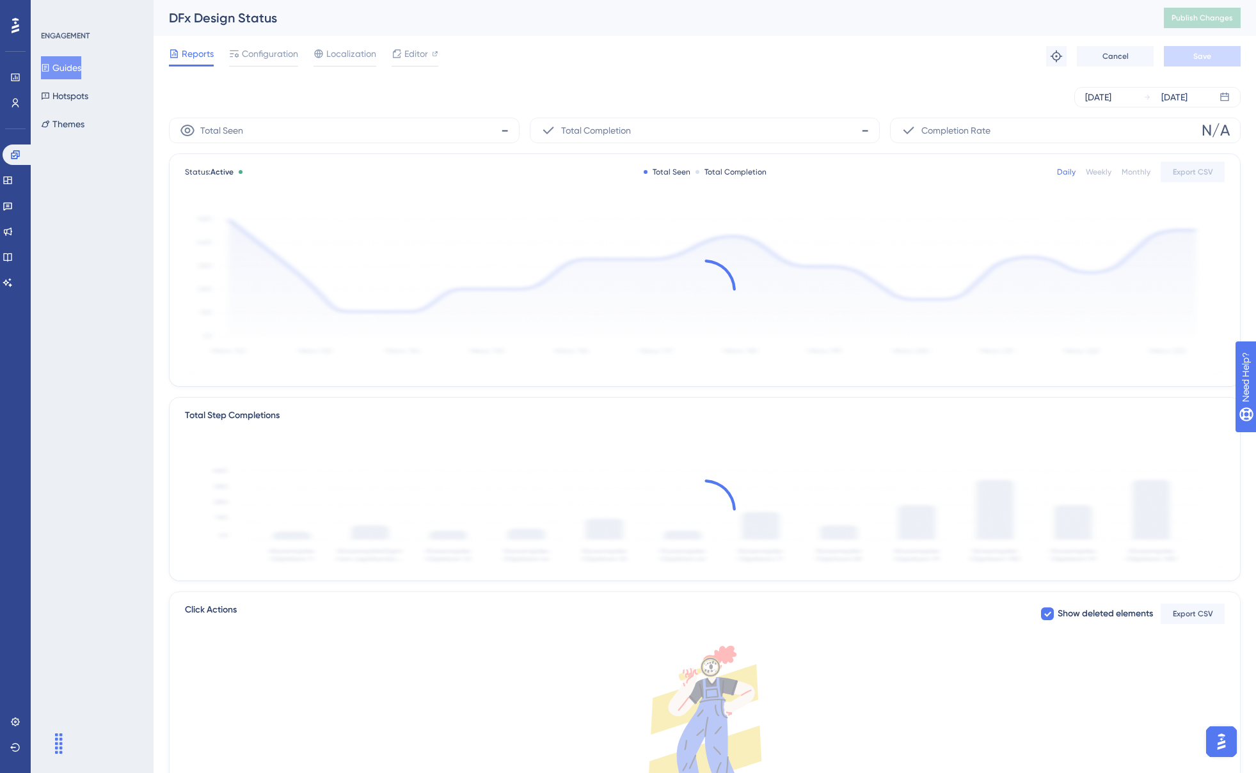
click at [301, 52] on div "Reports Configuration Localization Editor" at bounding box center [303, 56] width 269 height 20
click at [297, 53] on span "Configuration" at bounding box center [270, 53] width 56 height 15
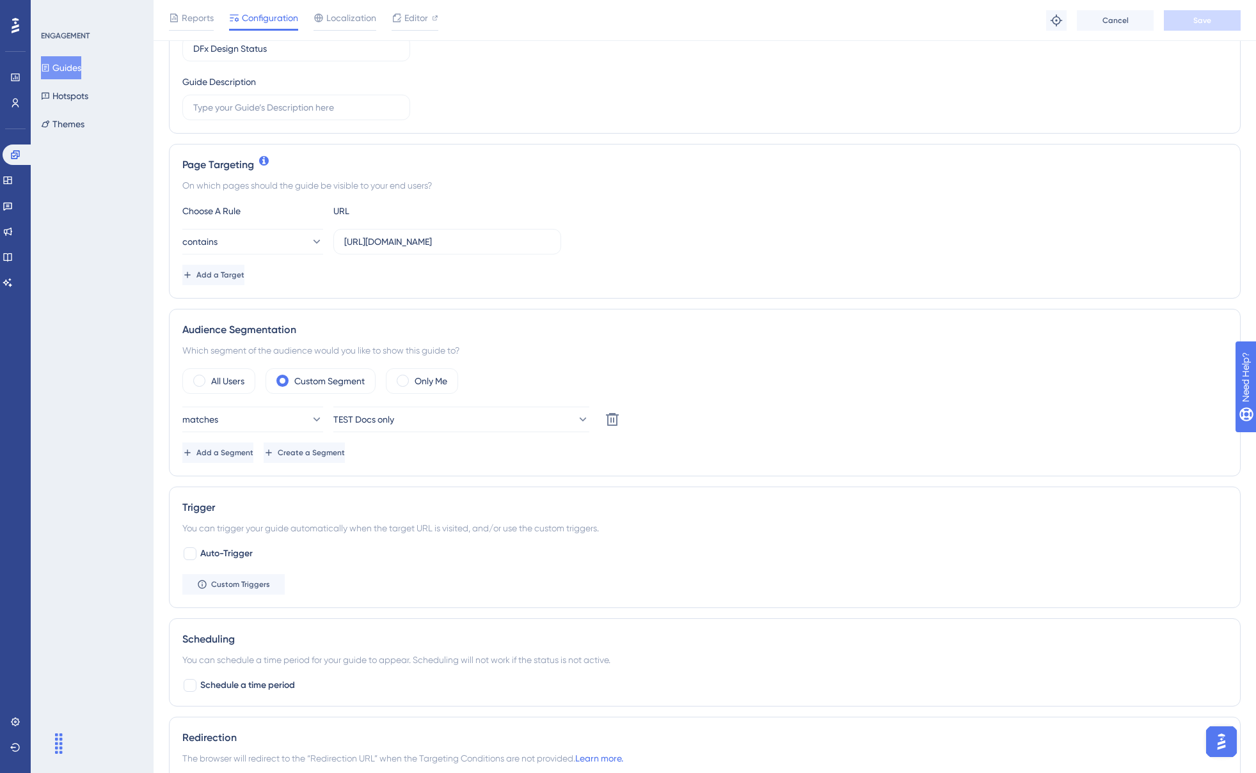
scroll to position [192, 0]
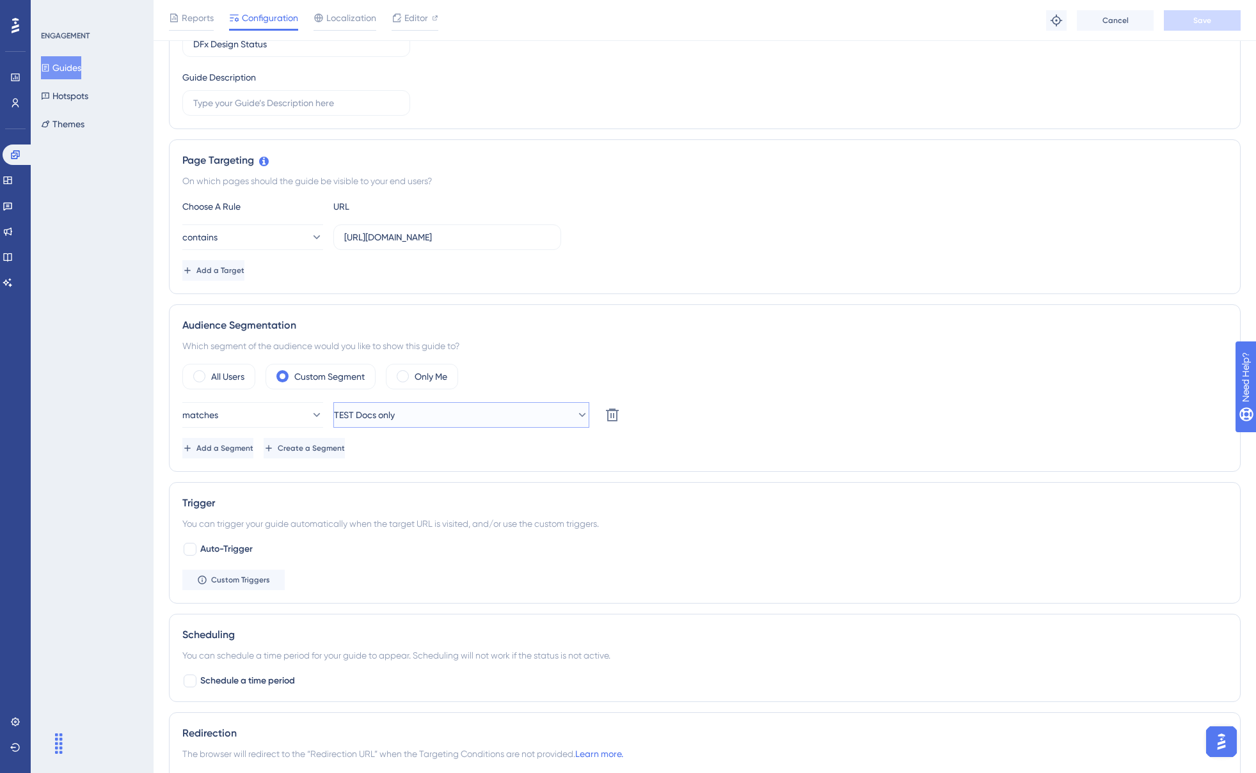
click at [455, 420] on button "TEST Docs only" at bounding box center [461, 415] width 256 height 26
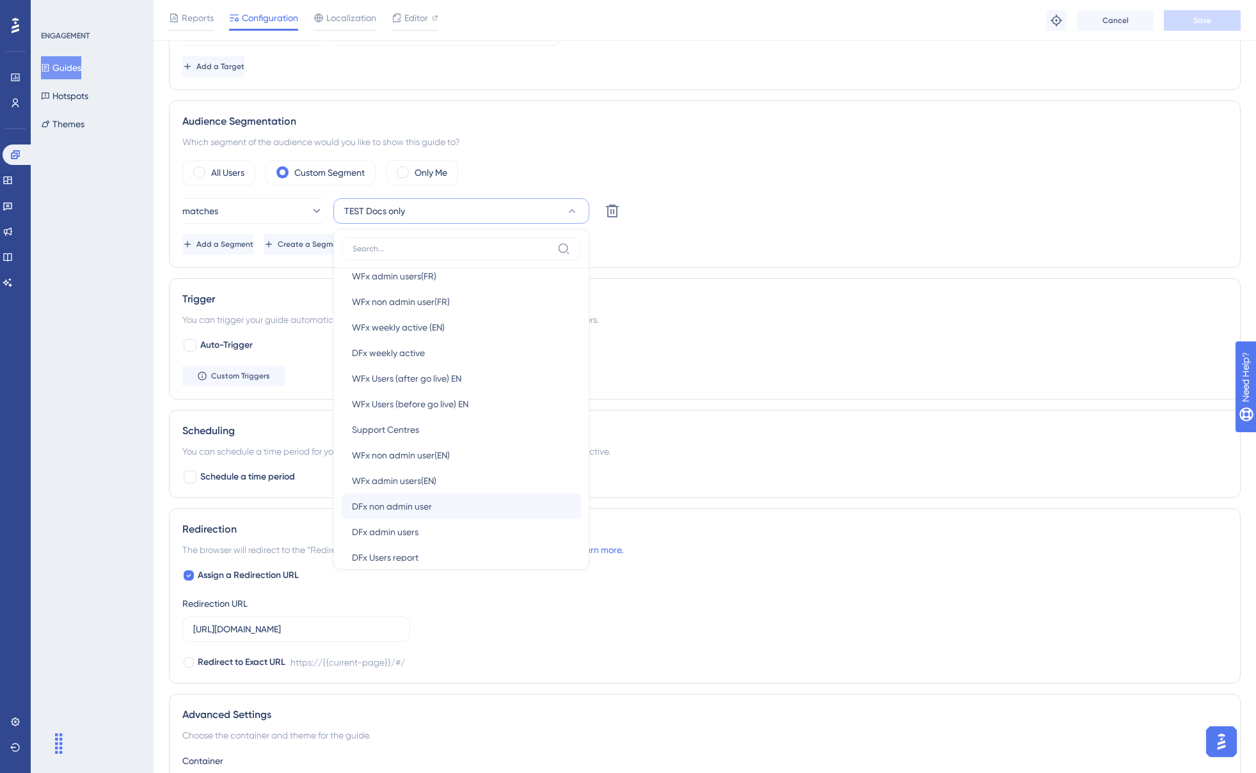
scroll to position [384, 0]
click at [439, 465] on div "DFx admin users DFx admin users" at bounding box center [461, 468] width 219 height 26
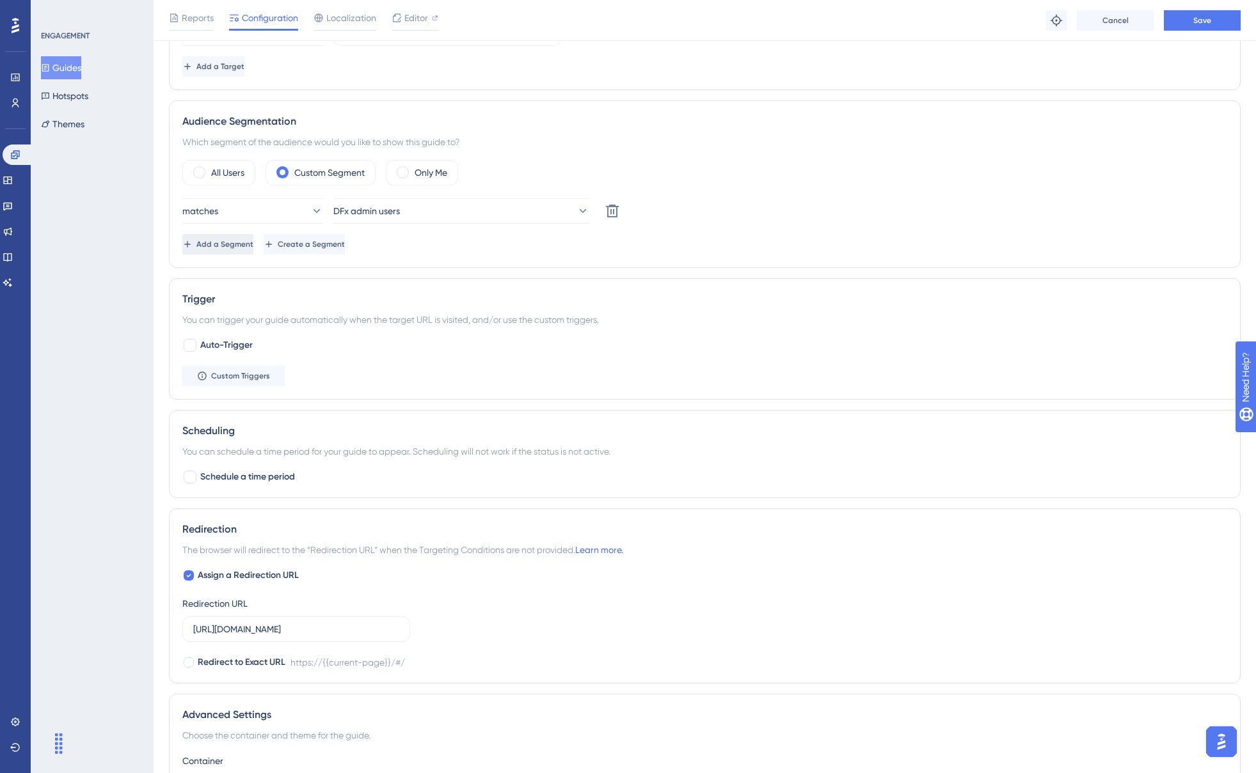
click at [233, 243] on span "Add a Segment" at bounding box center [224, 244] width 57 height 10
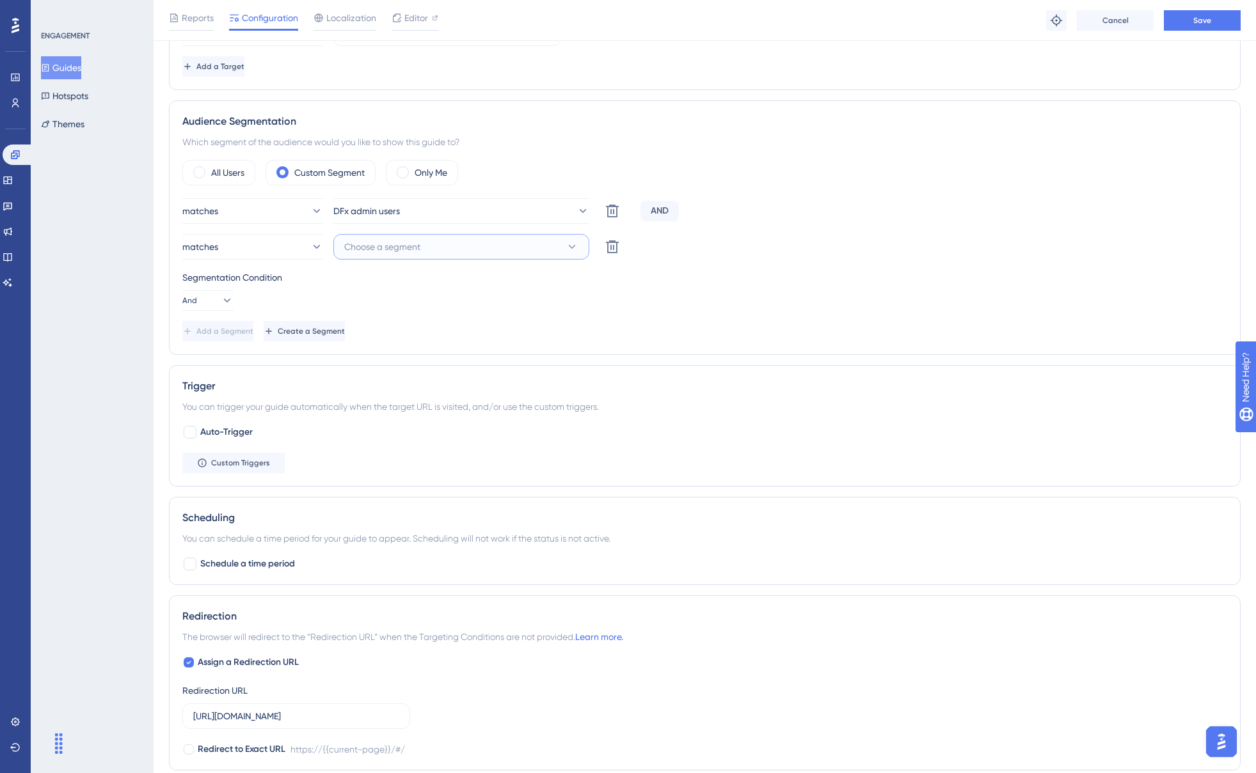
click at [464, 251] on button "Choose a segment" at bounding box center [461, 247] width 256 height 26
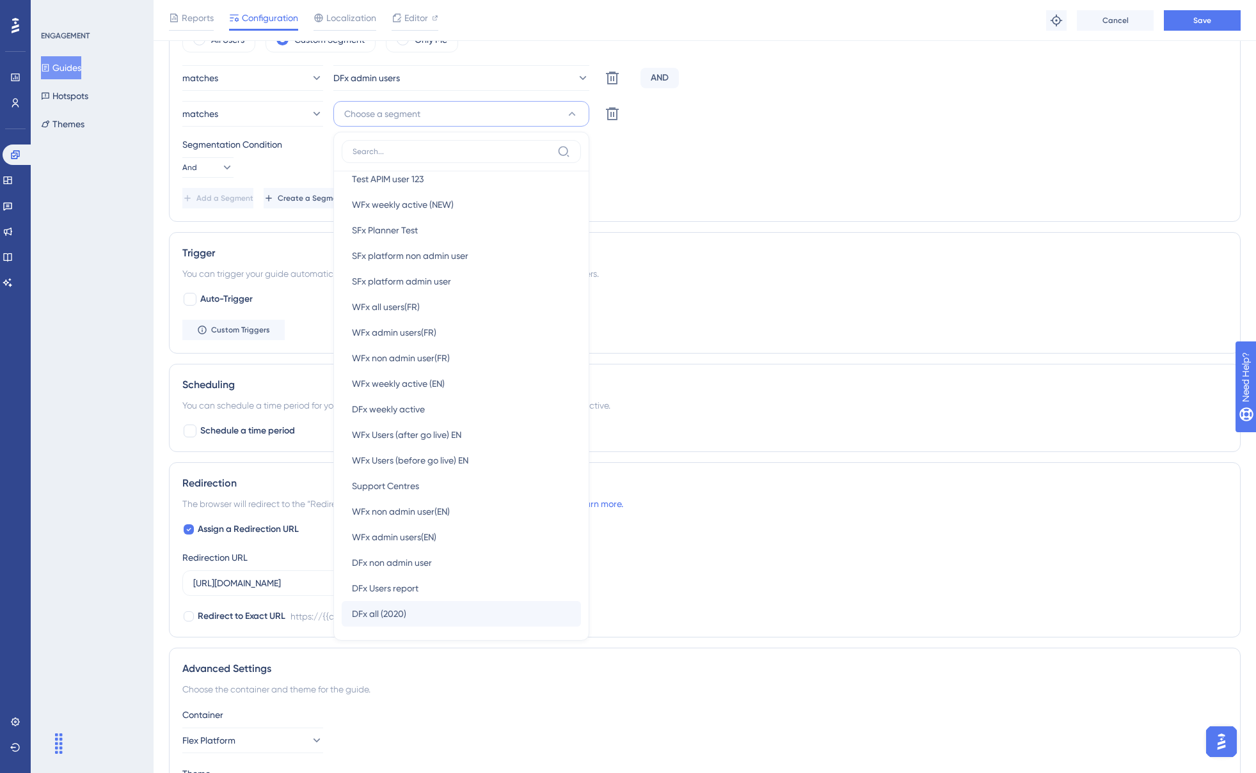
scroll to position [192, 0]
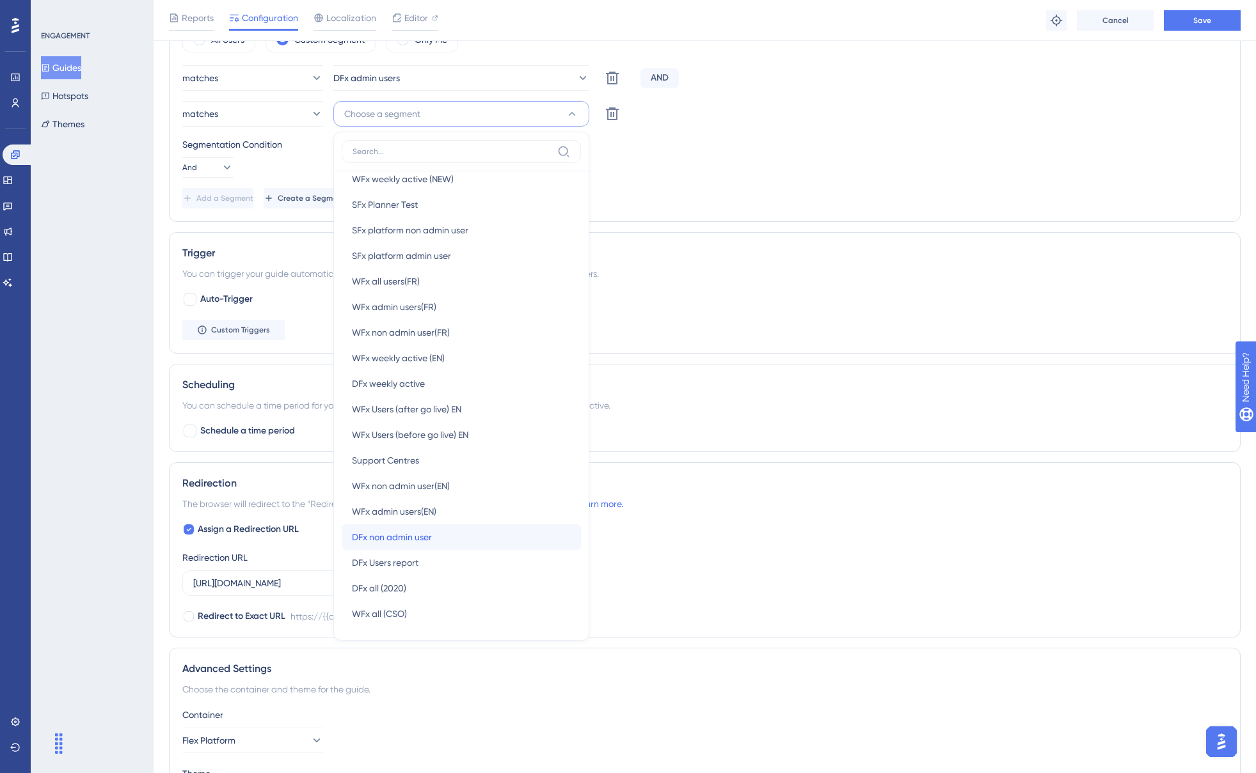
click at [408, 546] on div "DFx non admin user DFx non admin user" at bounding box center [461, 538] width 219 height 26
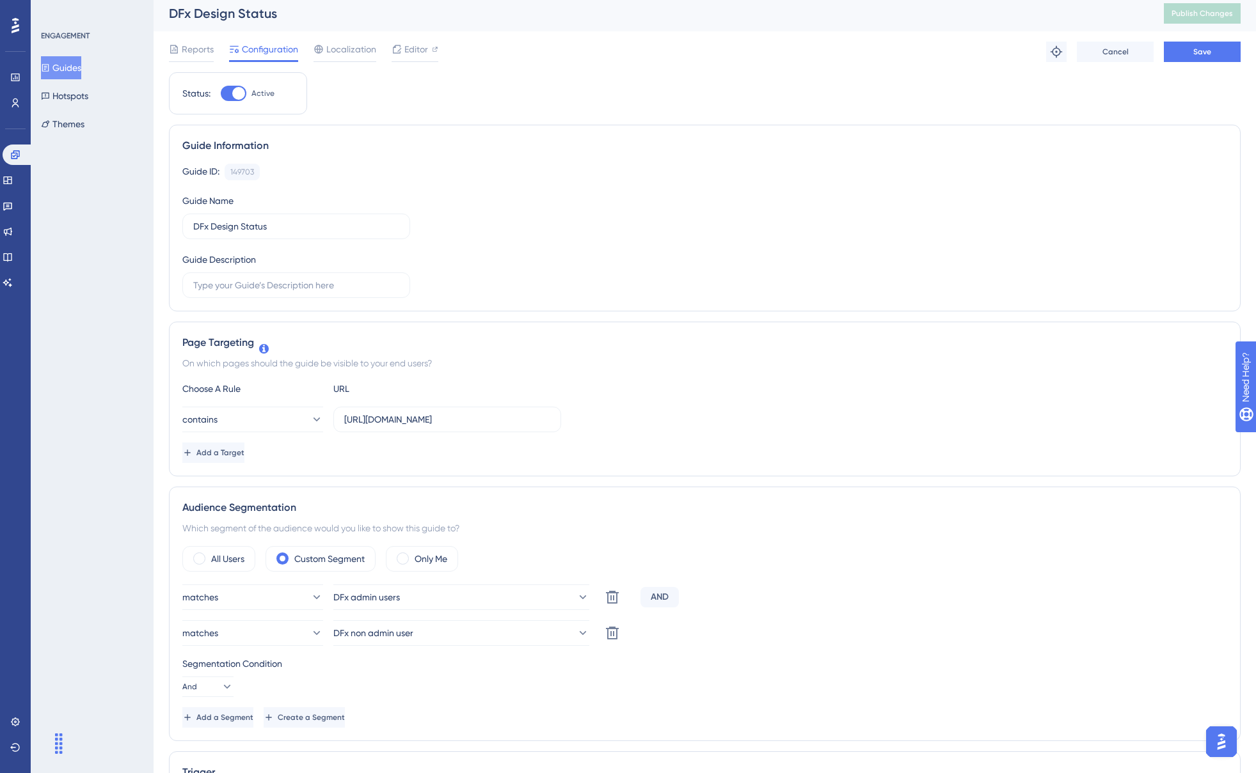
scroll to position [0, 0]
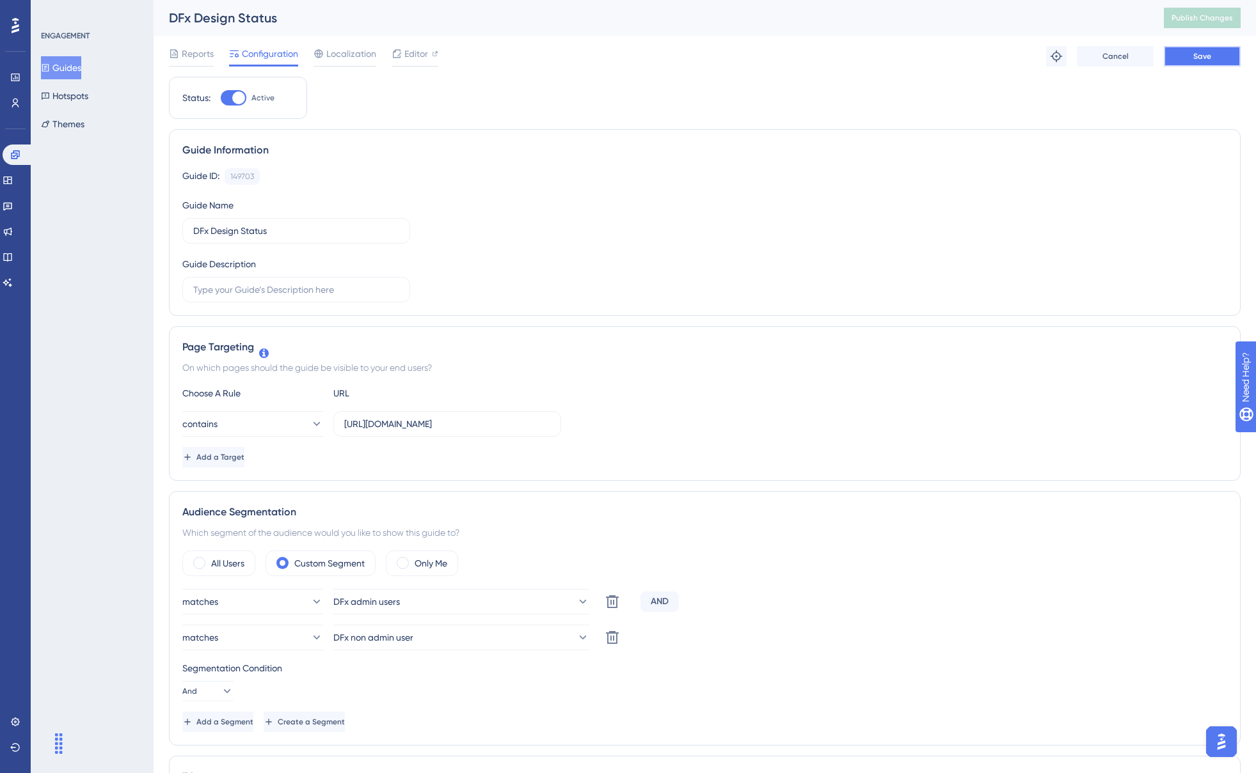
click at [1181, 58] on button "Save" at bounding box center [1202, 56] width 77 height 20
click at [1229, 17] on span "Publish Changes" at bounding box center [1201, 18] width 61 height 10
click at [13, 186] on link at bounding box center [8, 180] width 10 height 20
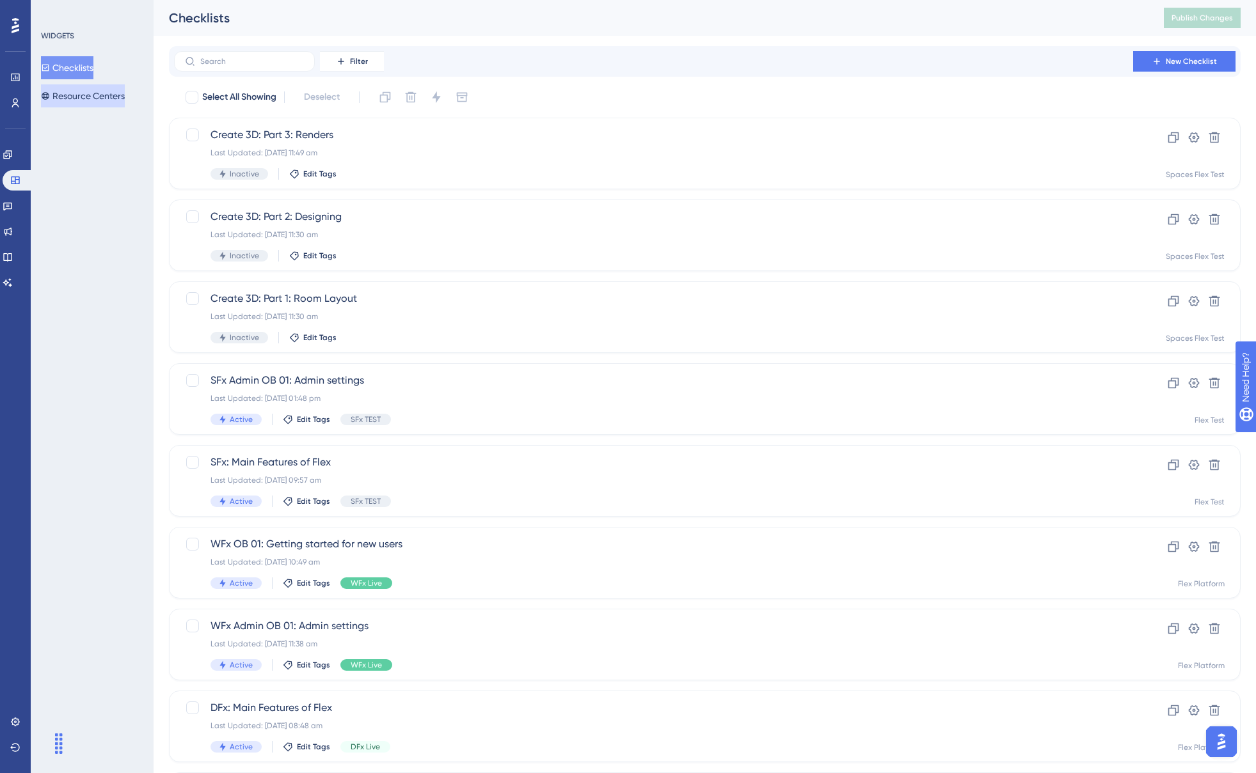
click at [122, 95] on button "Resource Centers" at bounding box center [83, 95] width 84 height 23
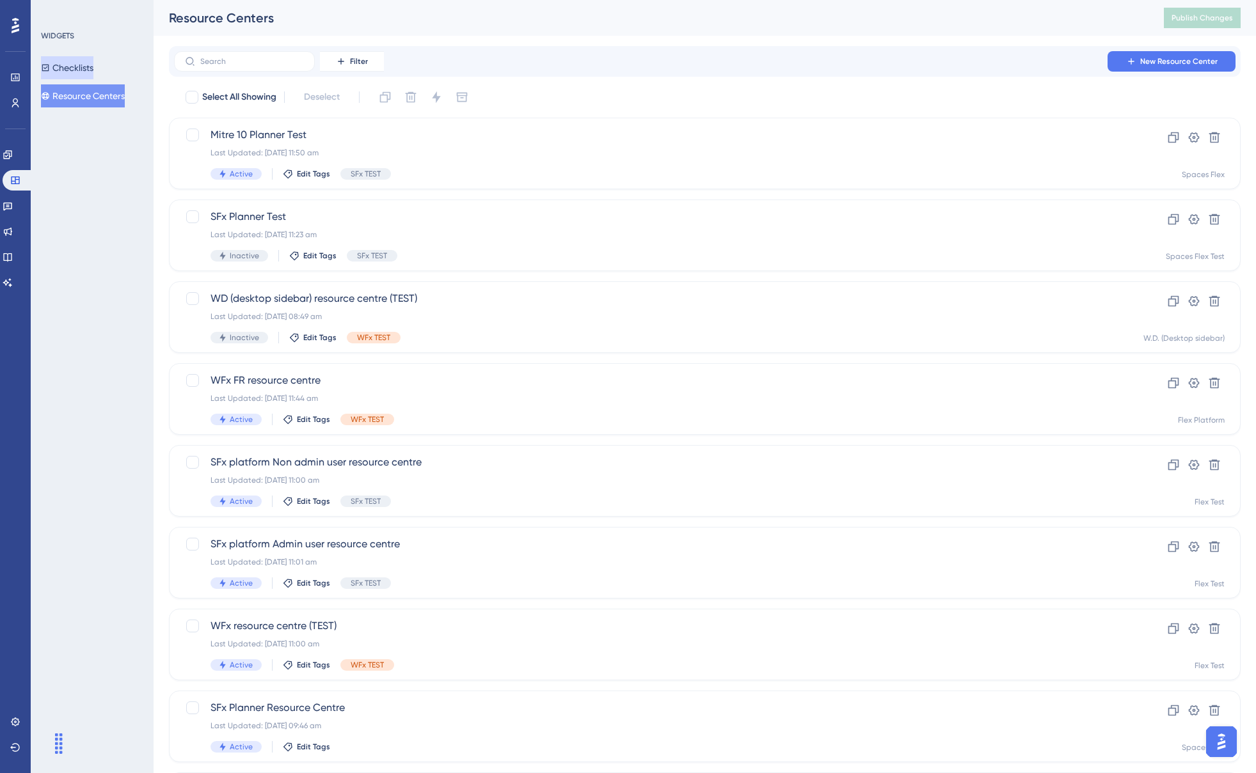
click at [93, 75] on button "Checklists" at bounding box center [67, 67] width 52 height 23
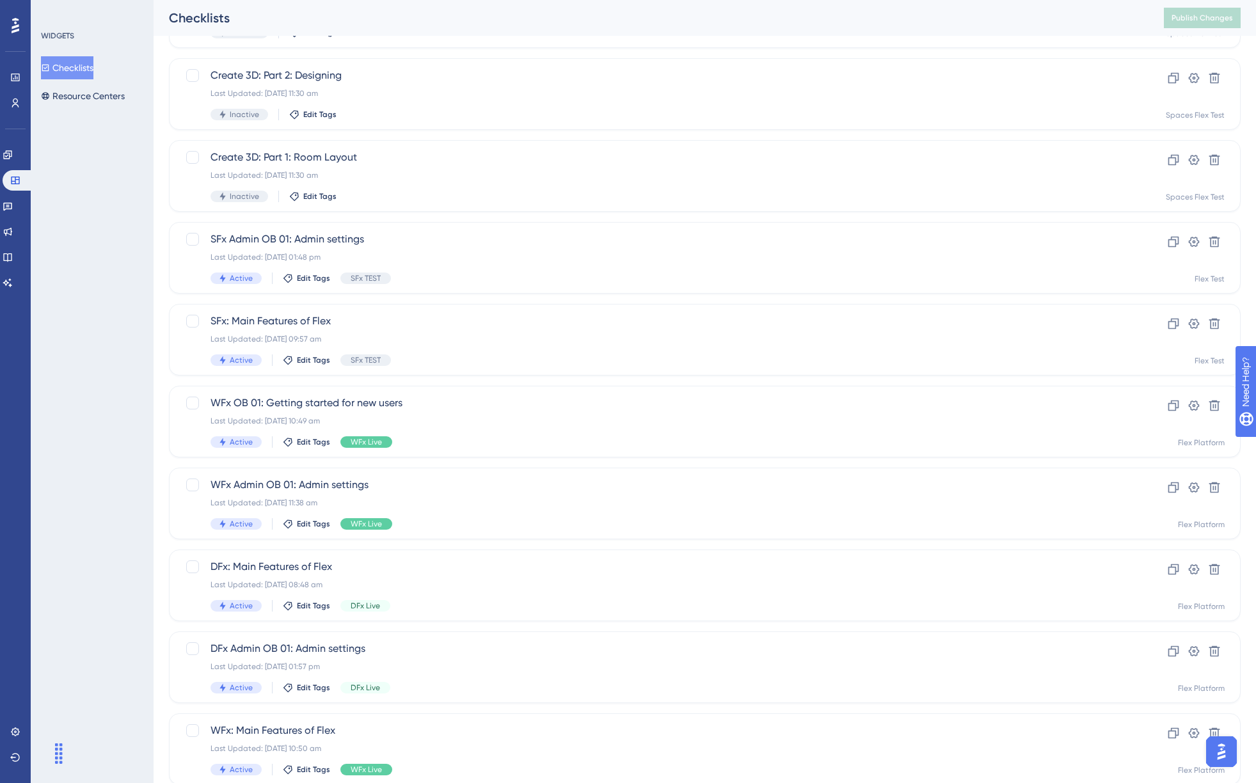
scroll to position [184, 0]
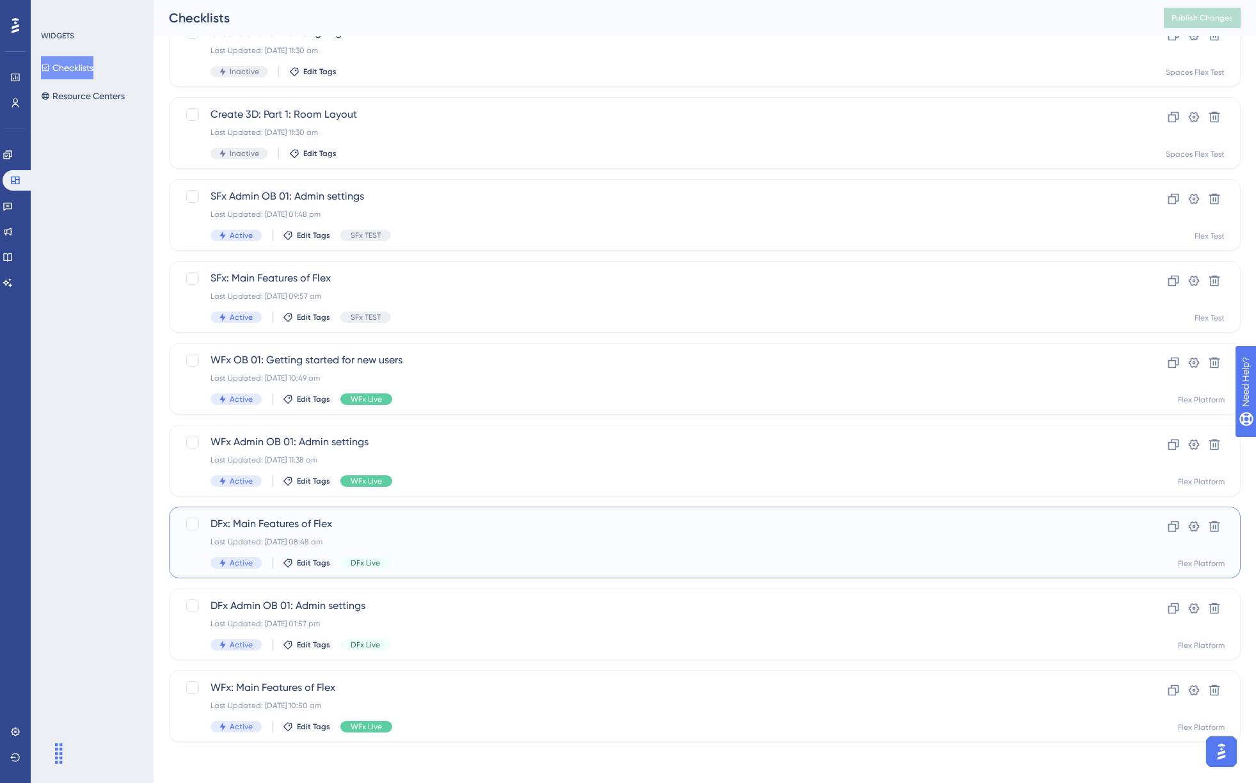
click at [552, 534] on div "DFx: Main Features of Flex Last Updated: 14 Apr 2025 08:48 am Active Edit Tags …" at bounding box center [653, 542] width 886 height 52
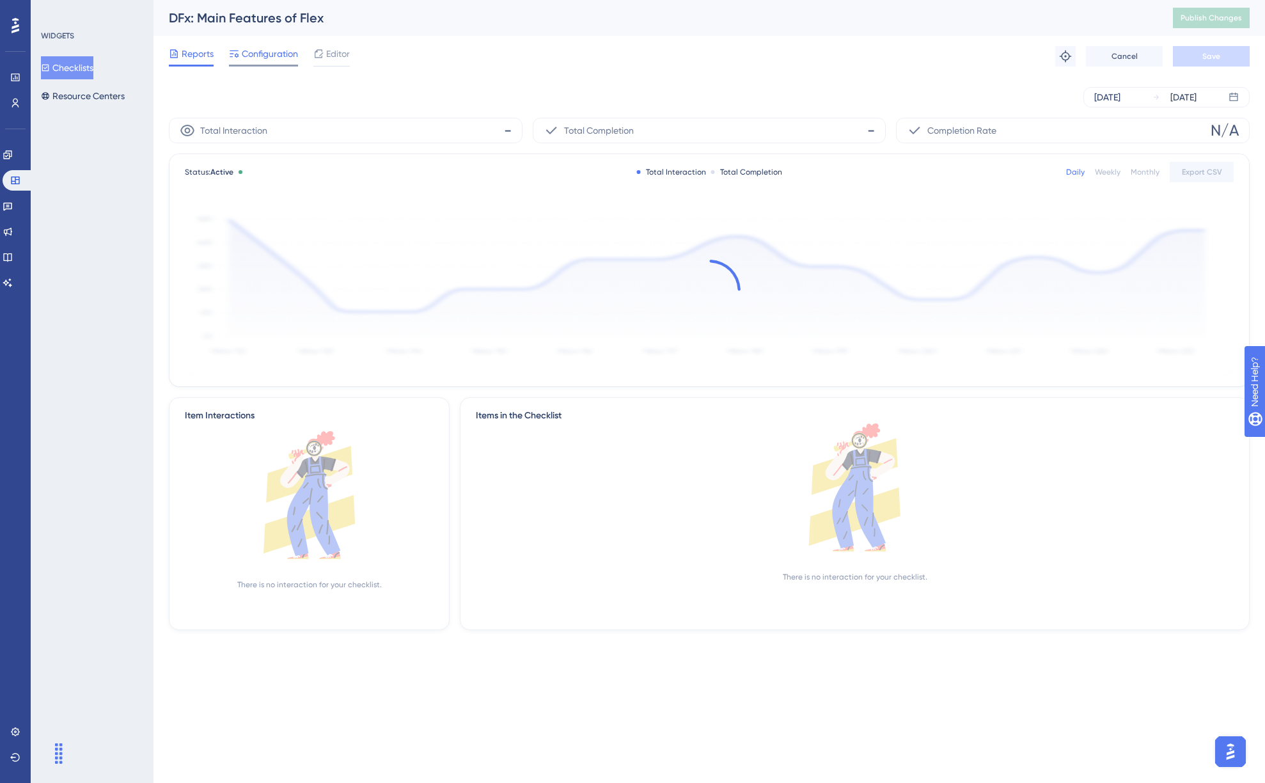
click at [258, 54] on span "Configuration" at bounding box center [270, 53] width 56 height 15
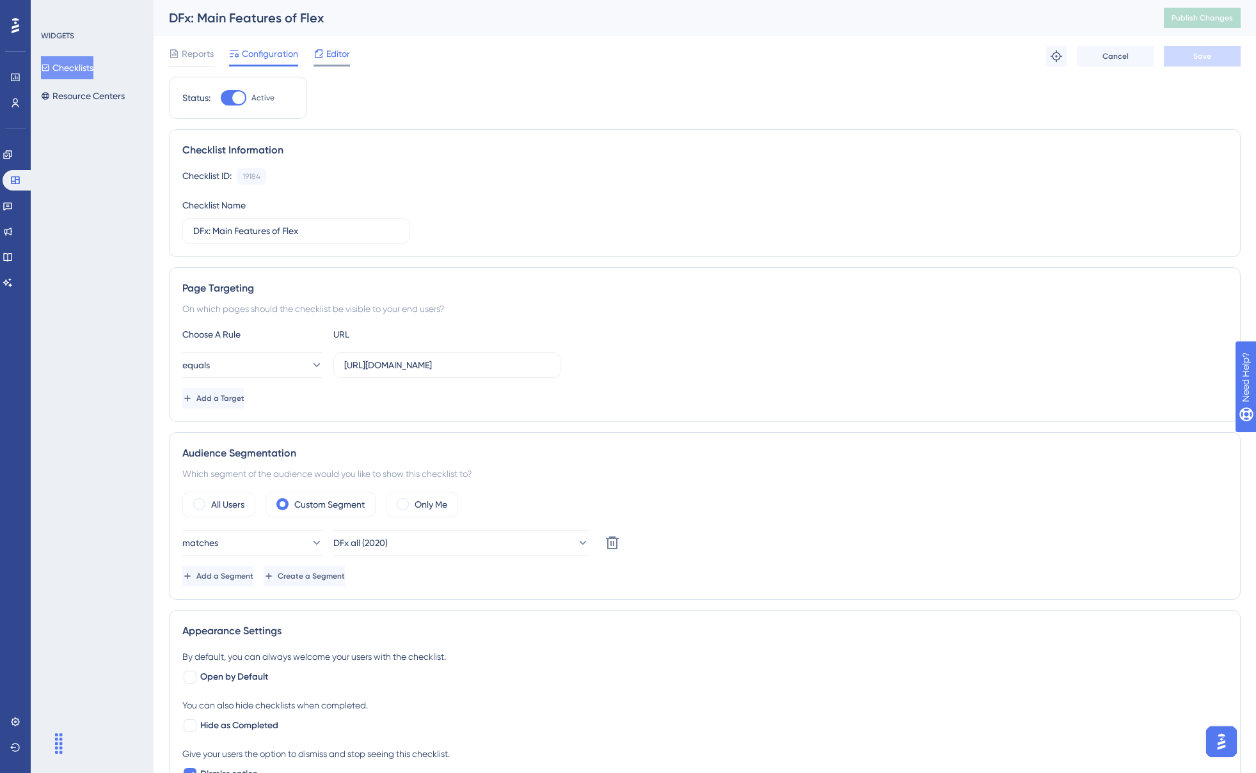
click at [326, 55] on span "Editor" at bounding box center [338, 53] width 24 height 15
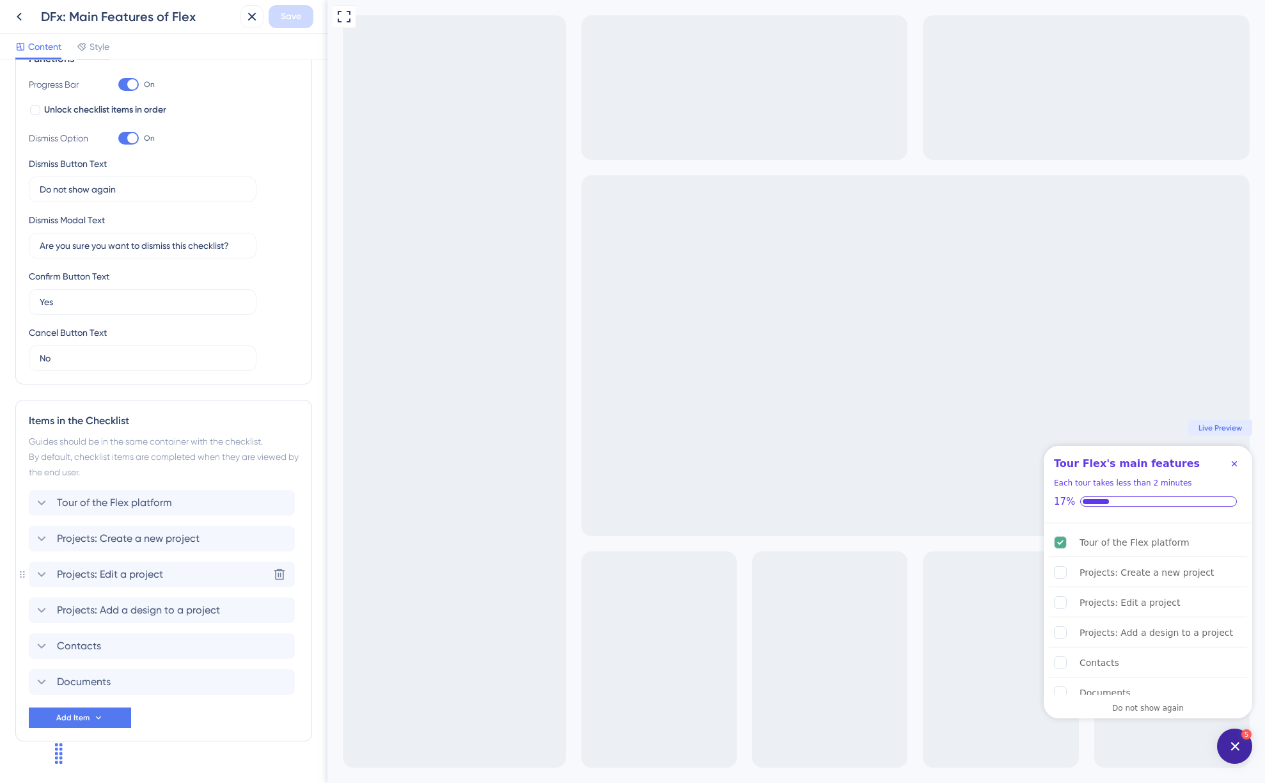
scroll to position [235, 0]
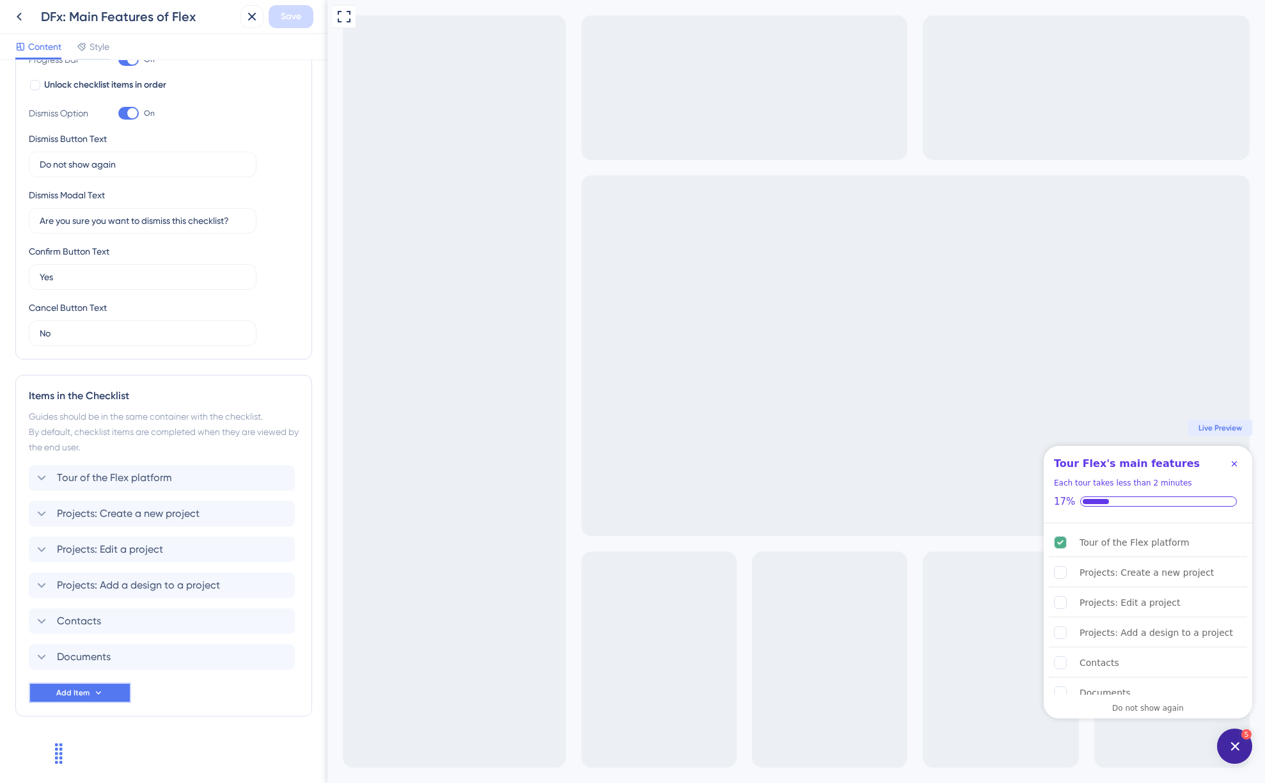
click at [91, 694] on button "Add Item" at bounding box center [80, 693] width 102 height 20
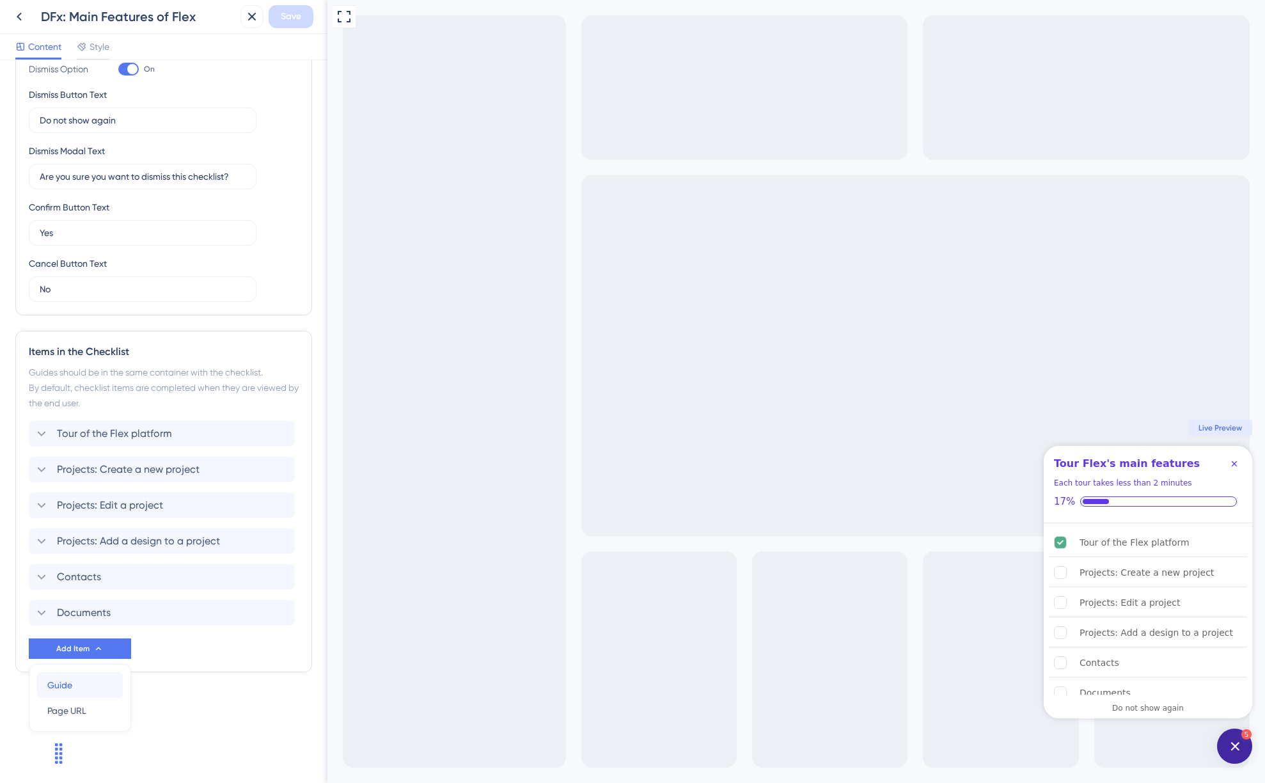
click at [91, 692] on div "Guide Guide" at bounding box center [79, 685] width 65 height 26
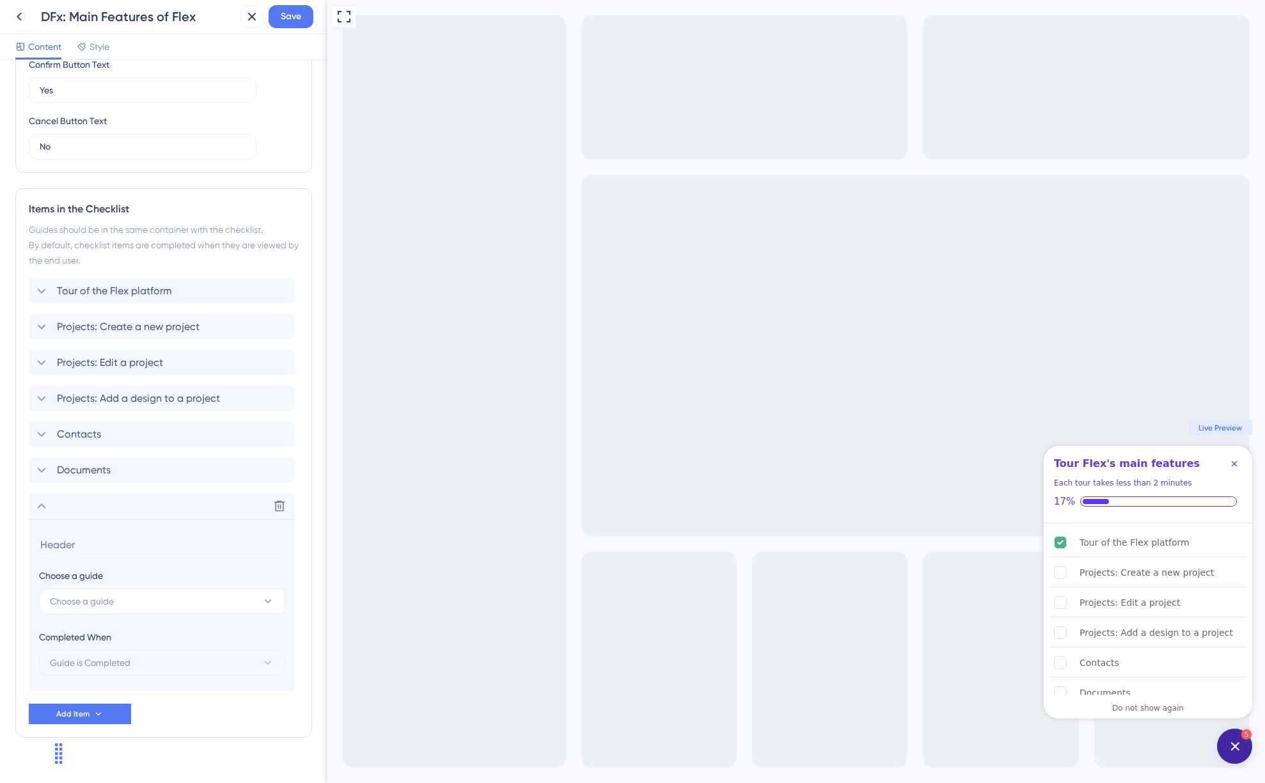
scroll to position [443, 0]
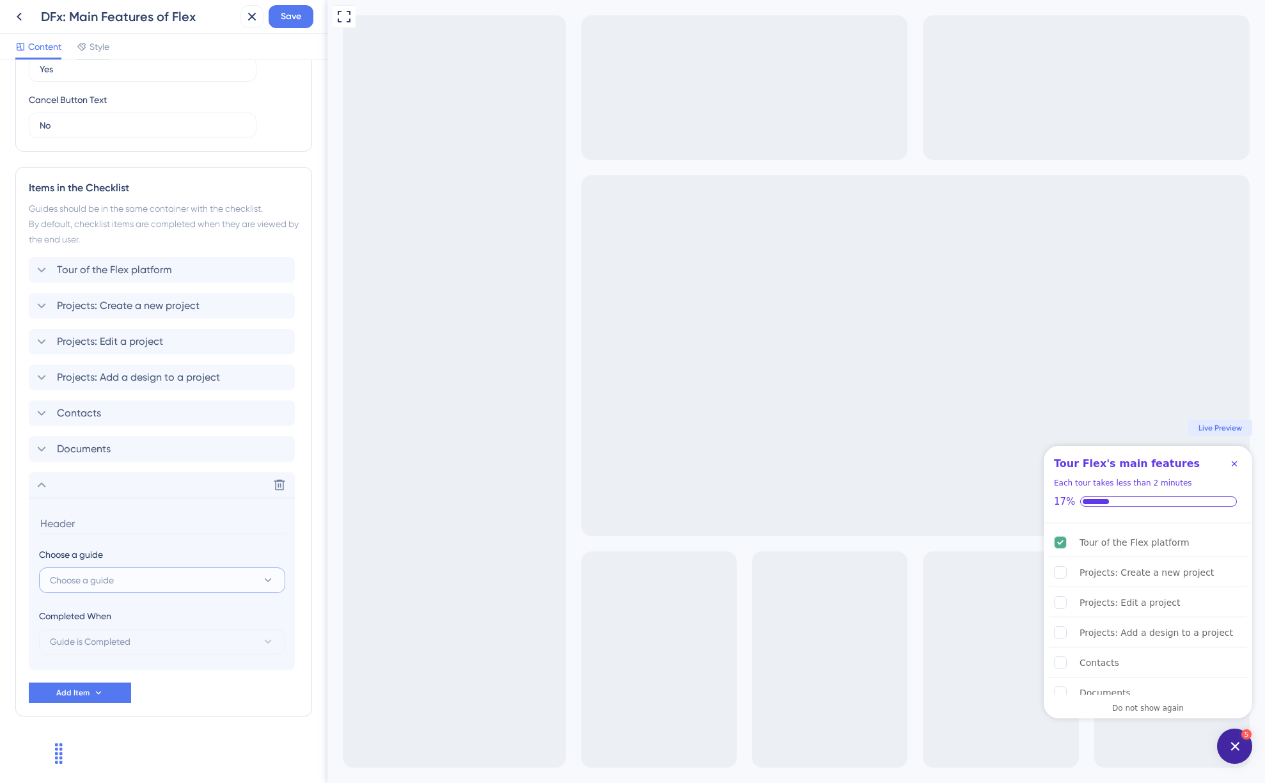
click at [100, 580] on span "Choose a guide" at bounding box center [82, 580] width 64 height 15
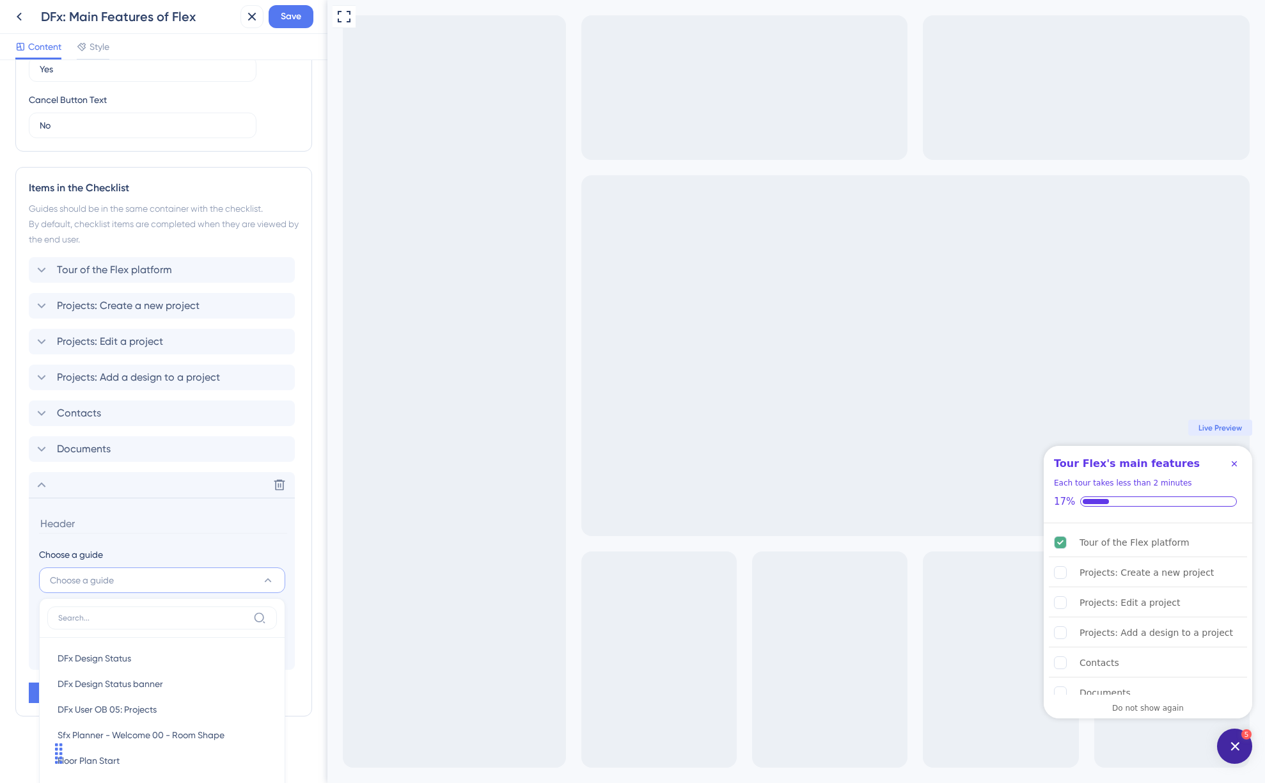
scroll to position [739, 0]
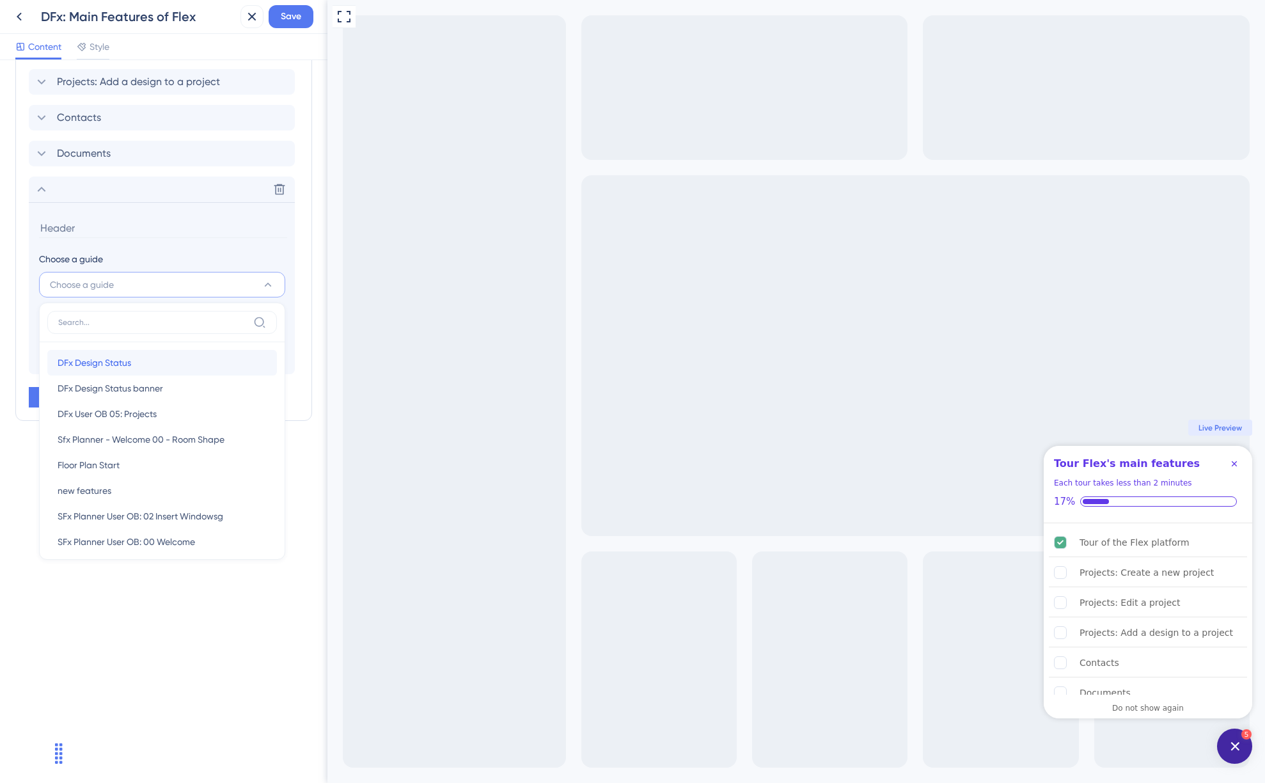
click at [108, 361] on span "DFx Design Status" at bounding box center [95, 362] width 74 height 15
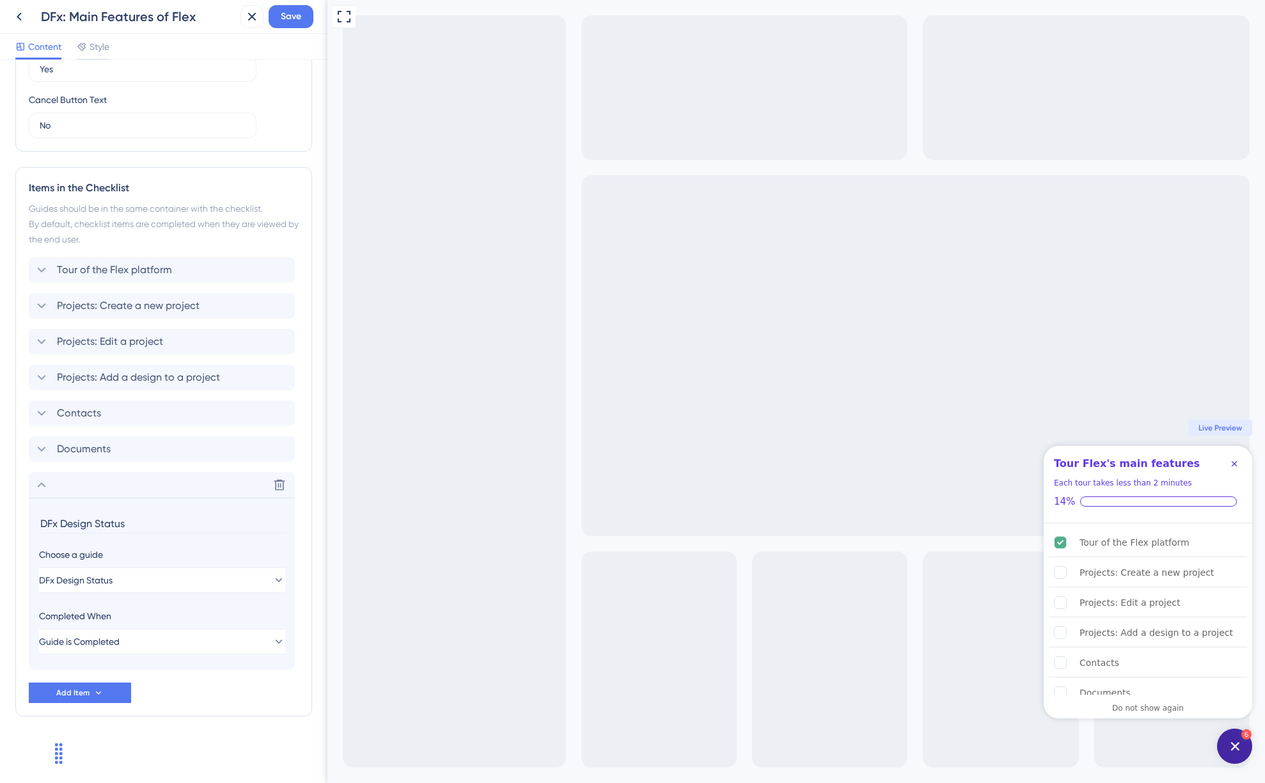
drag, startPoint x: 138, startPoint y: 522, endPoint x: 36, endPoint y: 522, distance: 102.3
click at [36, 522] on section "DFx Design Status Choose a guide DFx Design Status Completed When Guide is Comp…" at bounding box center [162, 584] width 266 height 172
type input "Projects: Add a Design status"
click at [180, 719] on div "Checklist Header Title Tour Flex's main features Subtitle Each tour takes less …" at bounding box center [163, 199] width 297 height 1135
click at [93, 693] on icon at bounding box center [98, 693] width 10 height 10
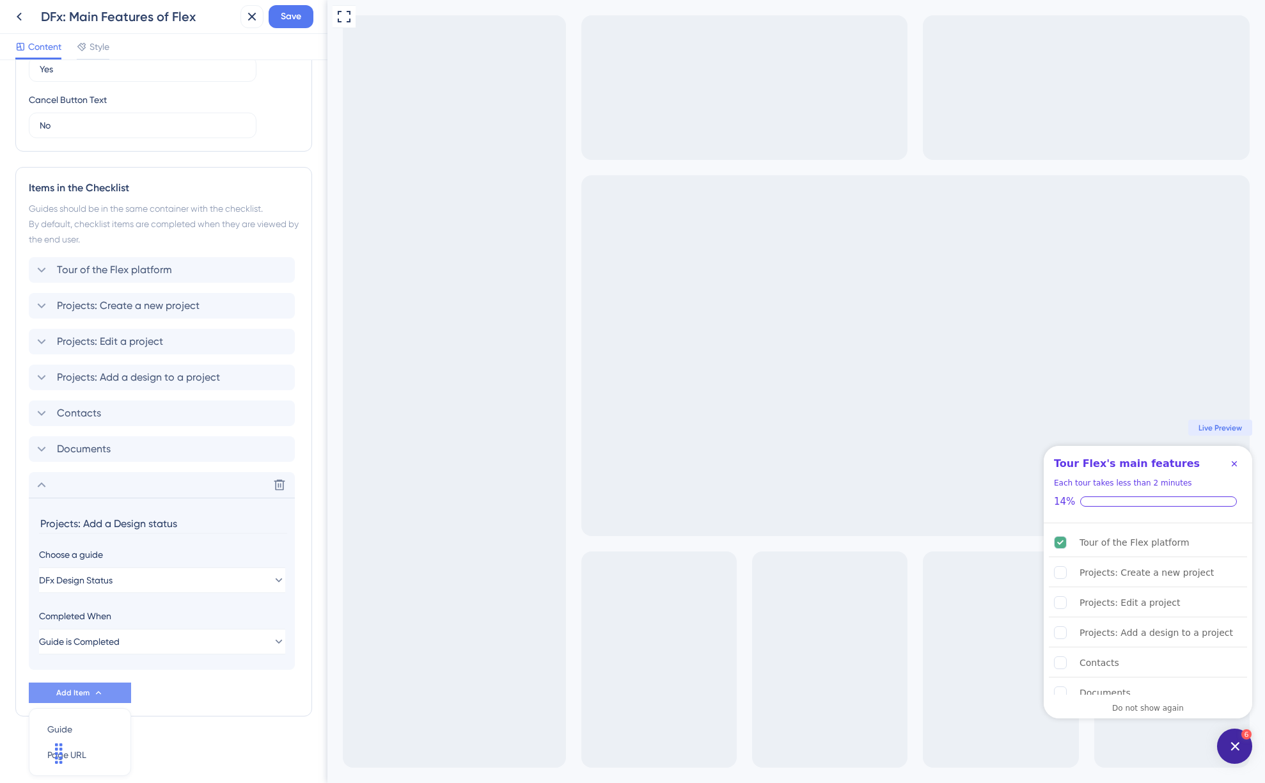
scroll to position [487, 0]
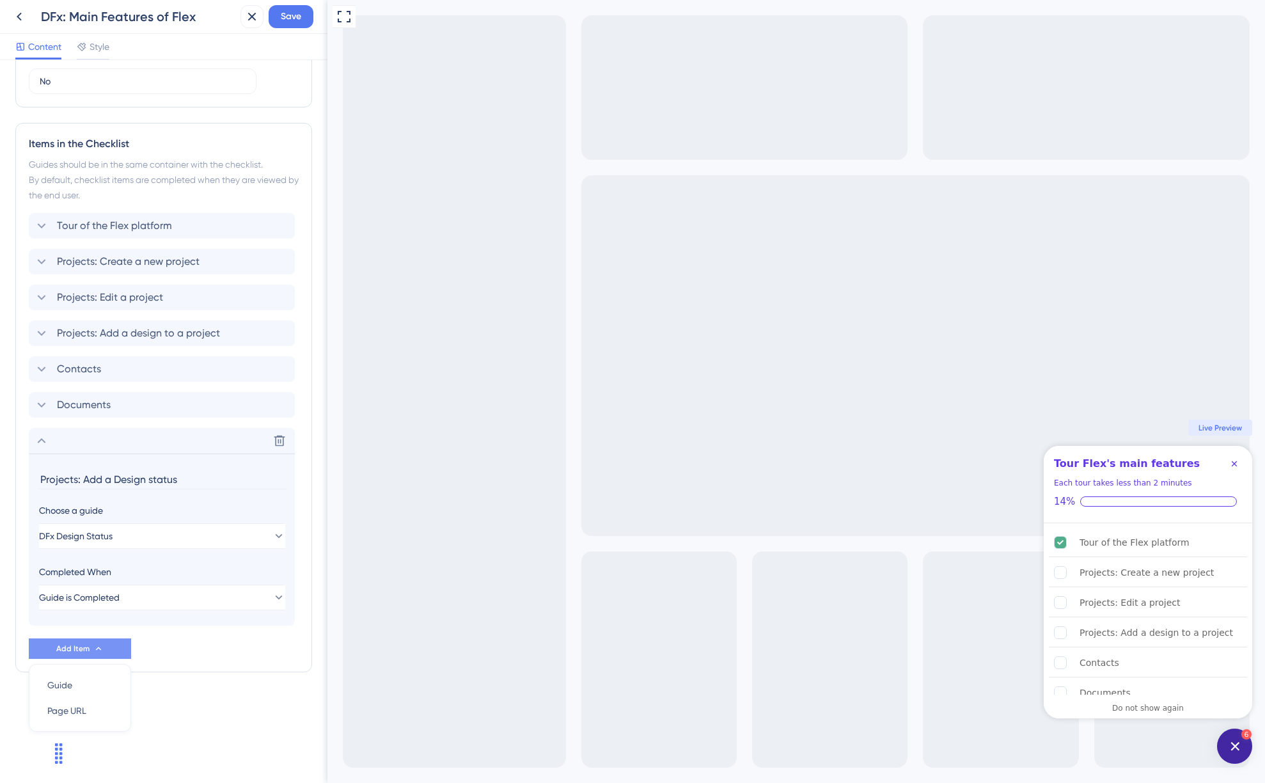
click at [194, 704] on div "Checklist Header Title Tour Flex's main features Subtitle Each tour takes less …" at bounding box center [163, 155] width 297 height 1135
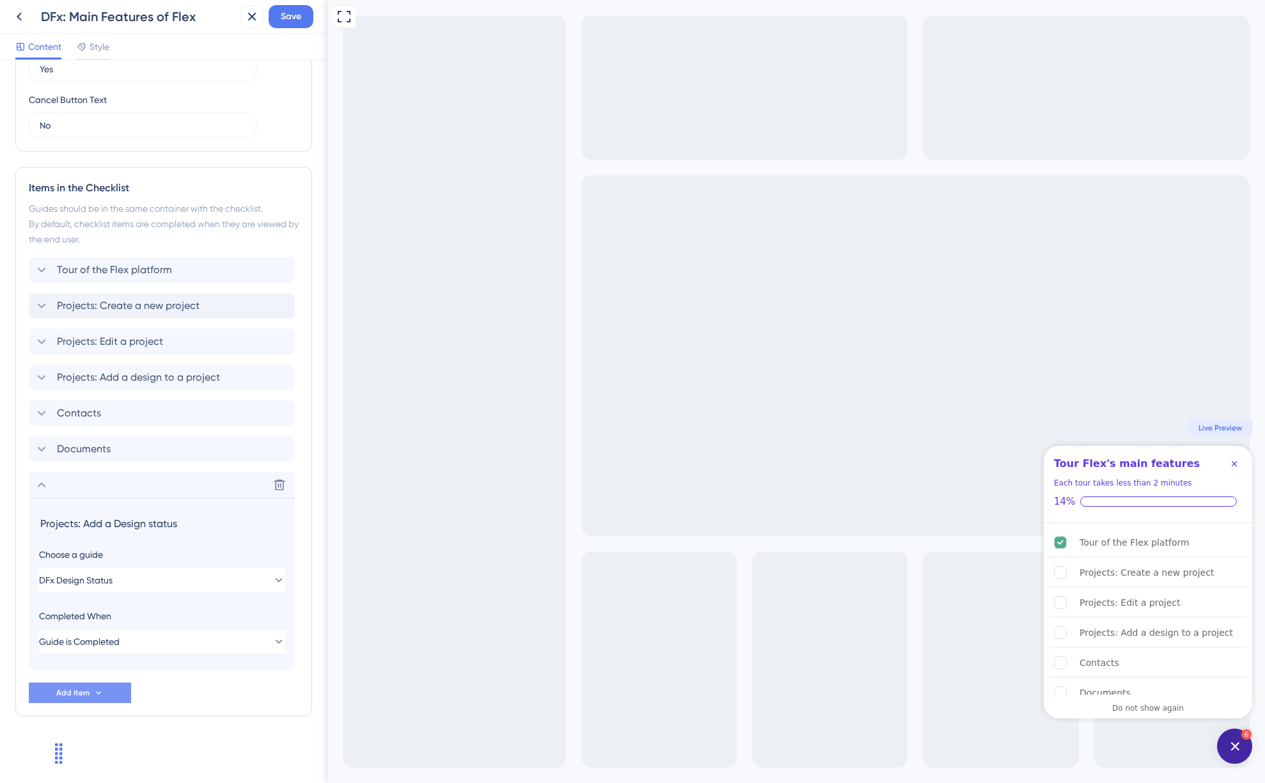
click at [91, 483] on div "Delete" at bounding box center [162, 485] width 266 height 26
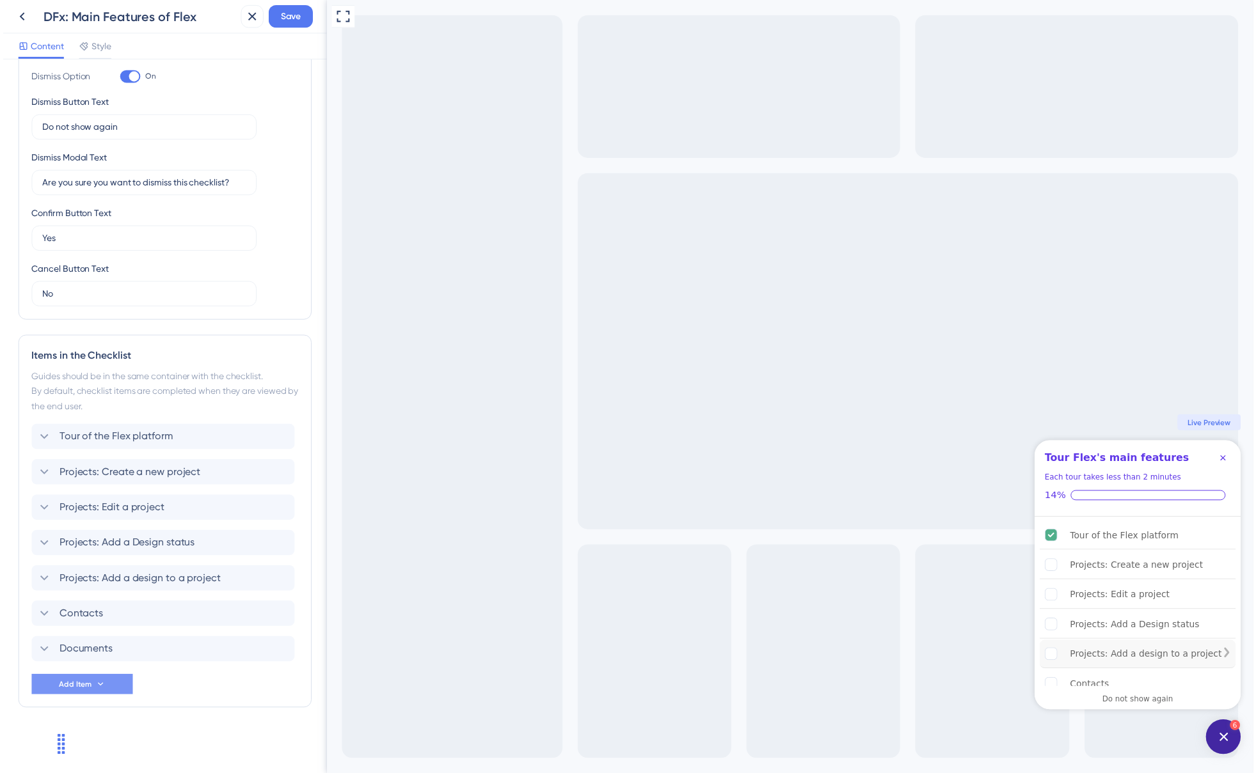
scroll to position [0, 0]
click at [295, 22] on span "Save" at bounding box center [291, 16] width 20 height 15
click at [22, 19] on icon at bounding box center [19, 16] width 15 height 15
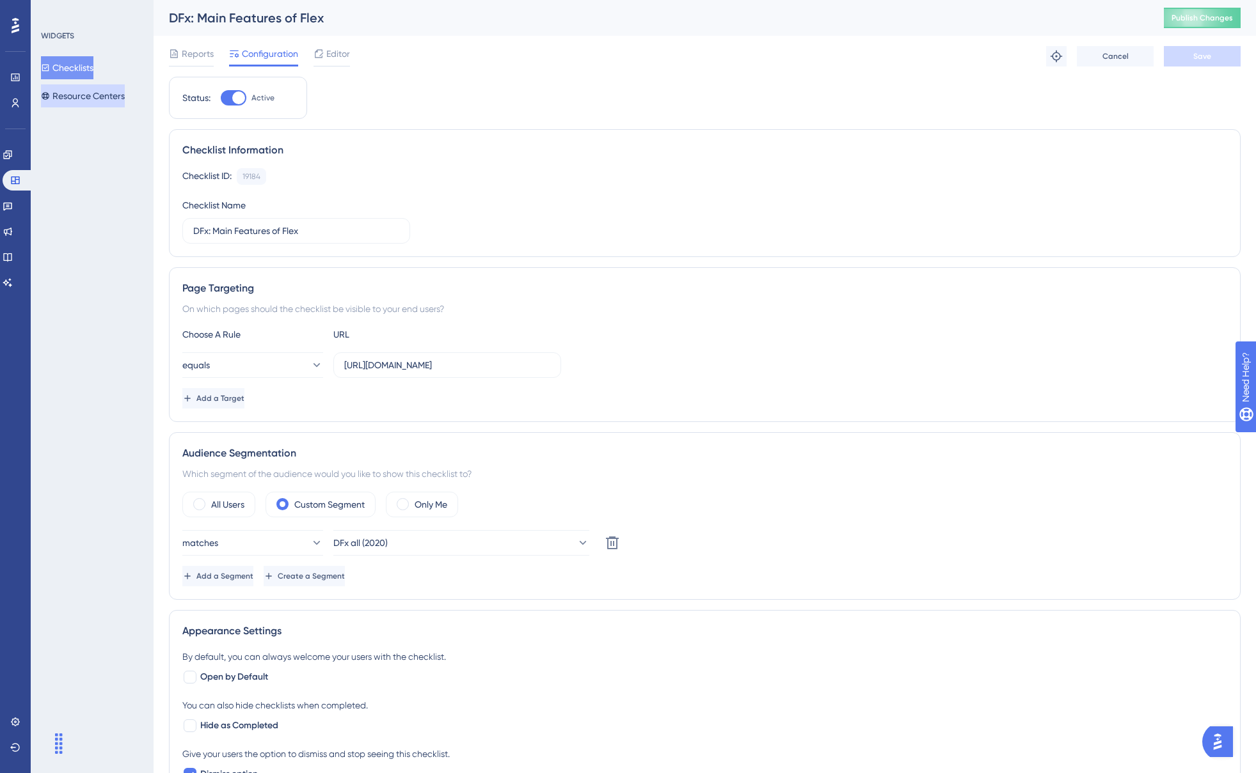
click at [104, 97] on button "Resource Centers" at bounding box center [83, 95] width 84 height 23
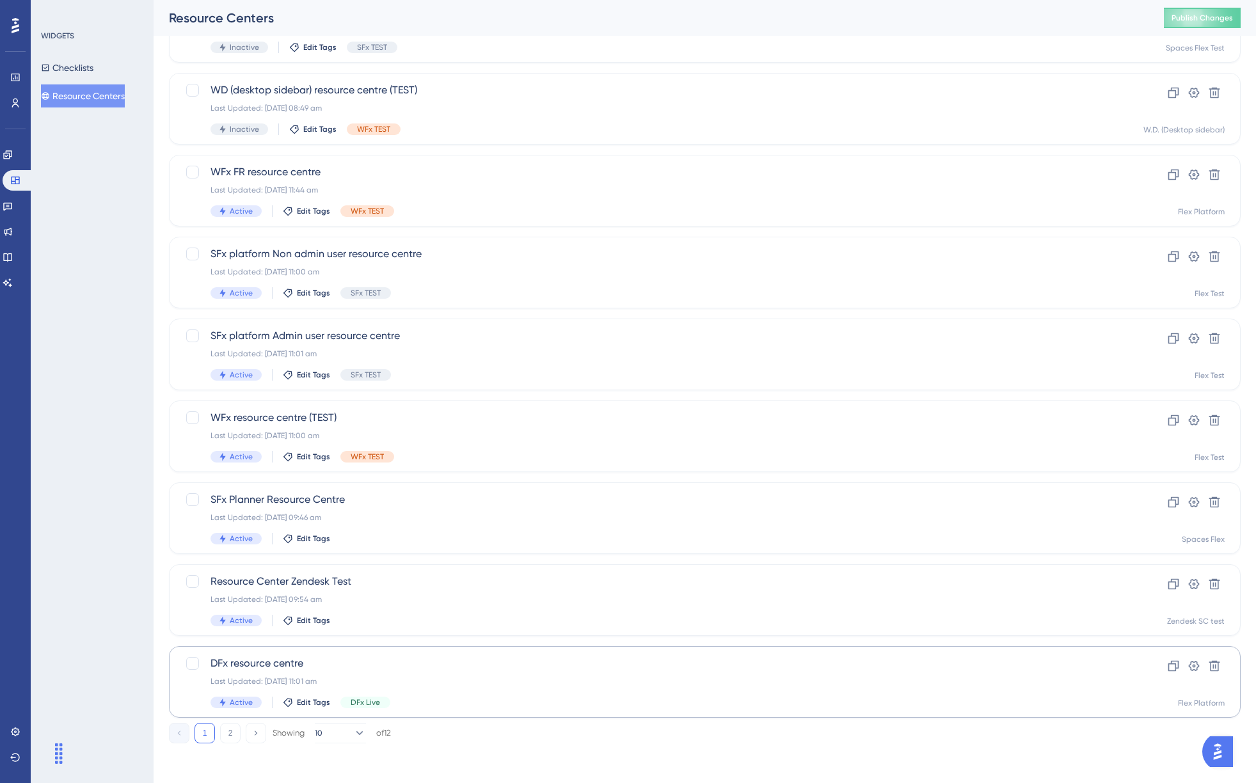
scroll to position [210, 0]
click at [381, 667] on span "DFx resource centre" at bounding box center [653, 661] width 886 height 15
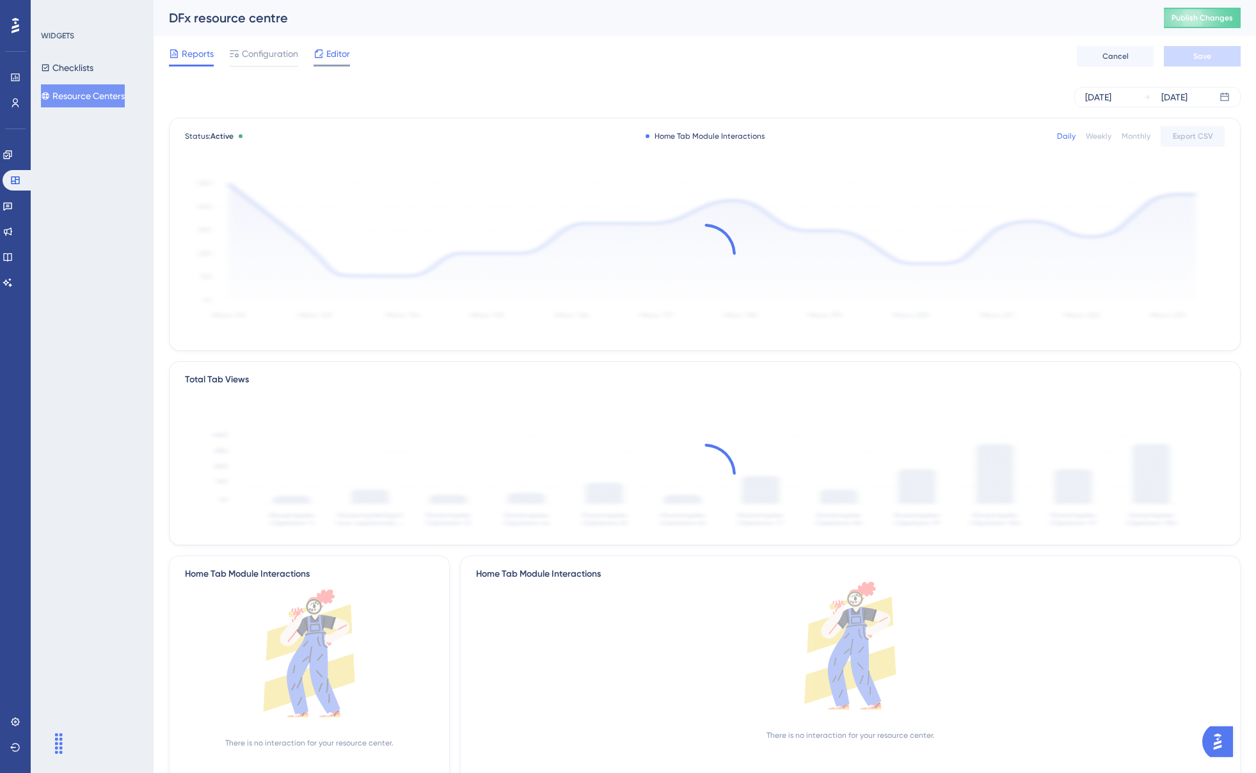
click at [328, 56] on span "Editor" at bounding box center [338, 53] width 24 height 15
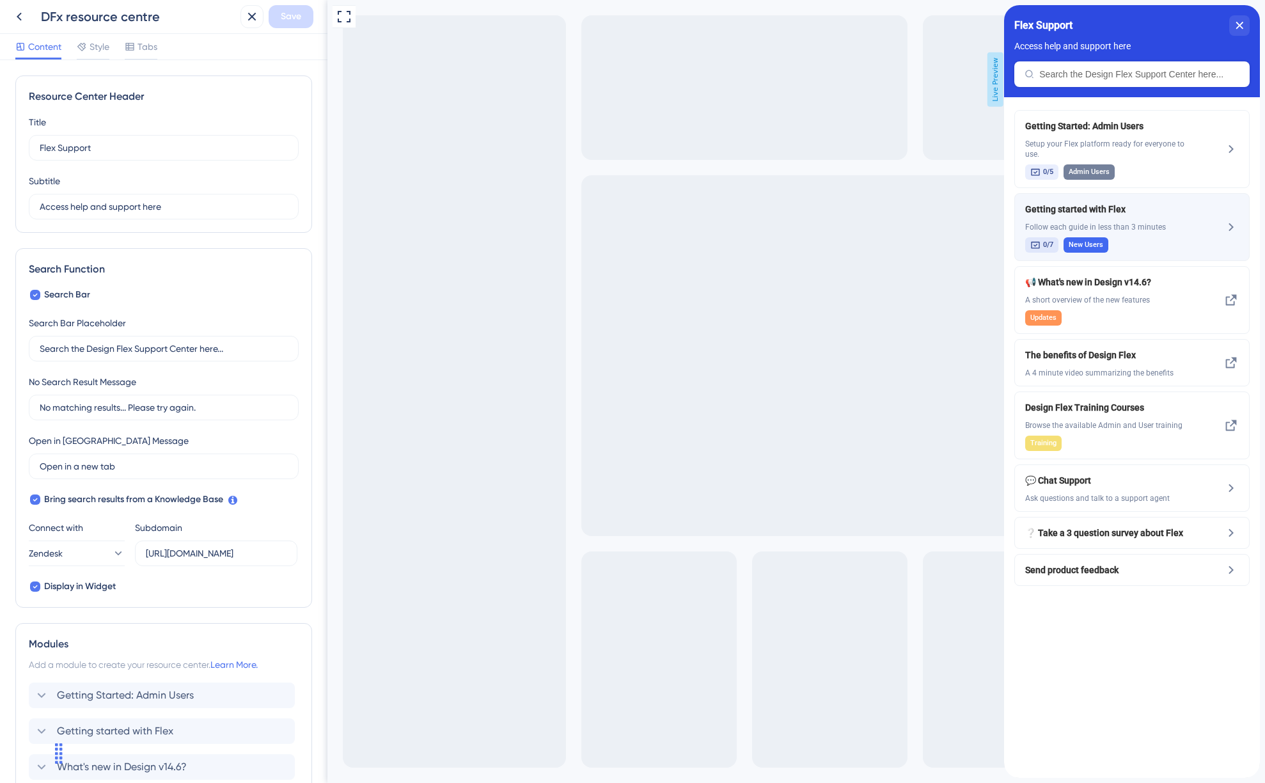
click at [1176, 237] on div "Getting started with Flex Follow each guide in less than 3 minutes 0/7 New Users" at bounding box center [1110, 226] width 171 height 51
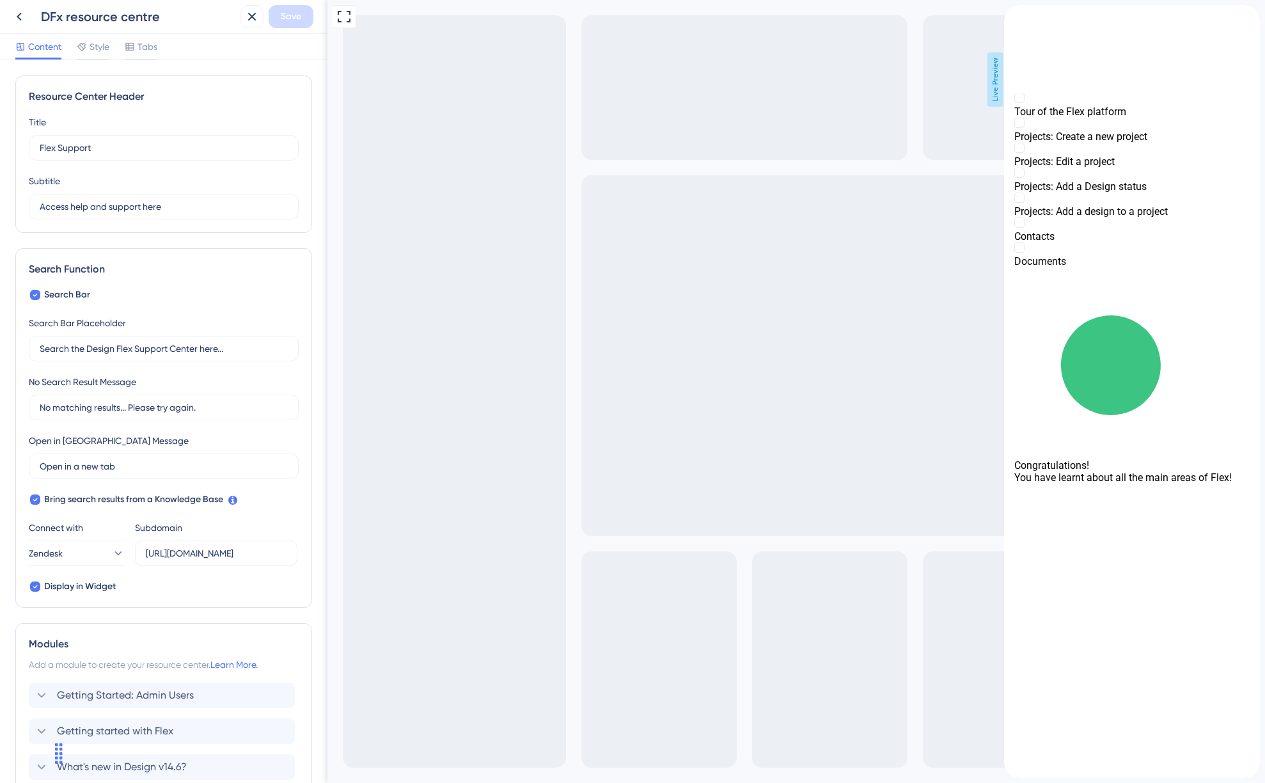
click at [1032, 18] on div "back to header" at bounding box center [1132, 11] width 256 height 13
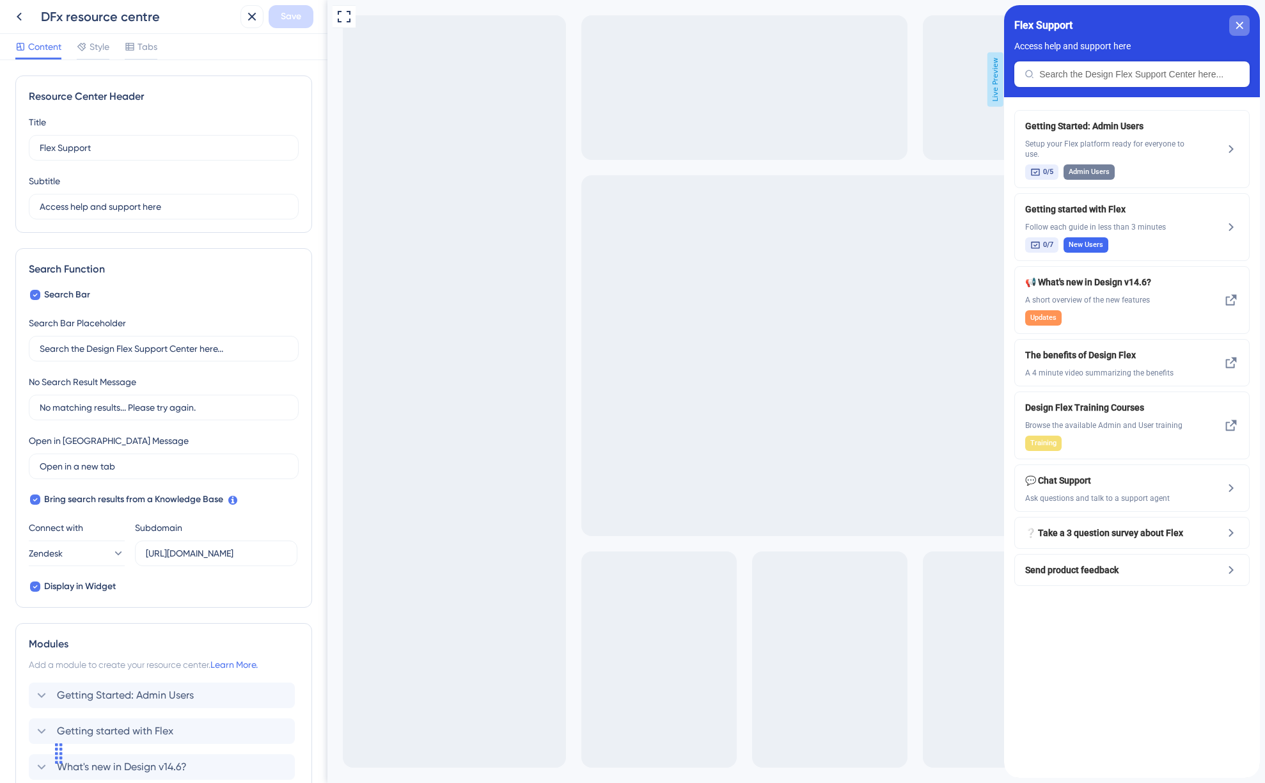
click at [1239, 27] on icon "close resource center" at bounding box center [1239, 25] width 7 height 7
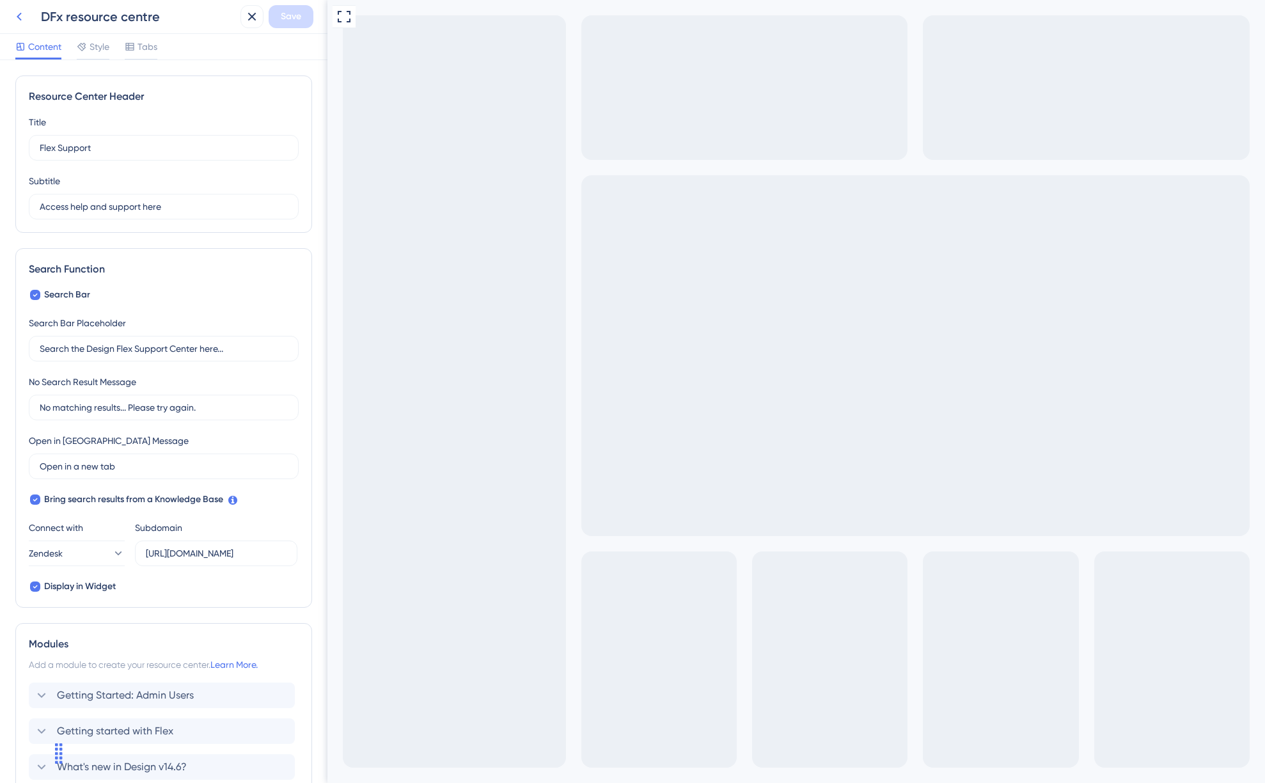
click at [25, 18] on icon at bounding box center [19, 16] width 15 height 15
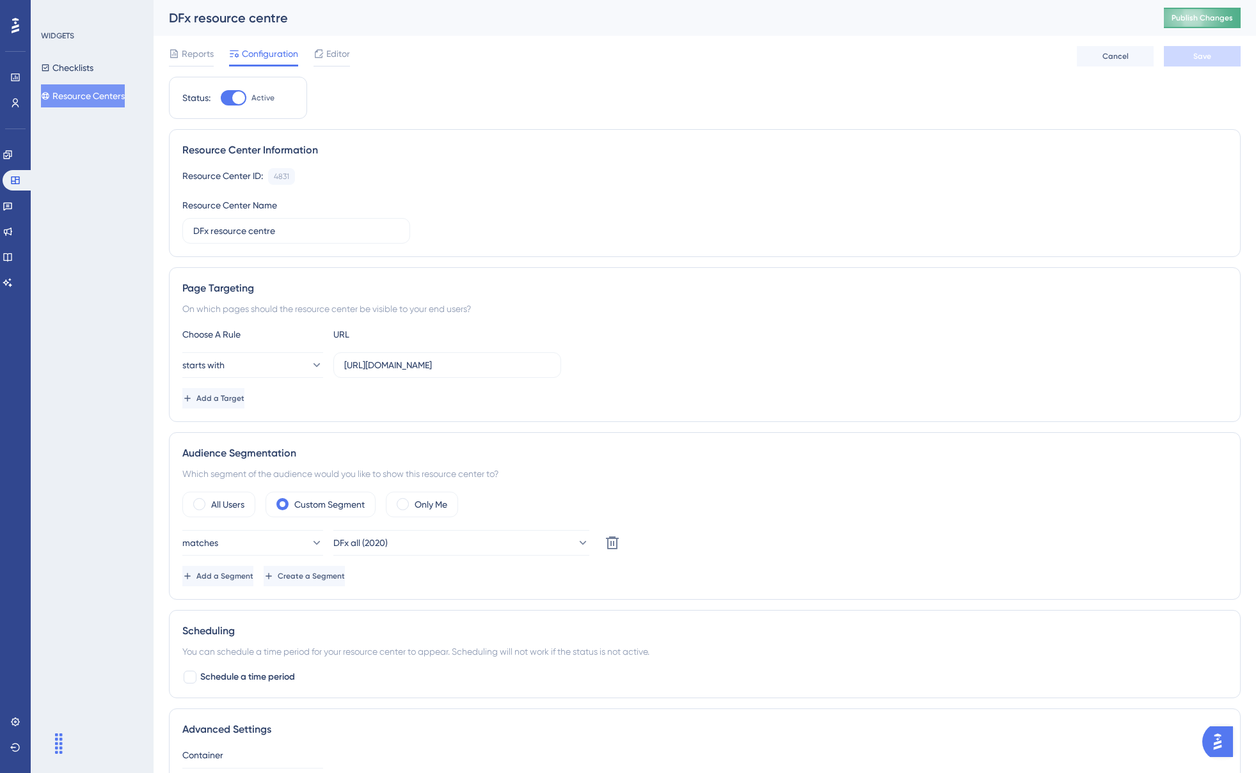
click at [1200, 12] on button "Publish Changes" at bounding box center [1202, 18] width 77 height 20
click at [93, 63] on button "Checklists" at bounding box center [67, 67] width 52 height 23
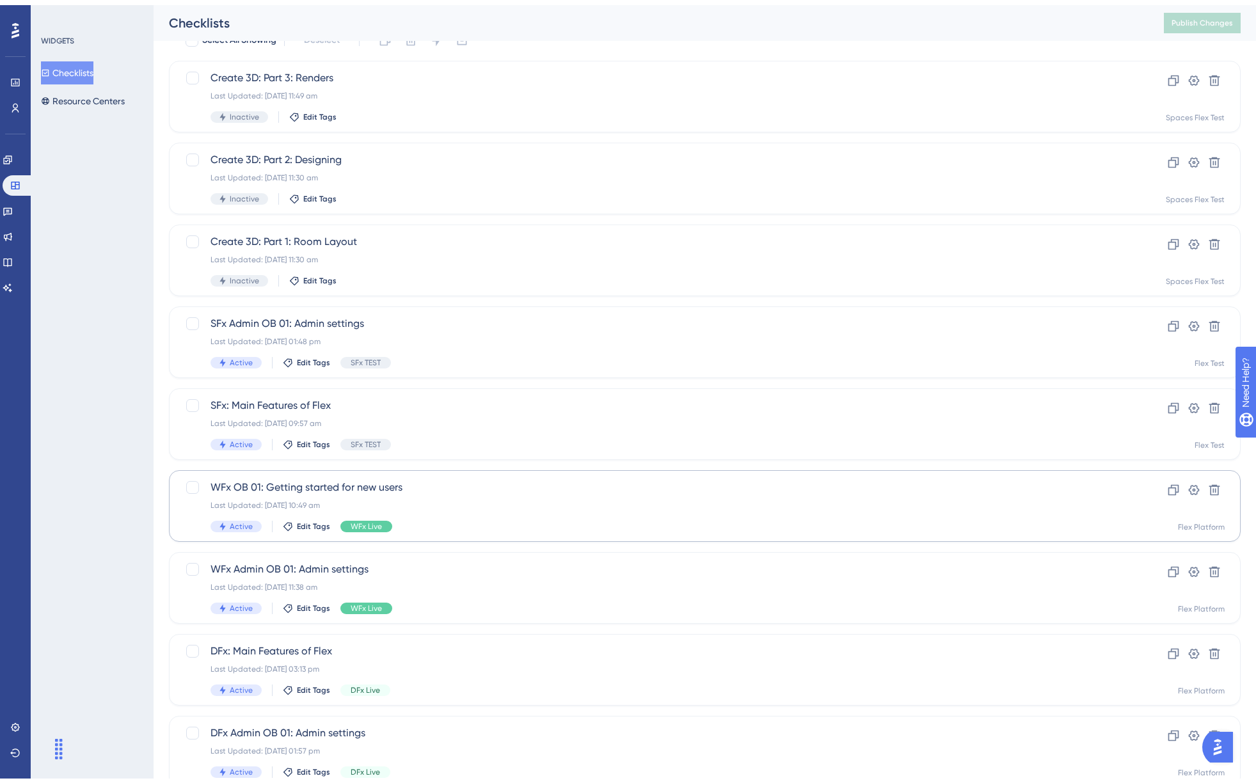
scroll to position [184, 0]
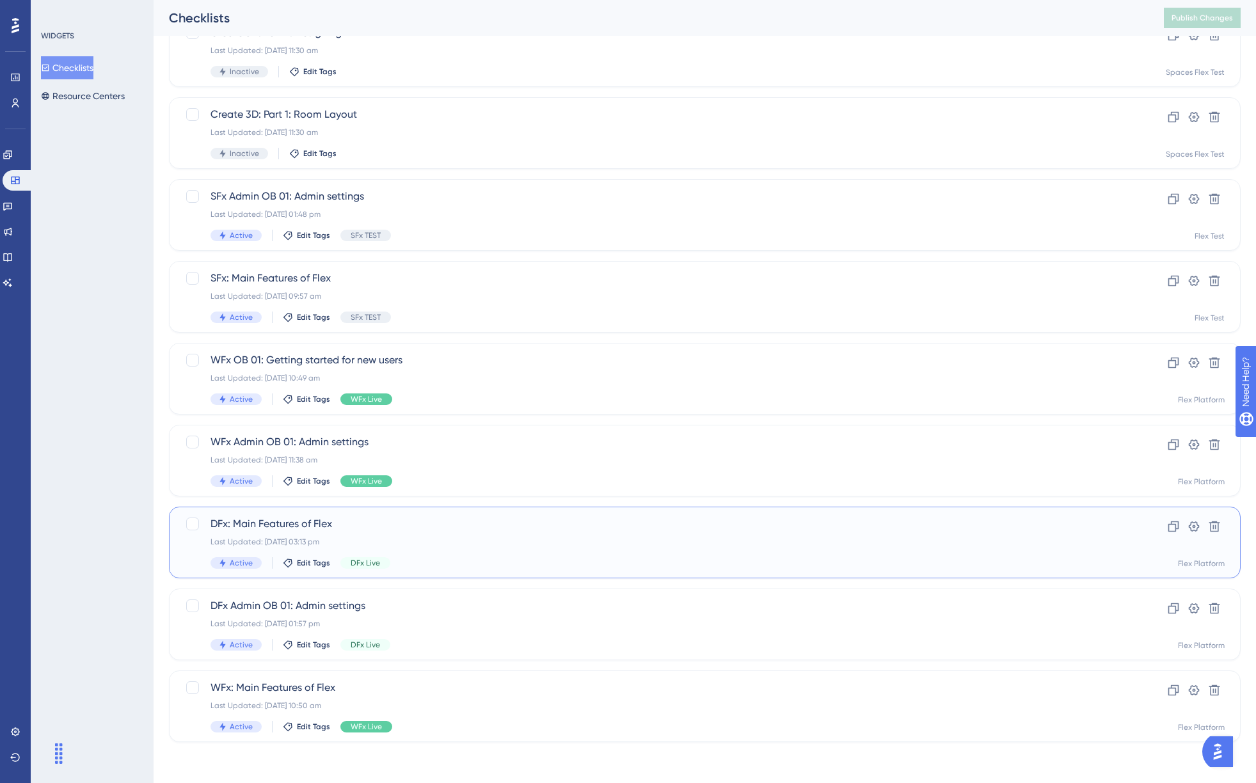
click at [504, 557] on div "DFx: Main Features of Flex Last Updated: 11 Aug 2025 03:13 pm Active Edit Tags …" at bounding box center [653, 542] width 886 height 52
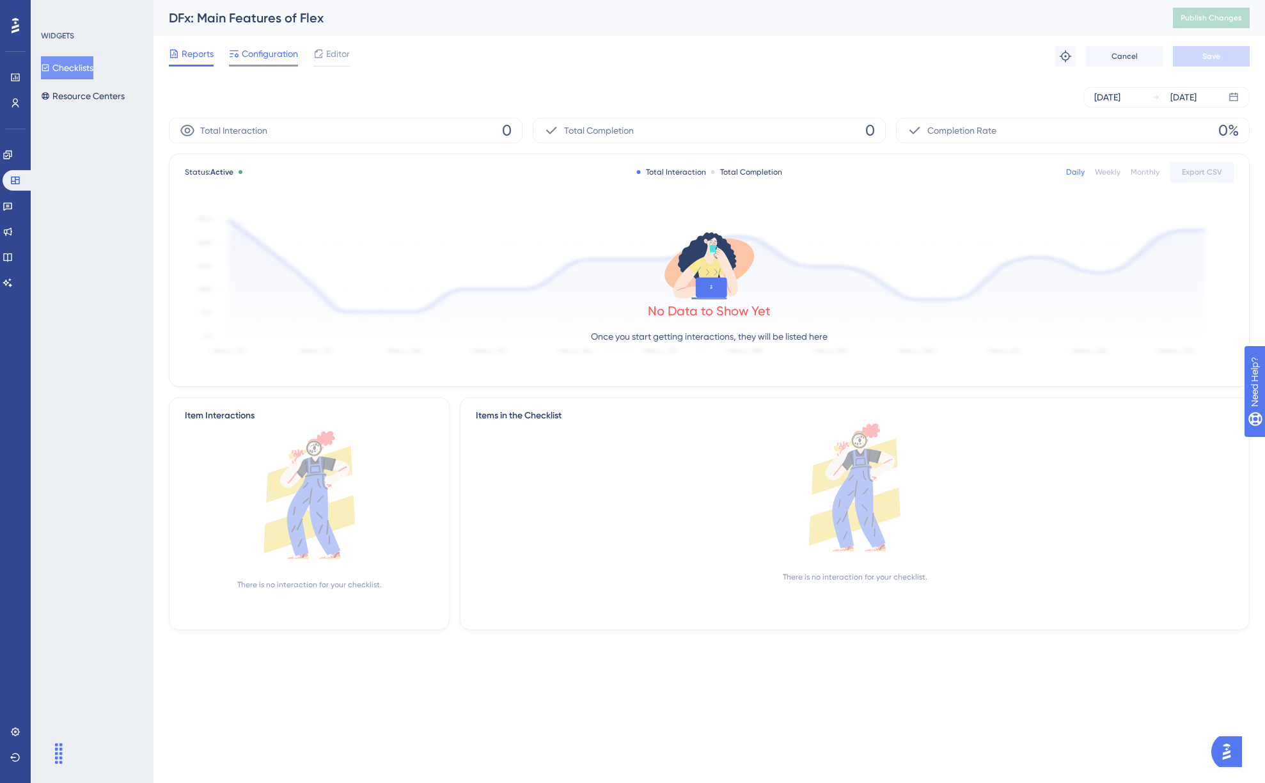
click at [264, 52] on span "Configuration" at bounding box center [270, 53] width 56 height 15
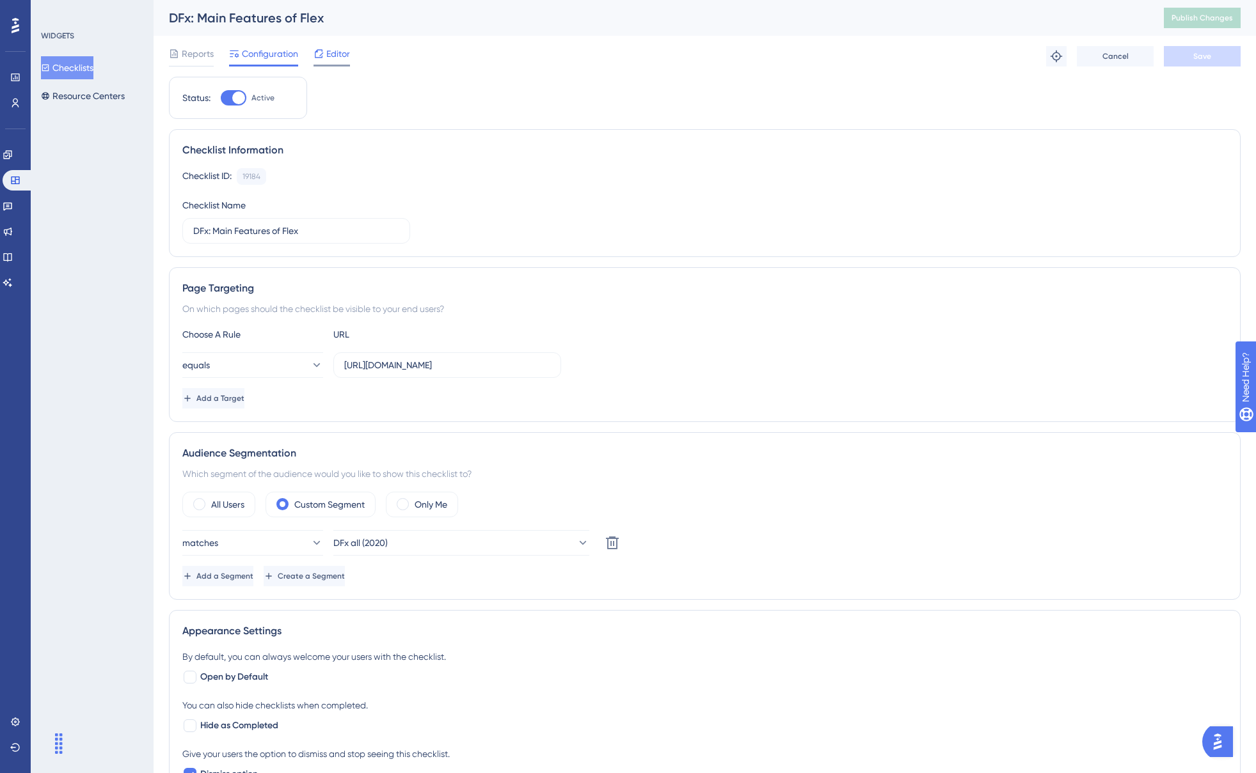
click at [333, 55] on span "Editor" at bounding box center [338, 53] width 24 height 15
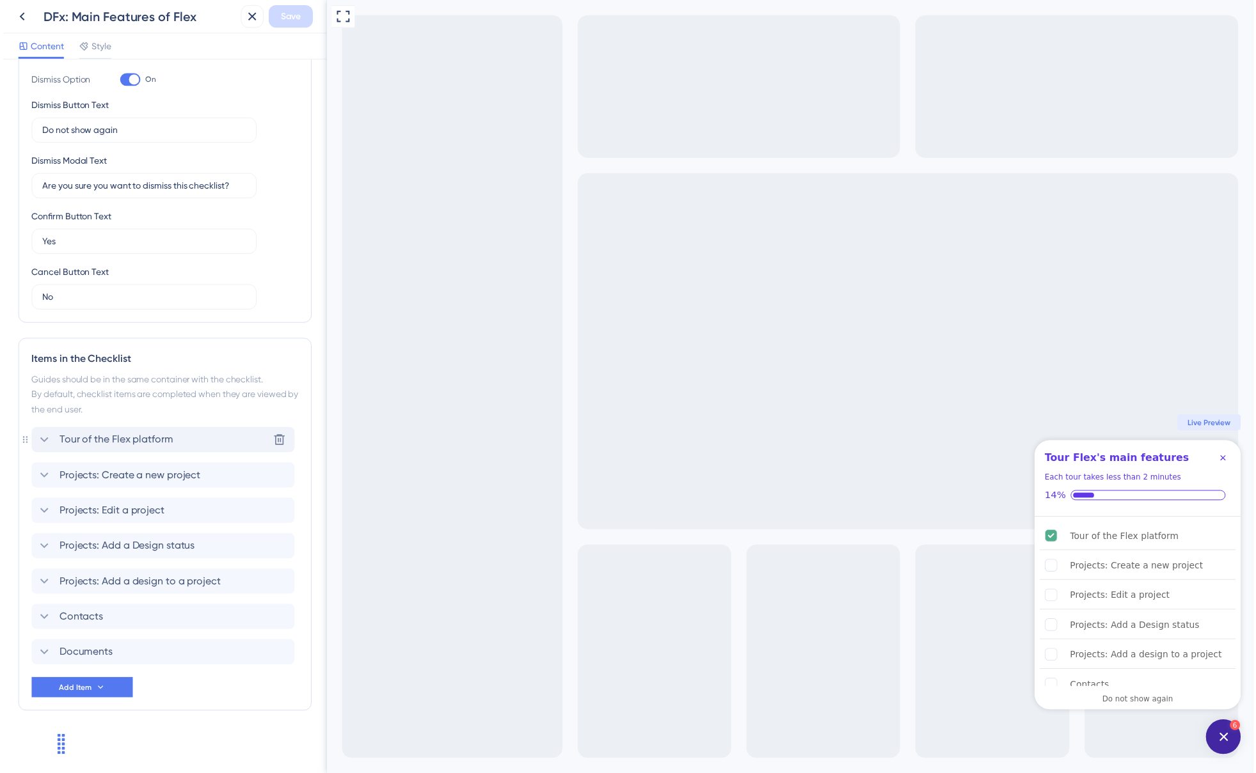
scroll to position [271, 0]
click at [257, 17] on icon at bounding box center [251, 16] width 15 height 15
